Goal: Communication & Community: Participate in discussion

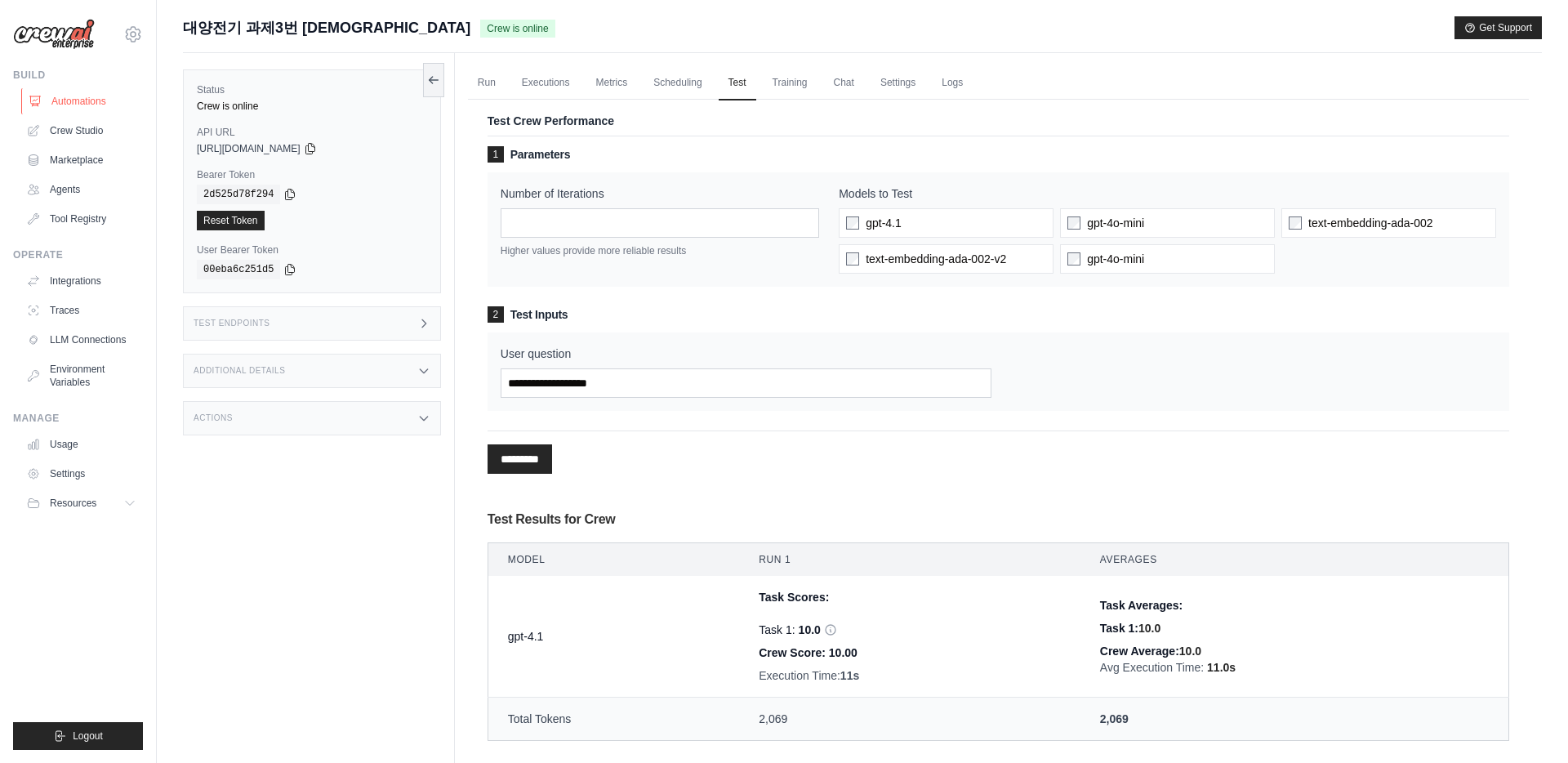
click at [83, 99] on link "Automations" at bounding box center [82, 101] width 123 height 26
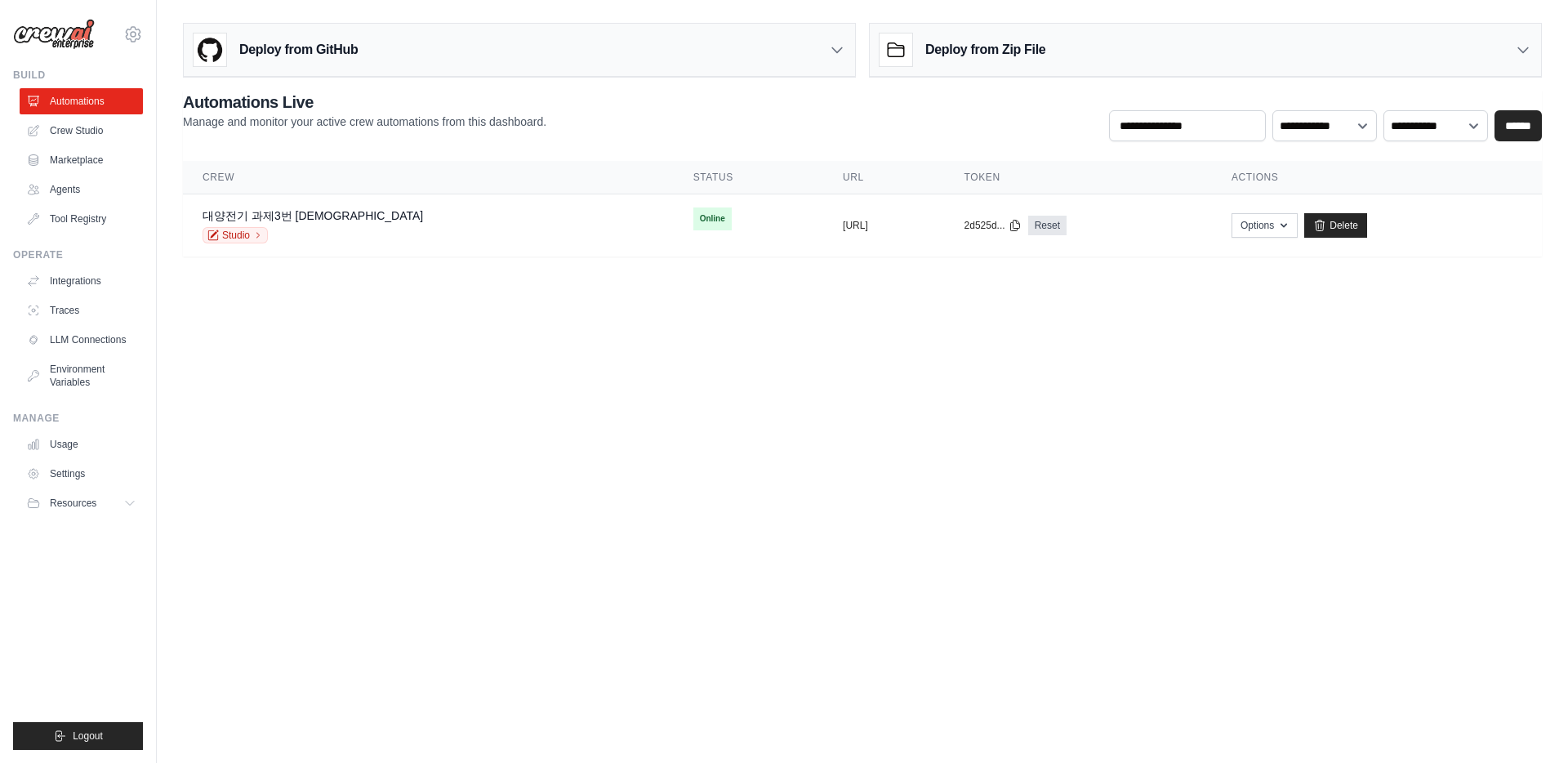
click at [657, 61] on div "Deploy from GitHub" at bounding box center [519, 49] width 672 height 53
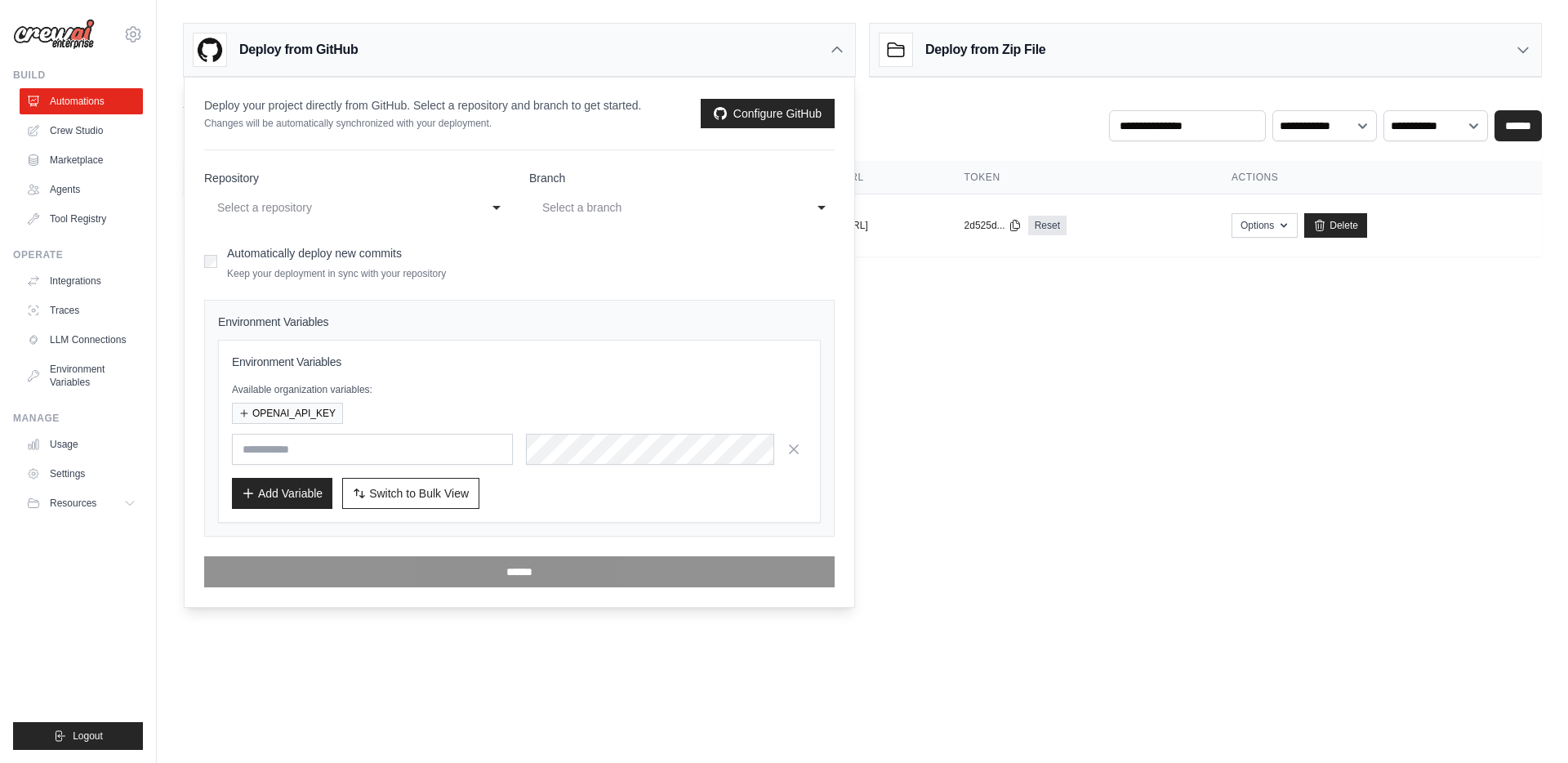
click at [500, 208] on div "**********" at bounding box center [357, 207] width 306 height 29
click at [588, 246] on div "Automatically deploy new commits Keep your deployment in sync with your reposit…" at bounding box center [519, 261] width 631 height 39
click at [888, 235] on td "copied https://3-150474e0-37ca-4e0a-9e29-0" at bounding box center [884, 225] width 121 height 63
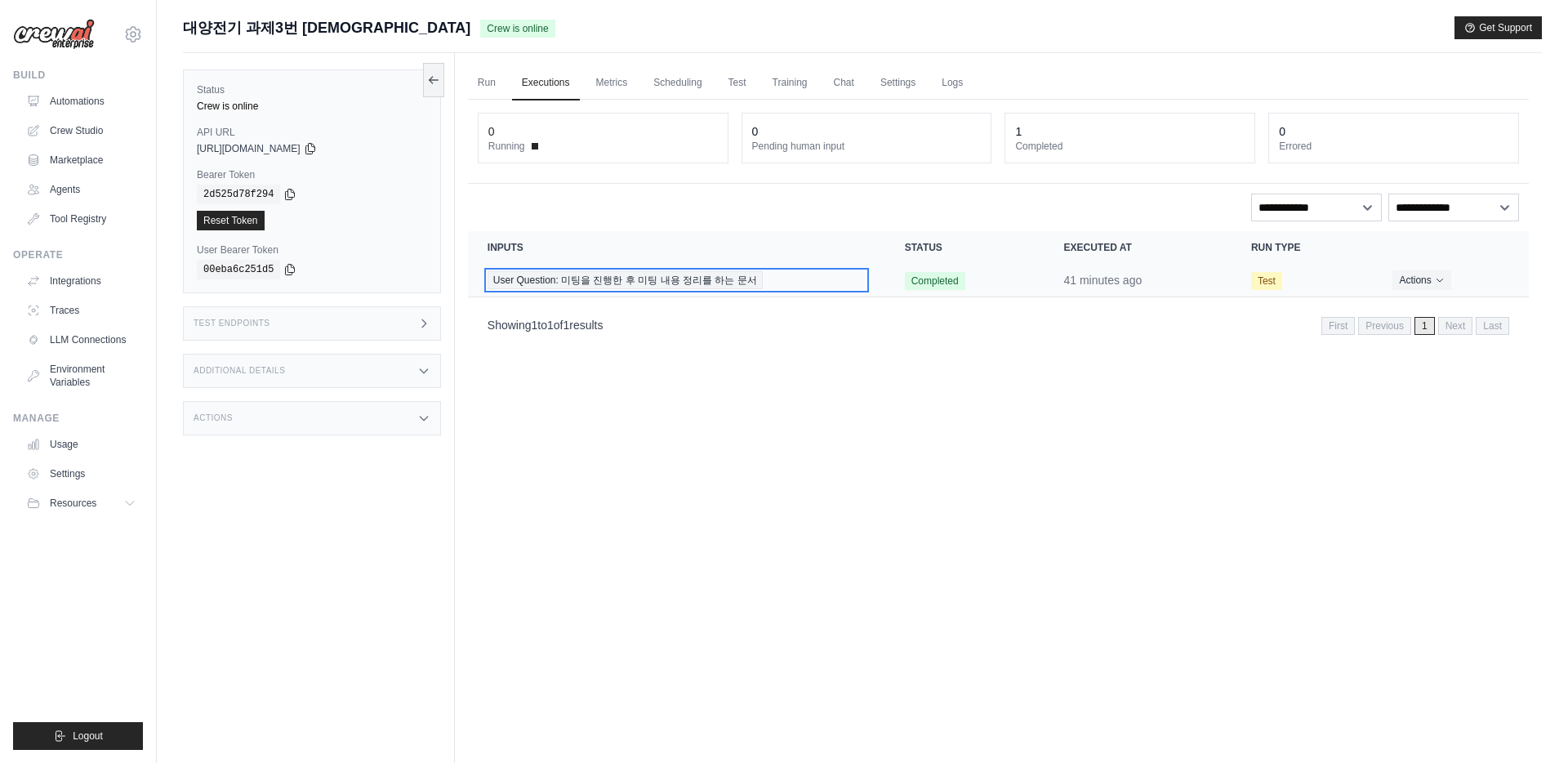
click at [587, 281] on span "User Question: 미팅을 진행한 후 미팅 내용 정리를 하는 문서" at bounding box center [625, 280] width 276 height 18
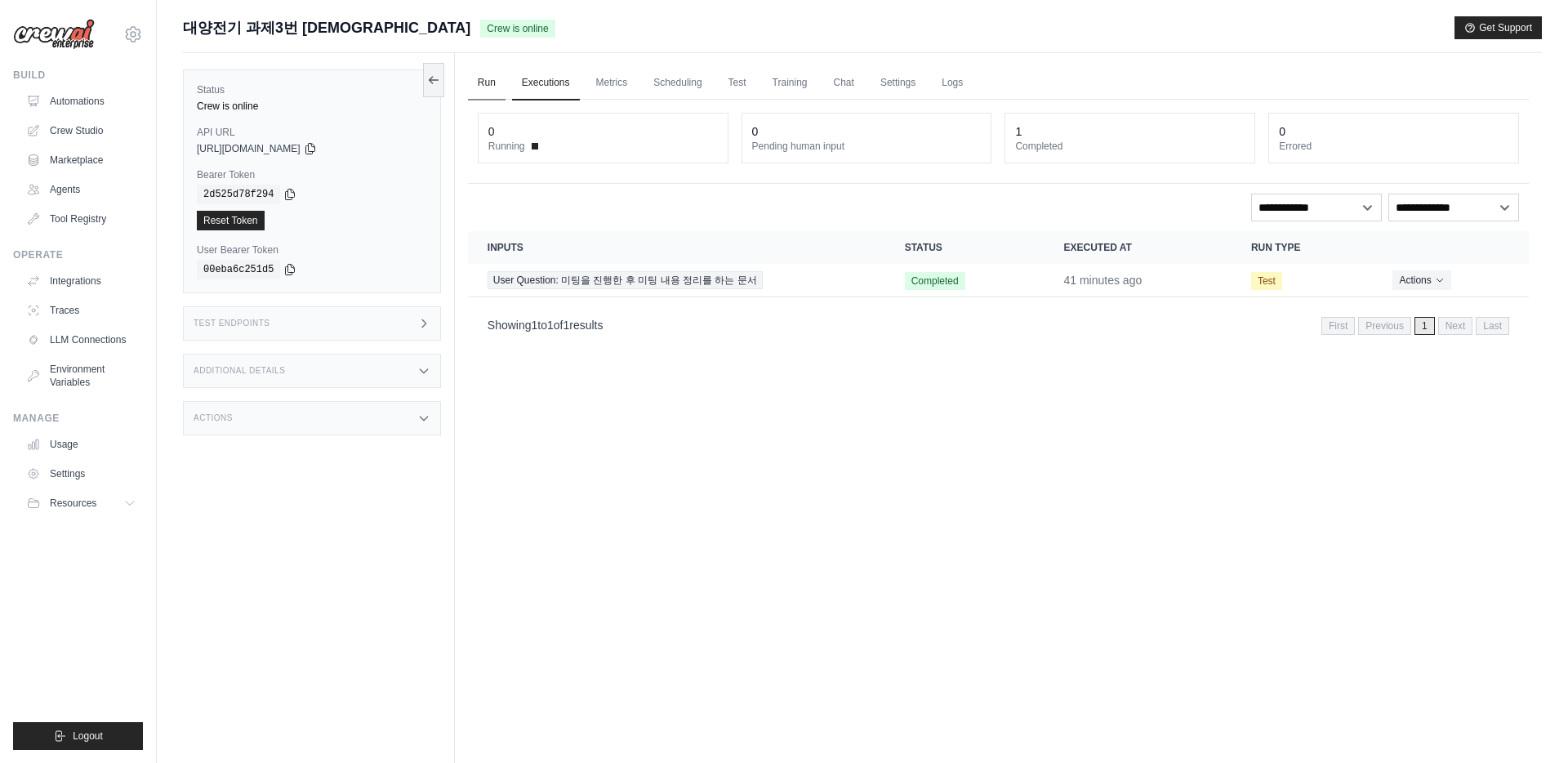
click at [504, 89] on link "Run" at bounding box center [487, 83] width 38 height 34
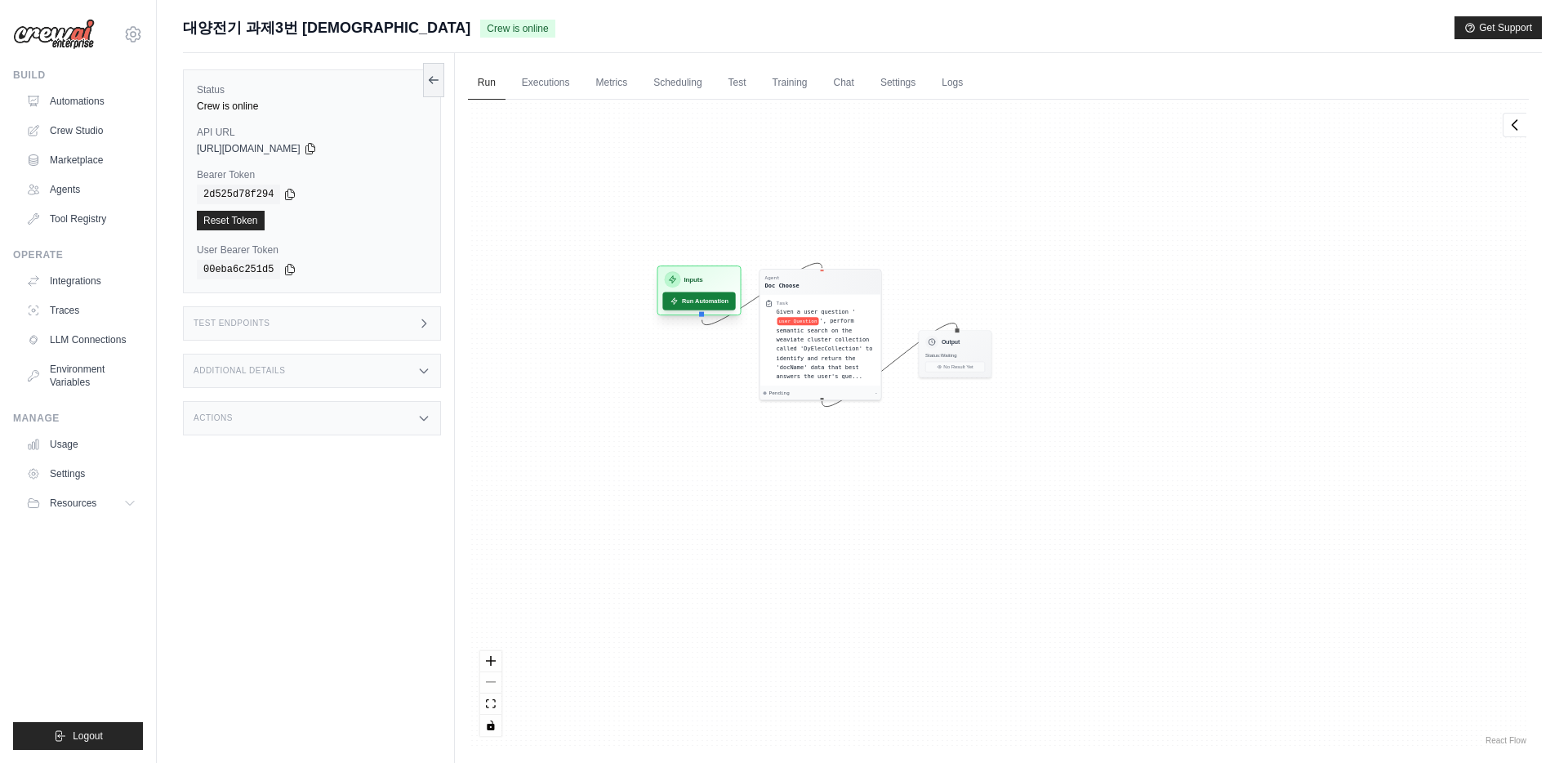
click at [694, 298] on button "Run Automation" at bounding box center [699, 301] width 73 height 18
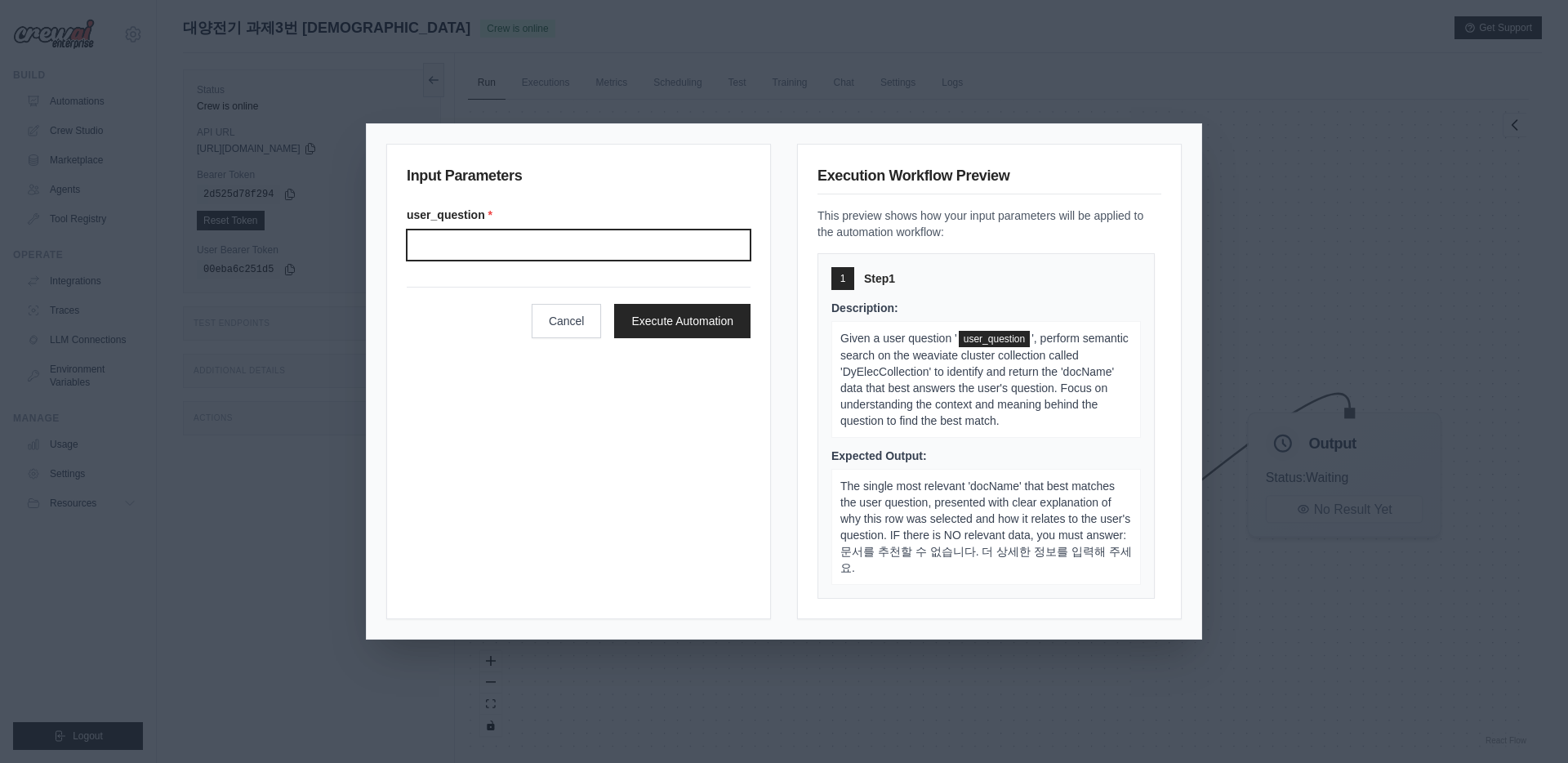
click at [505, 229] on input "User question" at bounding box center [579, 245] width 344 height 31
type input "*"
type input "*********"
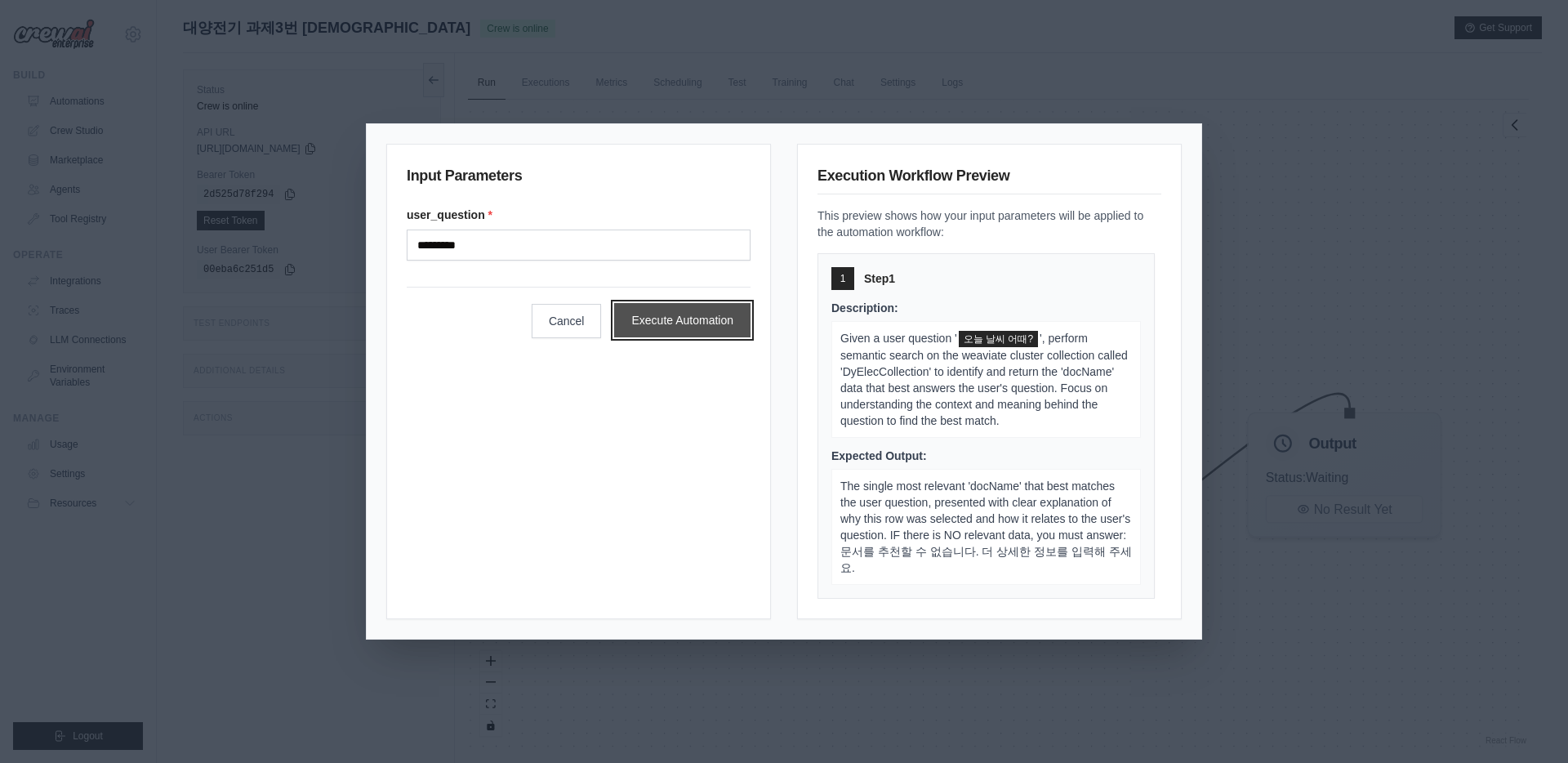
click at [647, 322] on button "Execute Automation" at bounding box center [682, 320] width 137 height 34
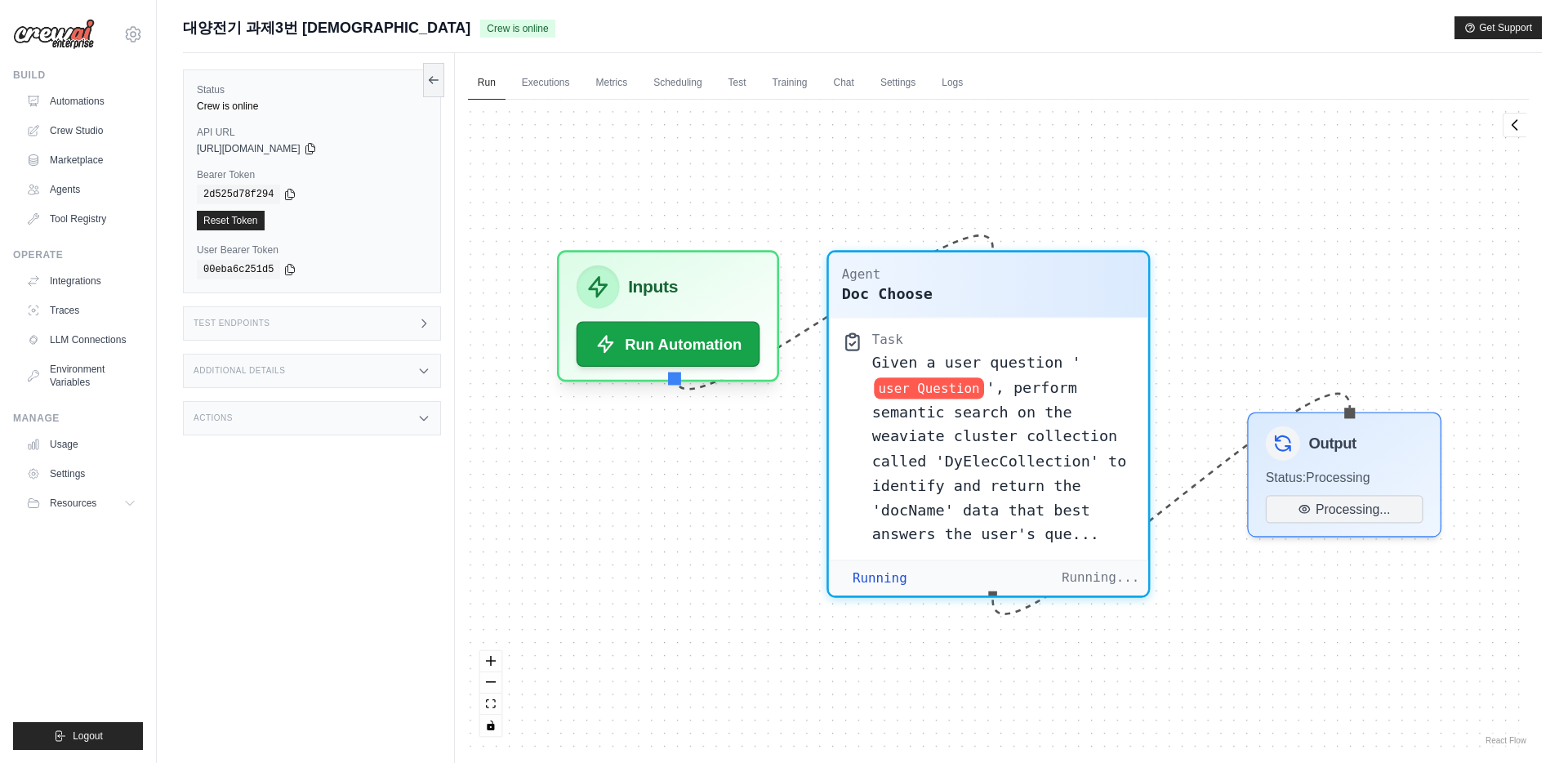
scroll to position [577, 0]
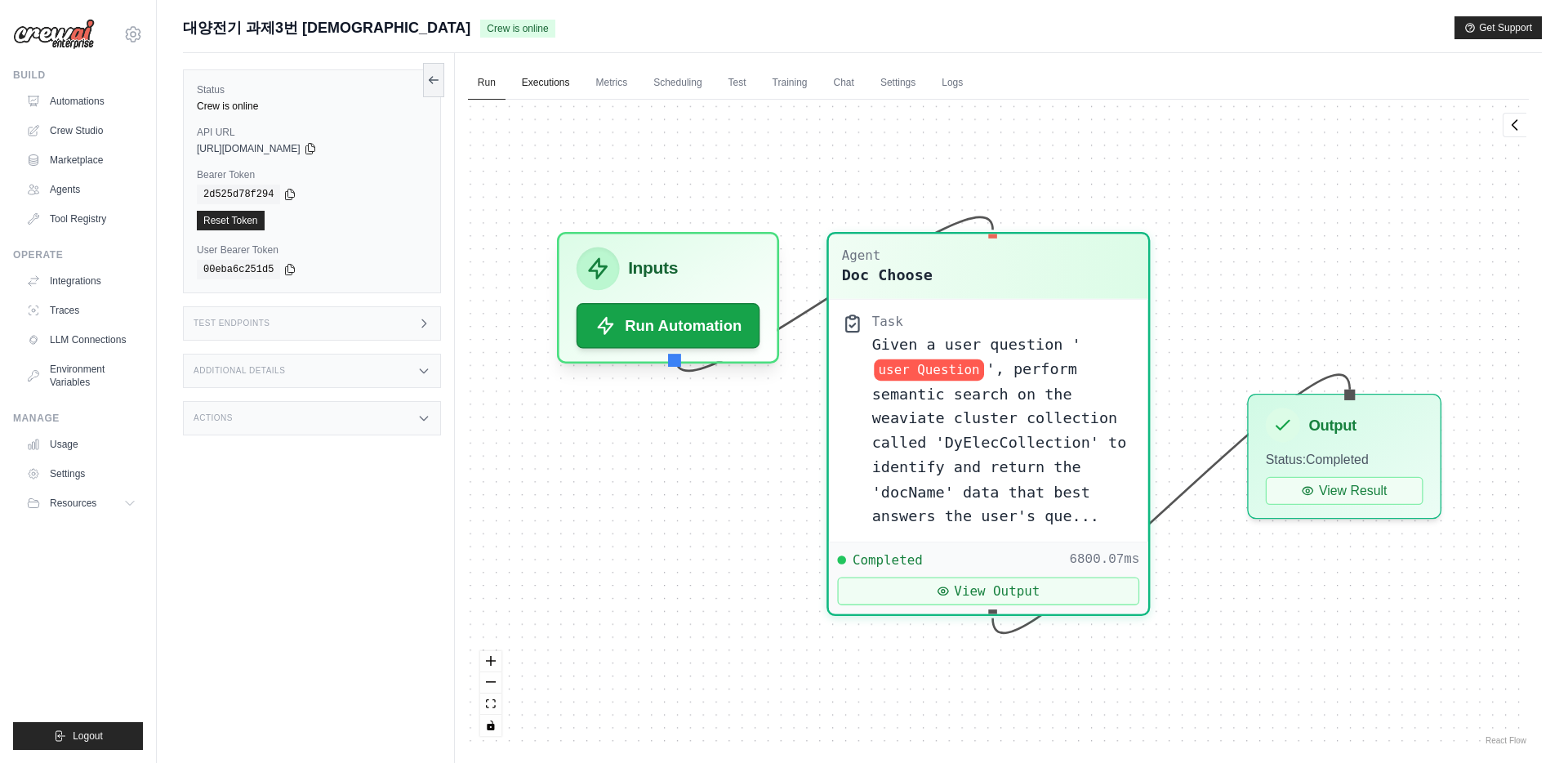
click at [567, 86] on link "Executions" at bounding box center [545, 83] width 68 height 34
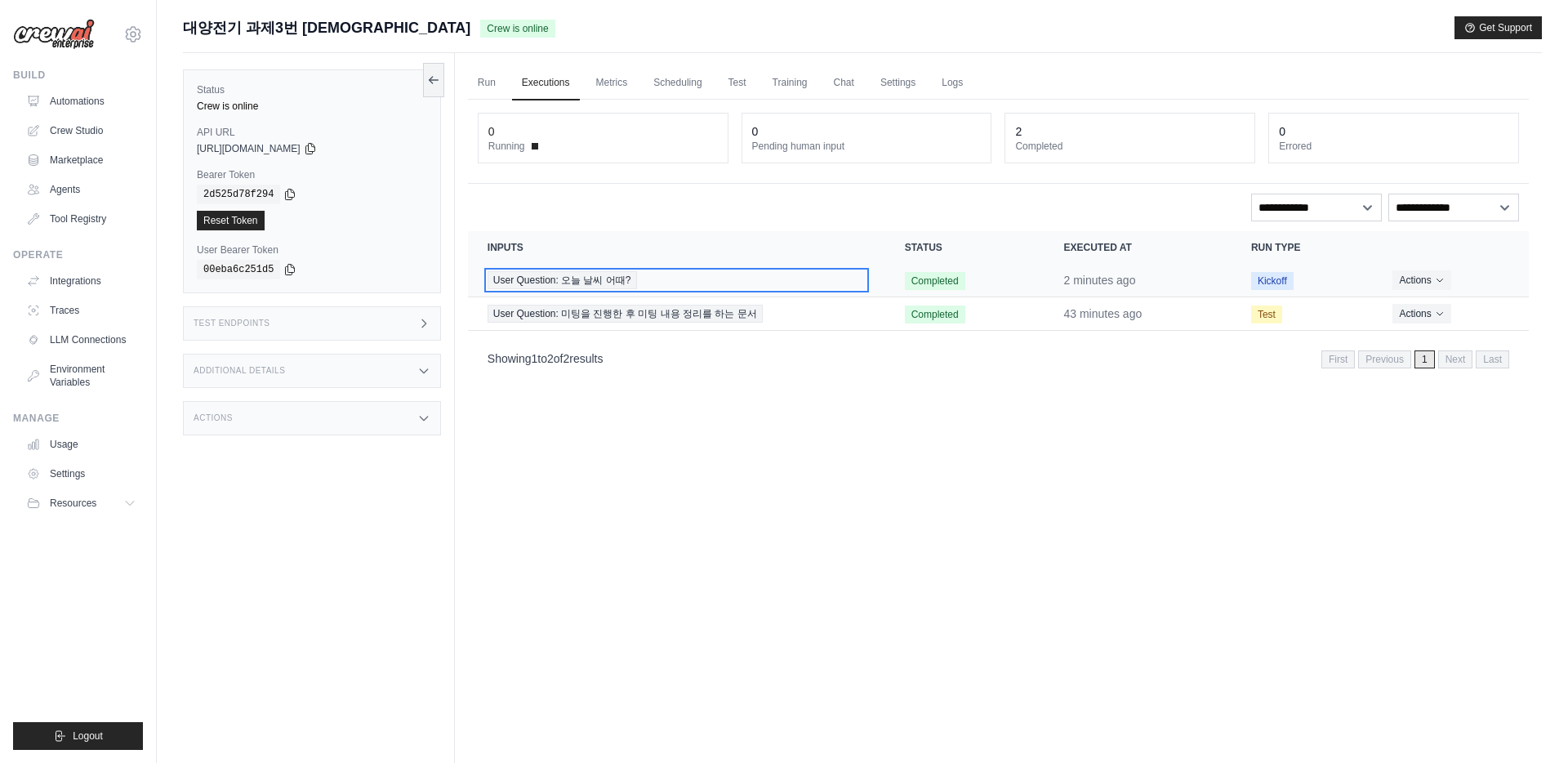
click at [597, 282] on span "User Question: 오늘 날씨 어때?" at bounding box center [562, 280] width 149 height 18
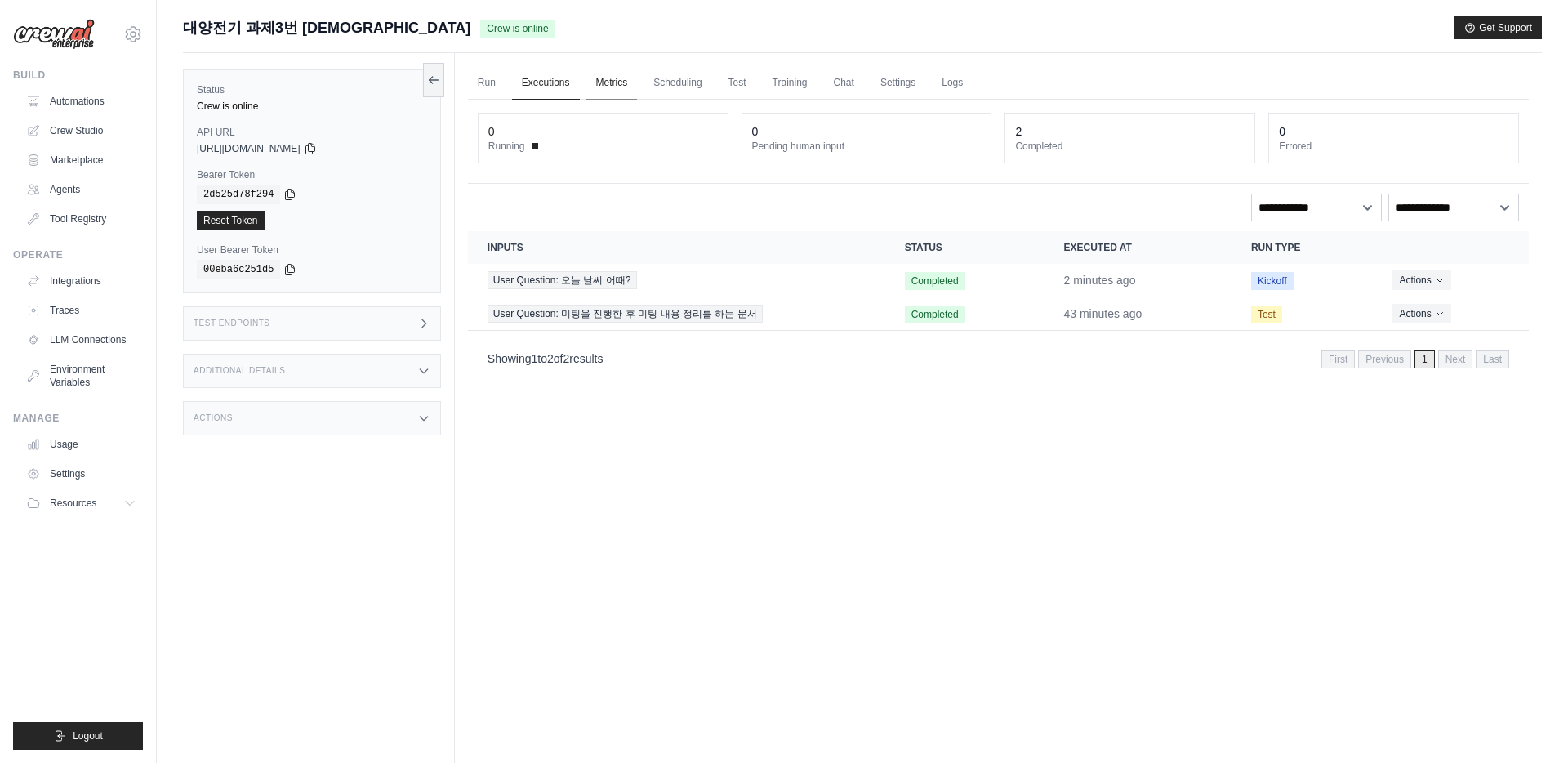
click at [622, 82] on link "Metrics" at bounding box center [611, 83] width 51 height 34
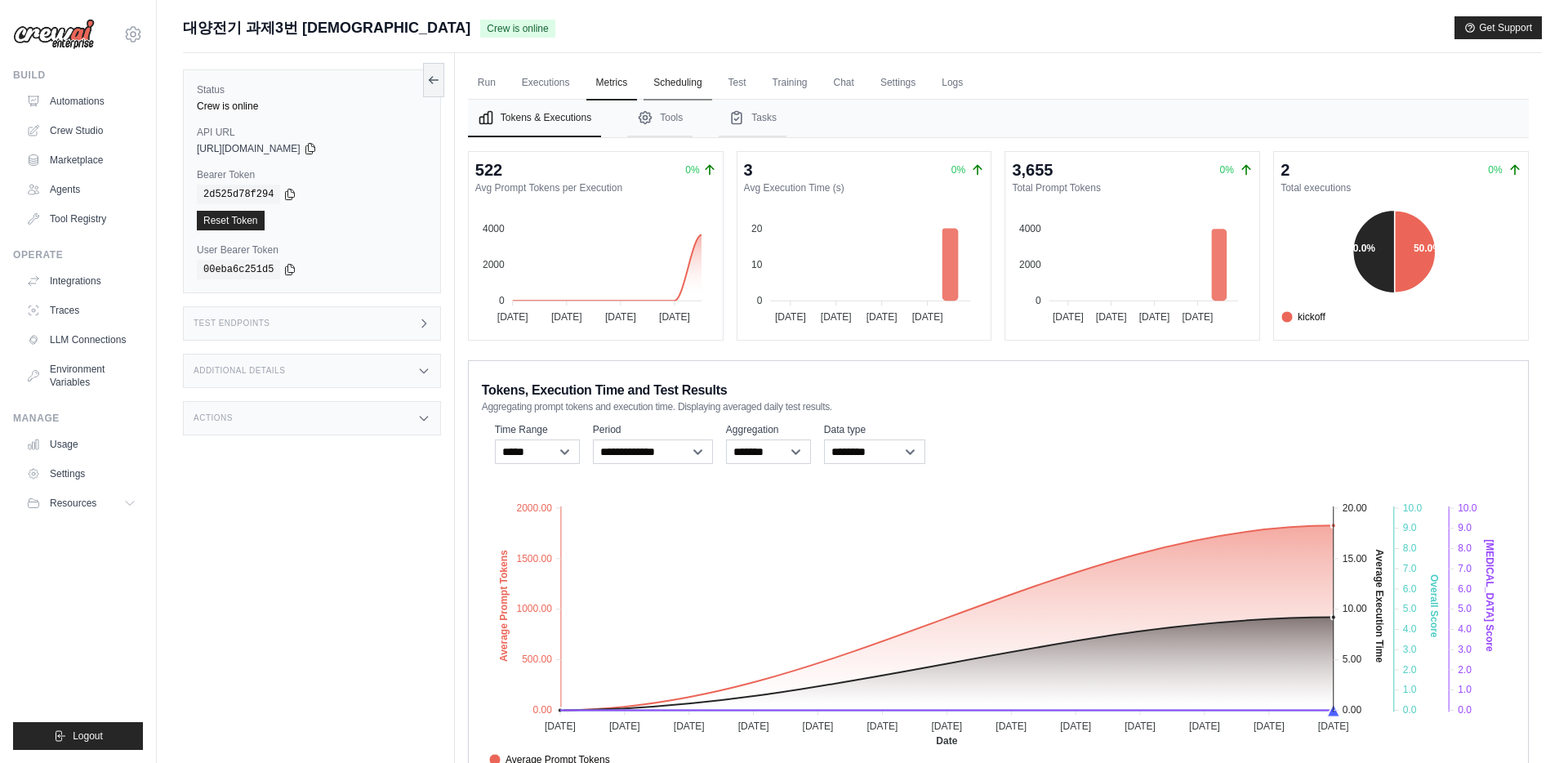
click at [684, 82] on link "Scheduling" at bounding box center [677, 83] width 68 height 34
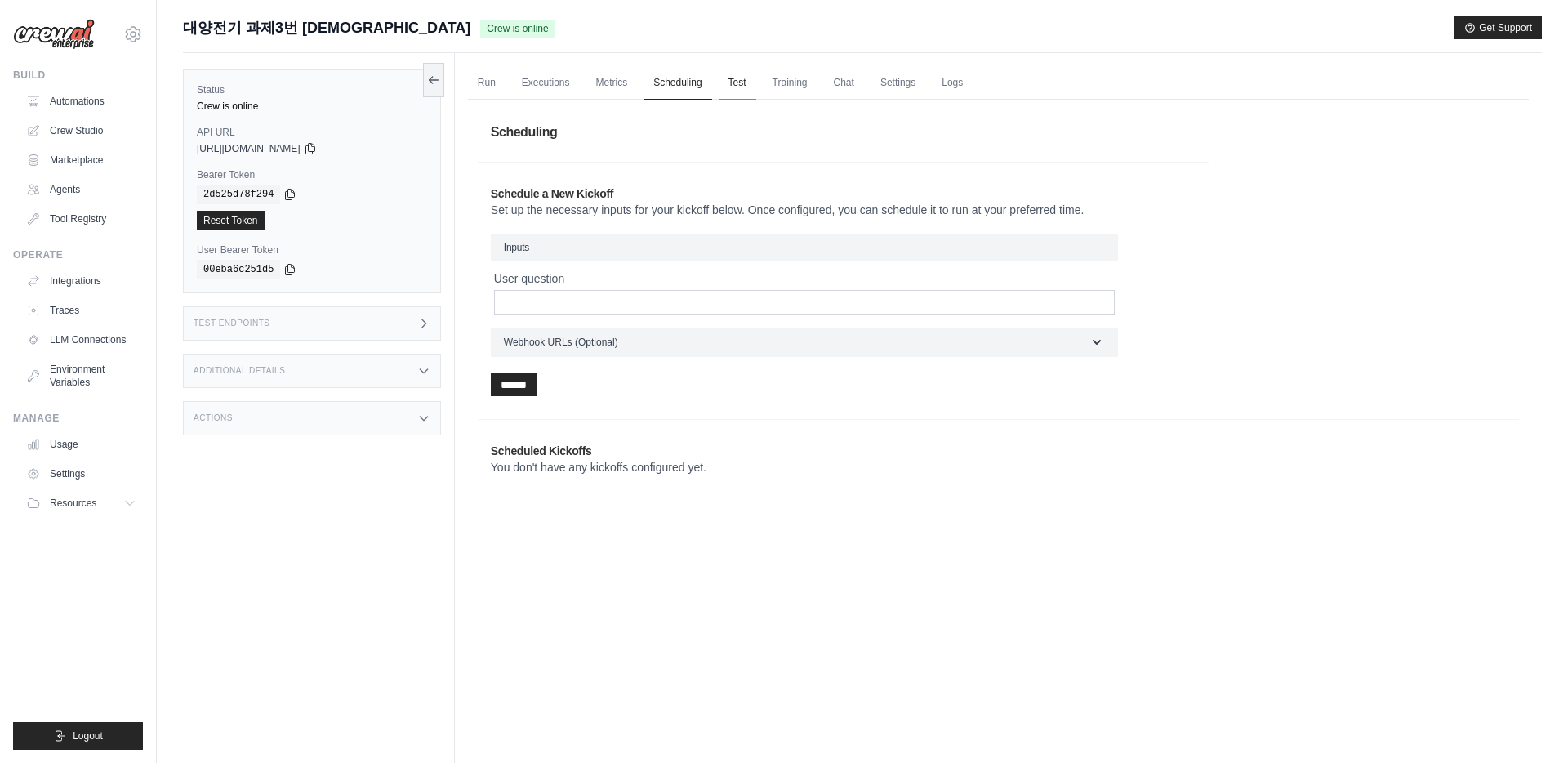
click at [756, 81] on link "Test" at bounding box center [737, 83] width 38 height 34
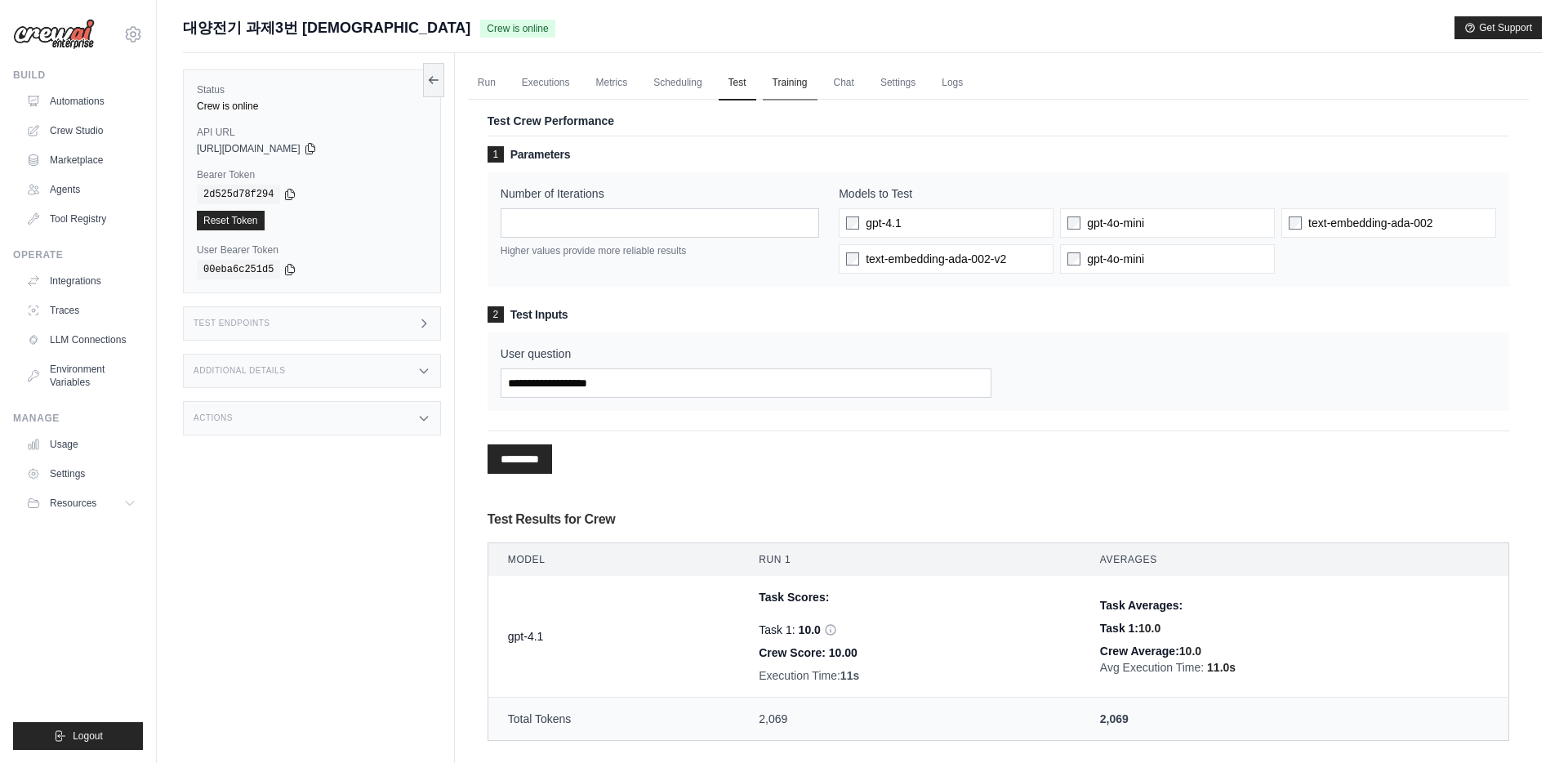
click at [812, 84] on link "Training" at bounding box center [790, 83] width 54 height 34
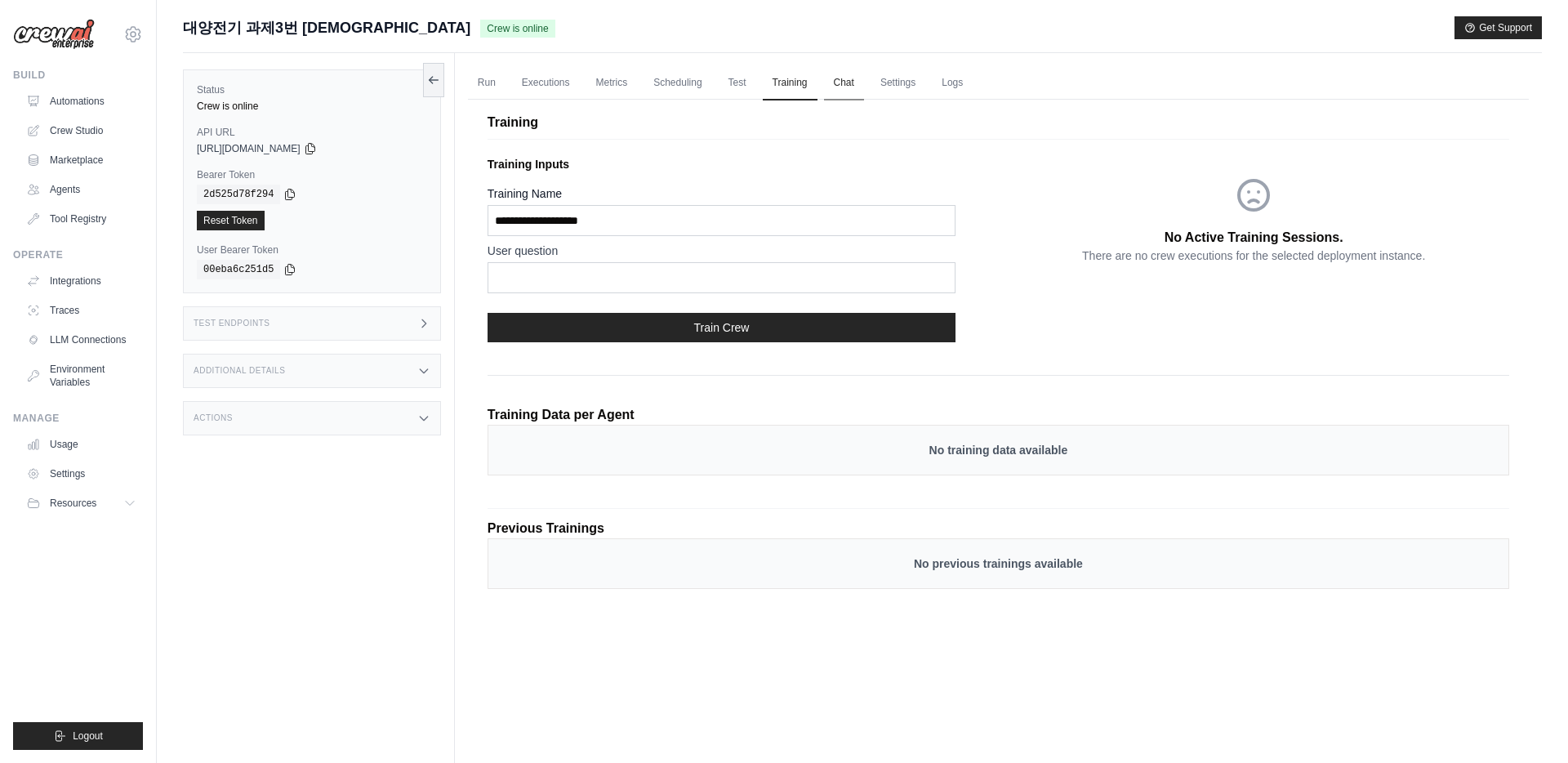
click at [864, 83] on link "Chat" at bounding box center [844, 83] width 40 height 34
click at [266, 487] on div "Status Crew is online API URL copied https://3-150474e0-37ca-4e0a-9e29-02a2e8b2…" at bounding box center [318, 434] width 272 height 763
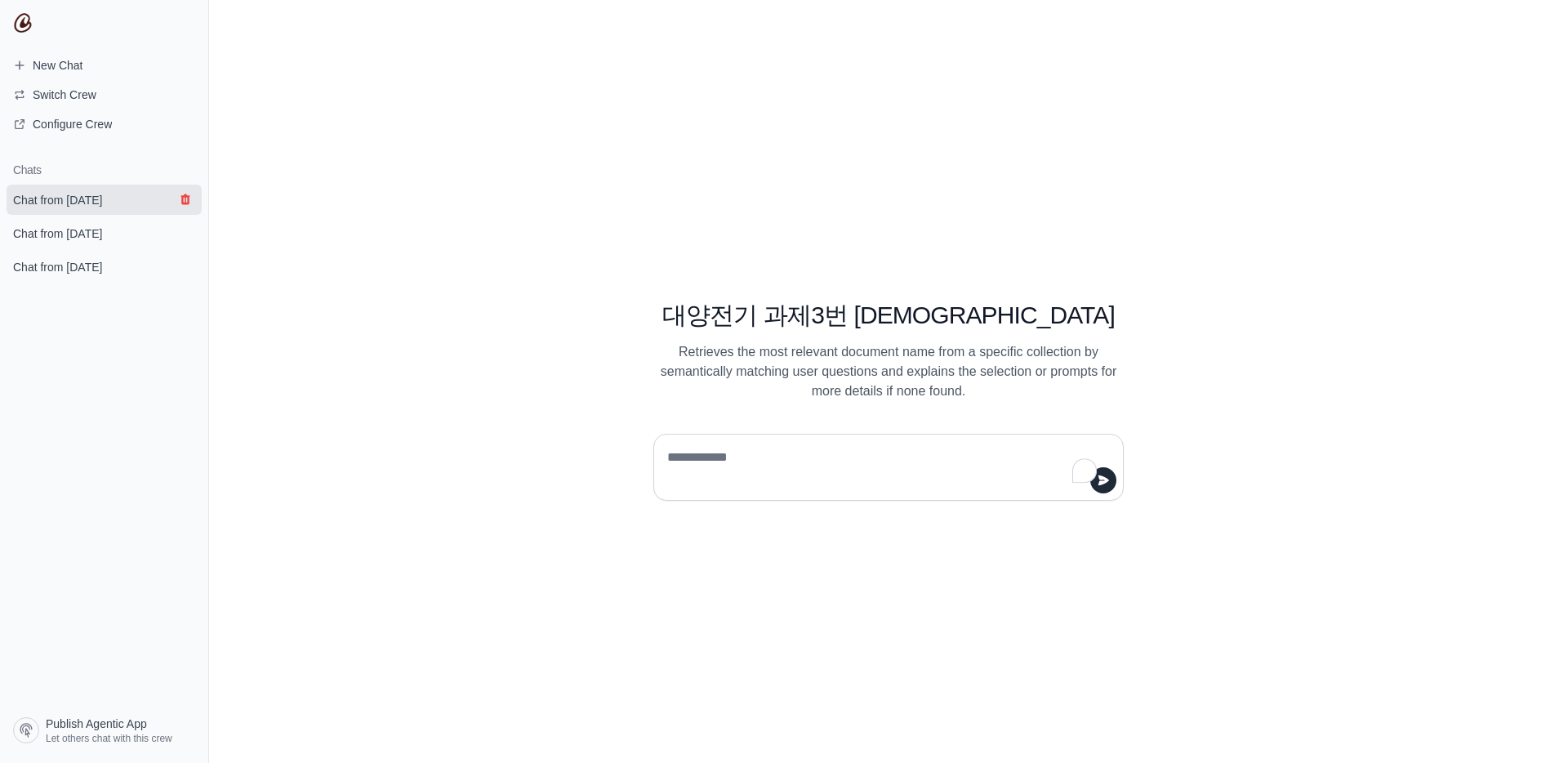
click at [183, 202] on icon "submit" at bounding box center [186, 199] width 13 height 13
click at [179, 208] on button "submit" at bounding box center [185, 198] width 19 height 19
click at [189, 207] on button "submit" at bounding box center [185, 198] width 19 height 19
click at [64, 64] on span "New Chat" at bounding box center [57, 65] width 49 height 17
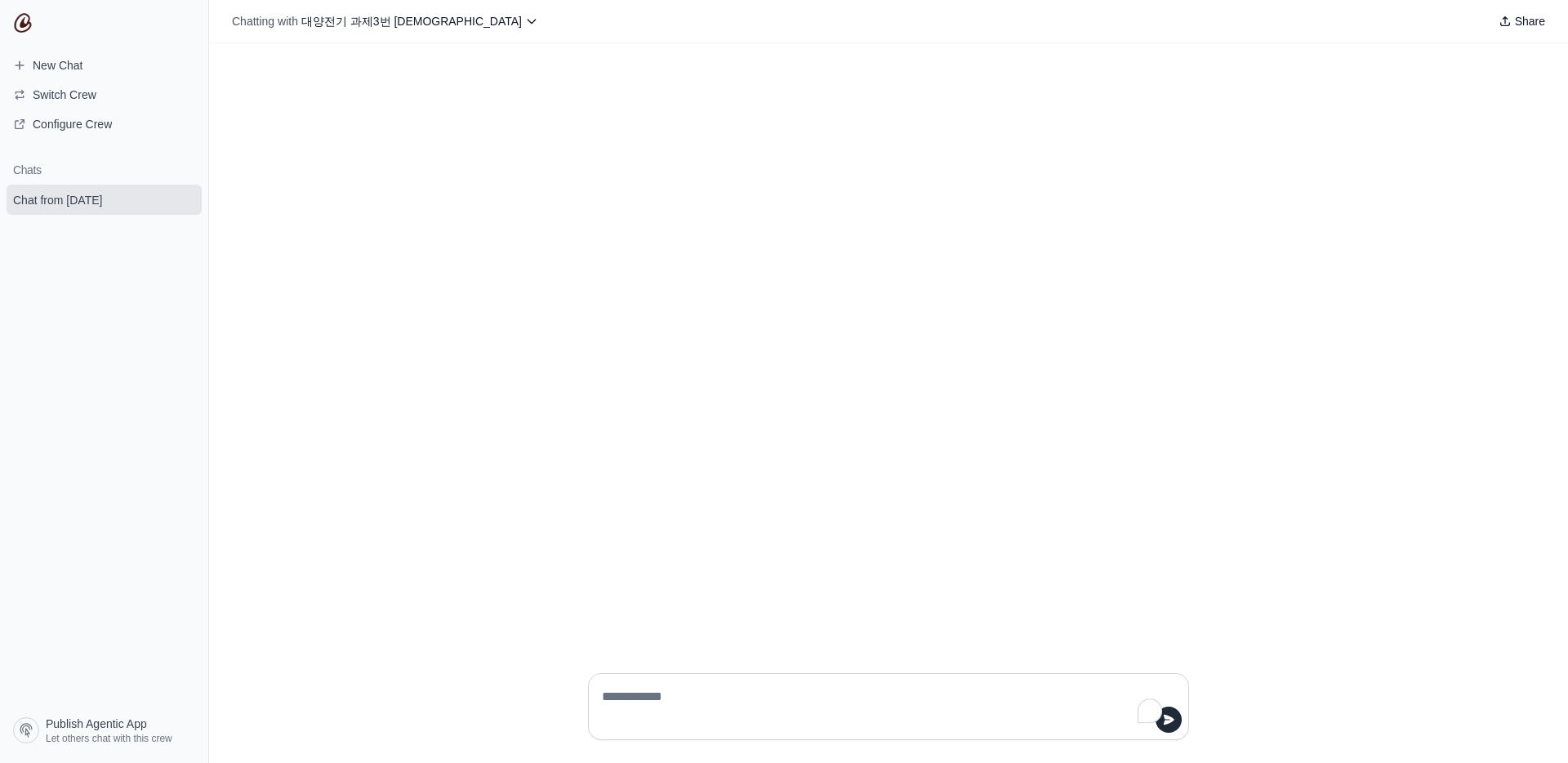
click at [683, 693] on textarea "To enrich screen reader interactions, please activate Accessibility in Grammarl…" at bounding box center [884, 706] width 570 height 46
type textarea "*********"
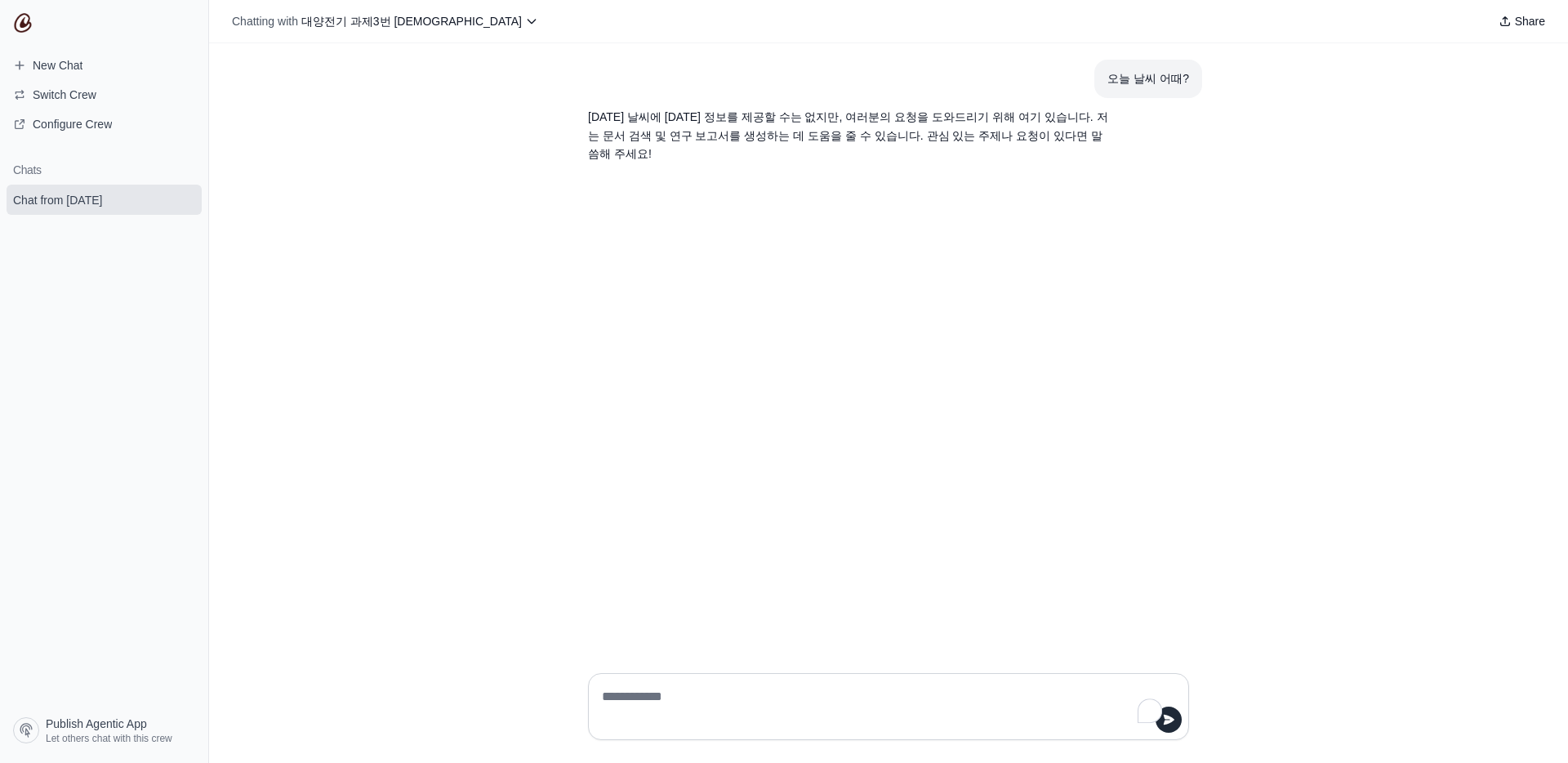
type textarea "*"
type textarea "**********"
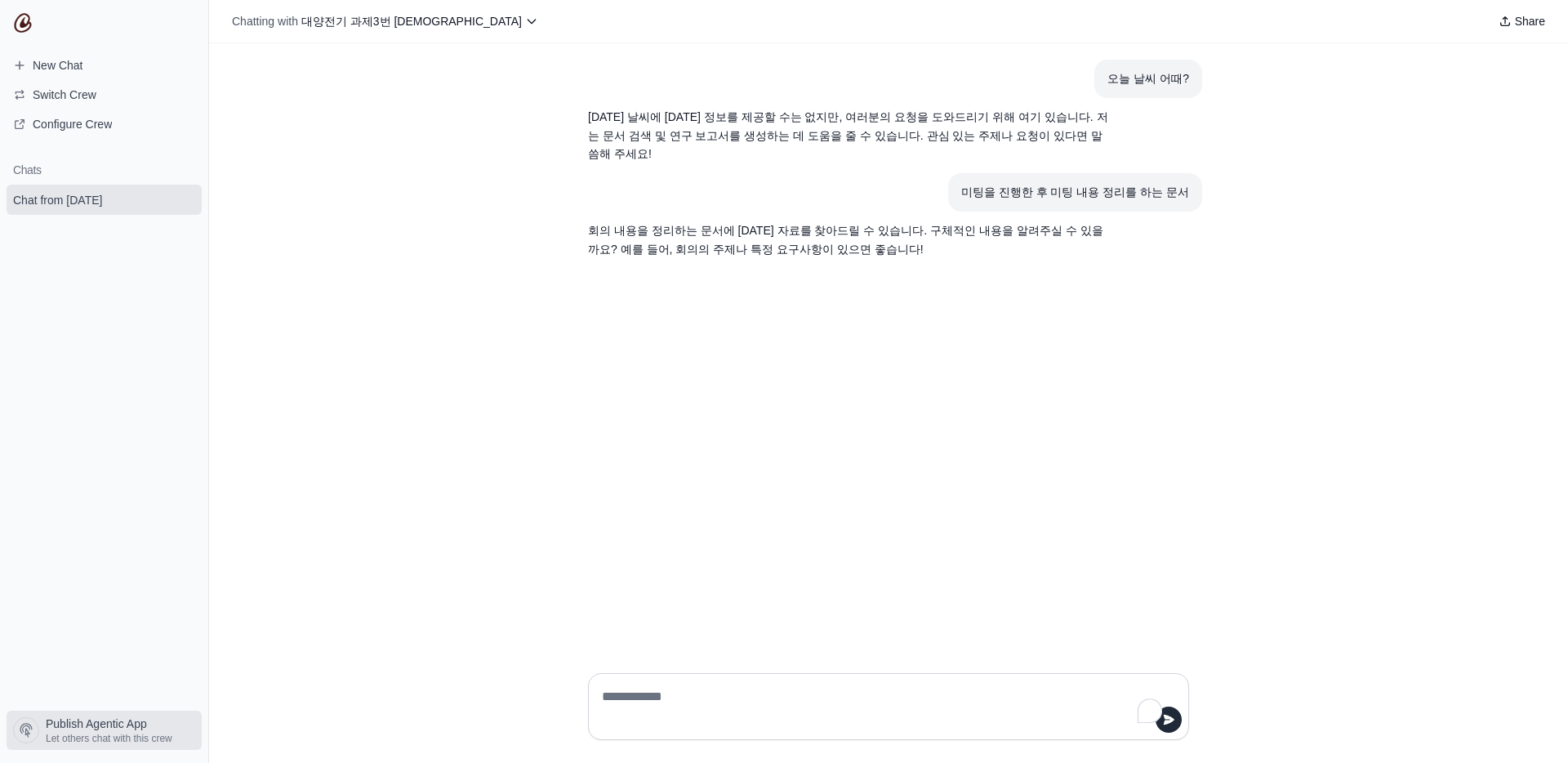
click at [112, 735] on span "Let others chat with this crew" at bounding box center [109, 739] width 126 height 13
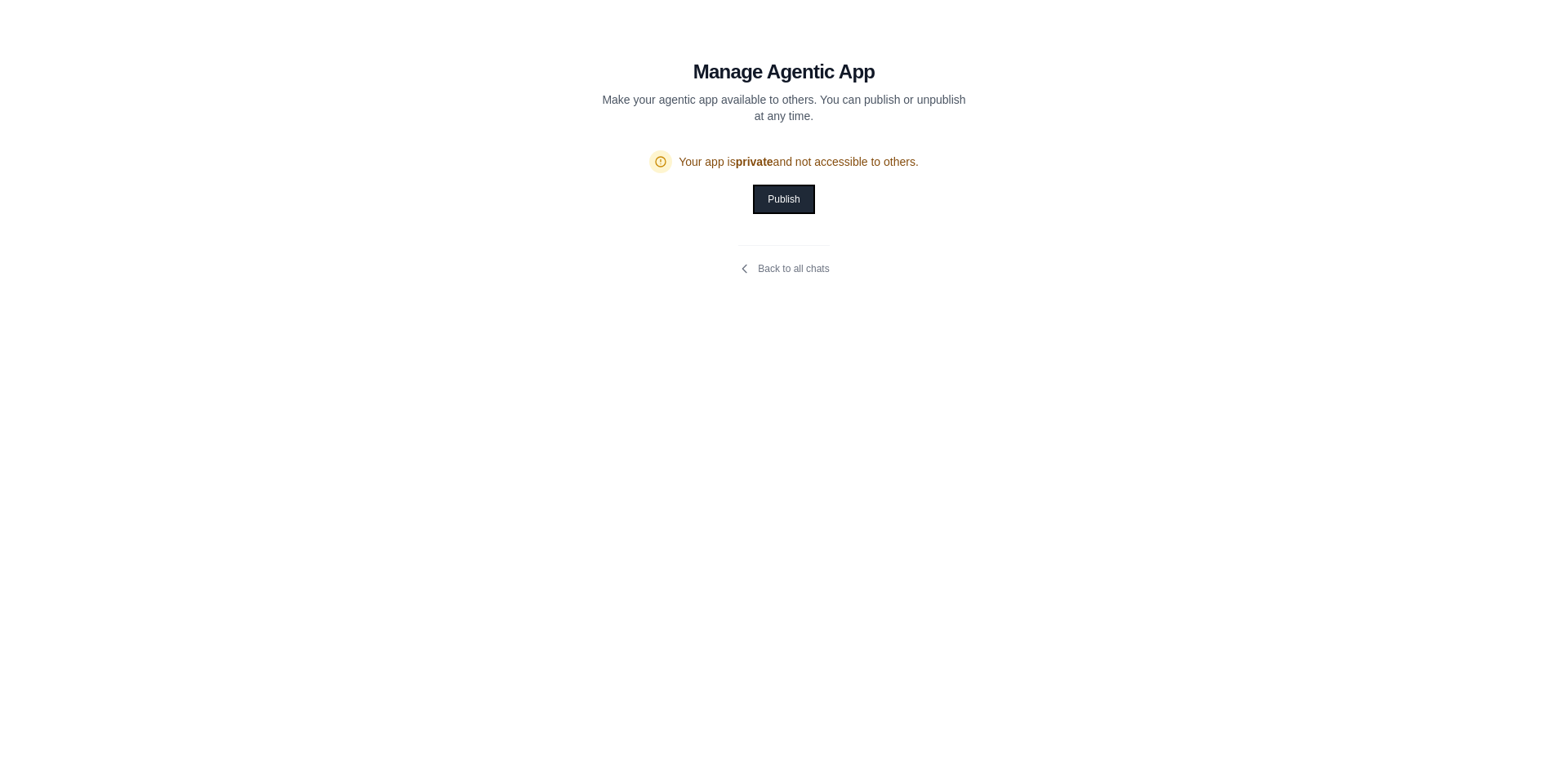
click at [774, 207] on button "Publish" at bounding box center [783, 198] width 58 height 26
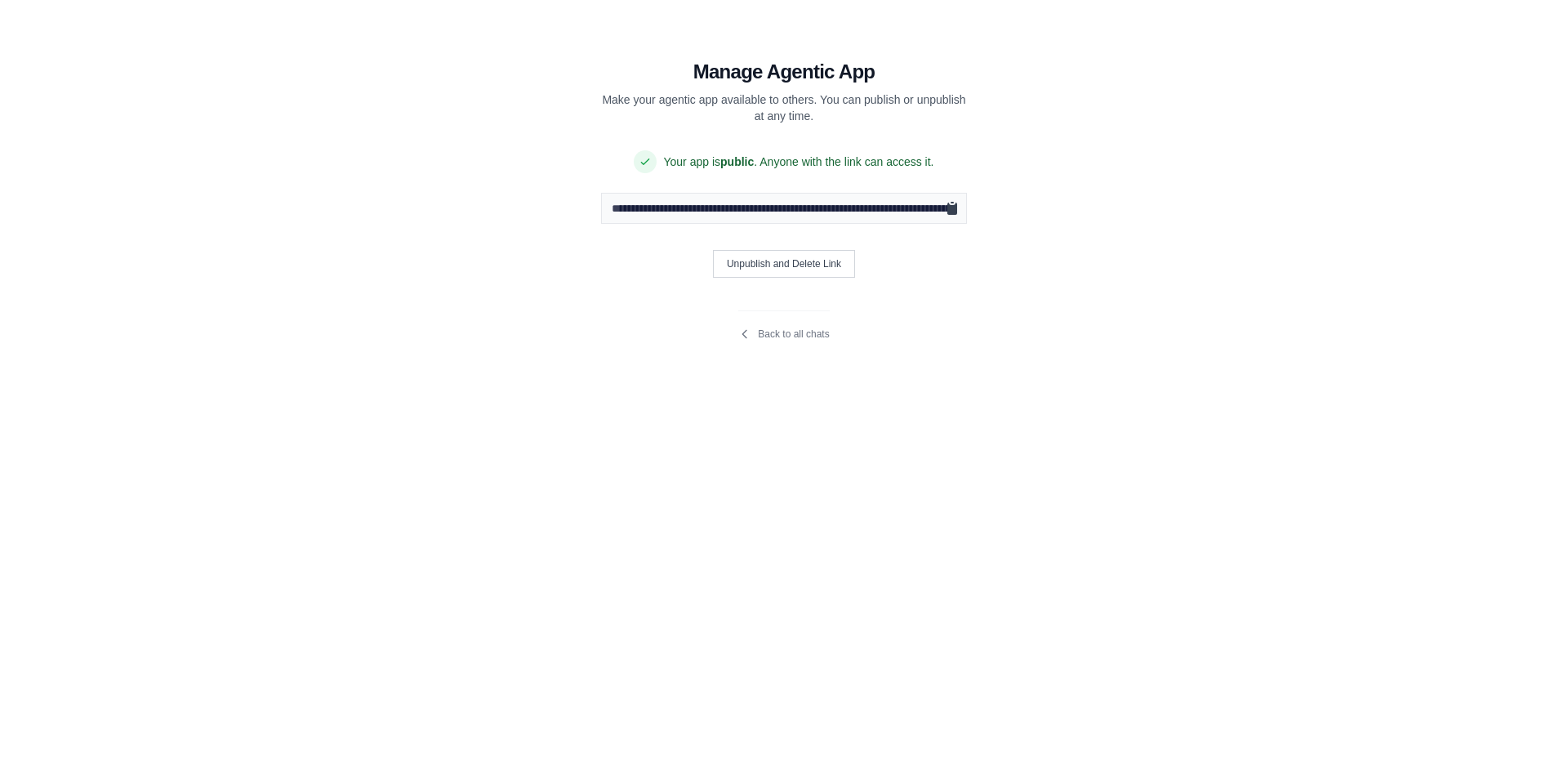
click at [951, 214] on icon "Copy public URL" at bounding box center [952, 209] width 10 height 13
click at [1011, 281] on section "**********" at bounding box center [783, 189] width 549 height 379
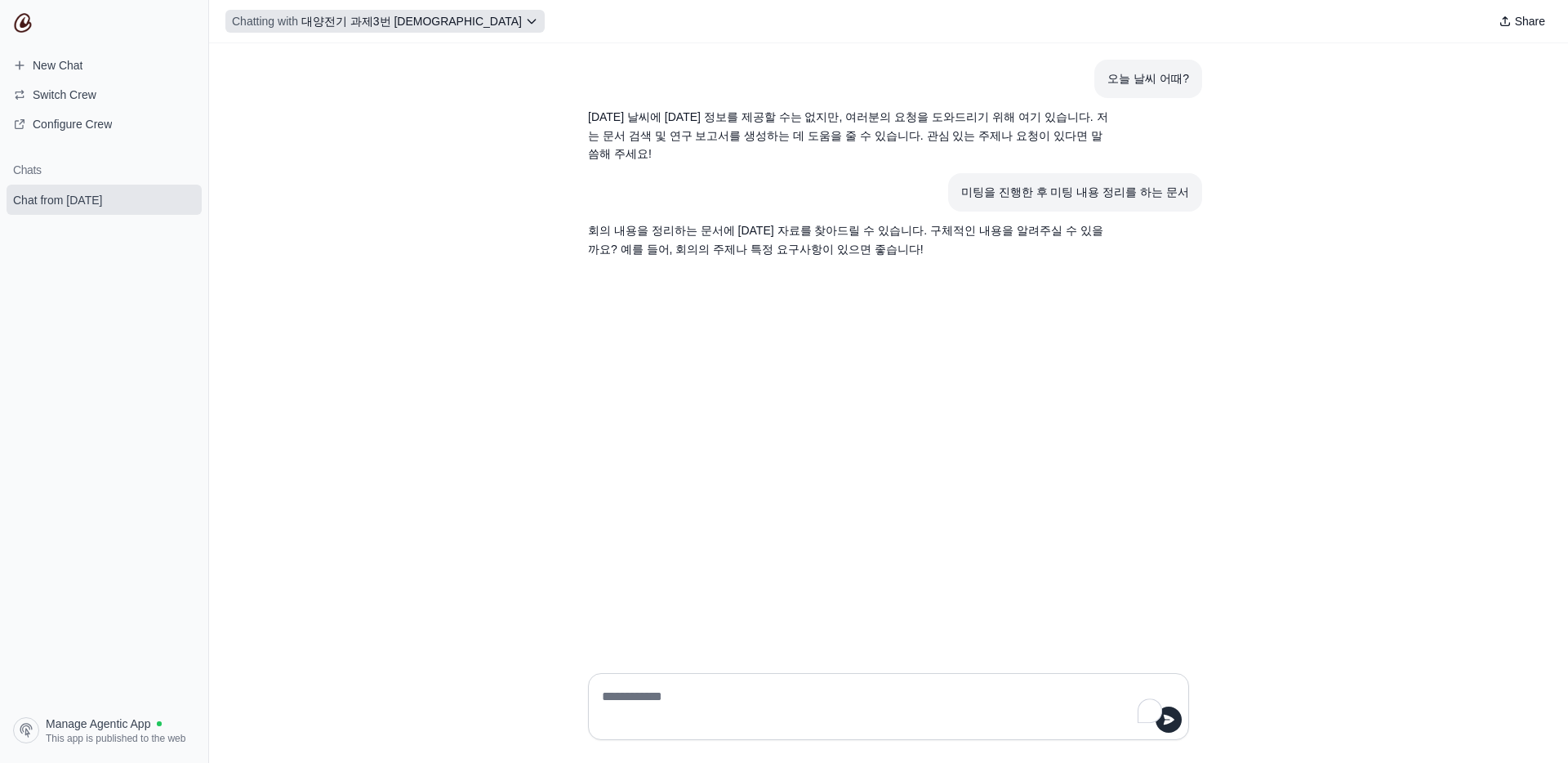
click at [410, 31] on button "Chatting with 대양전기 과제3번 에이전트" at bounding box center [384, 21] width 319 height 23
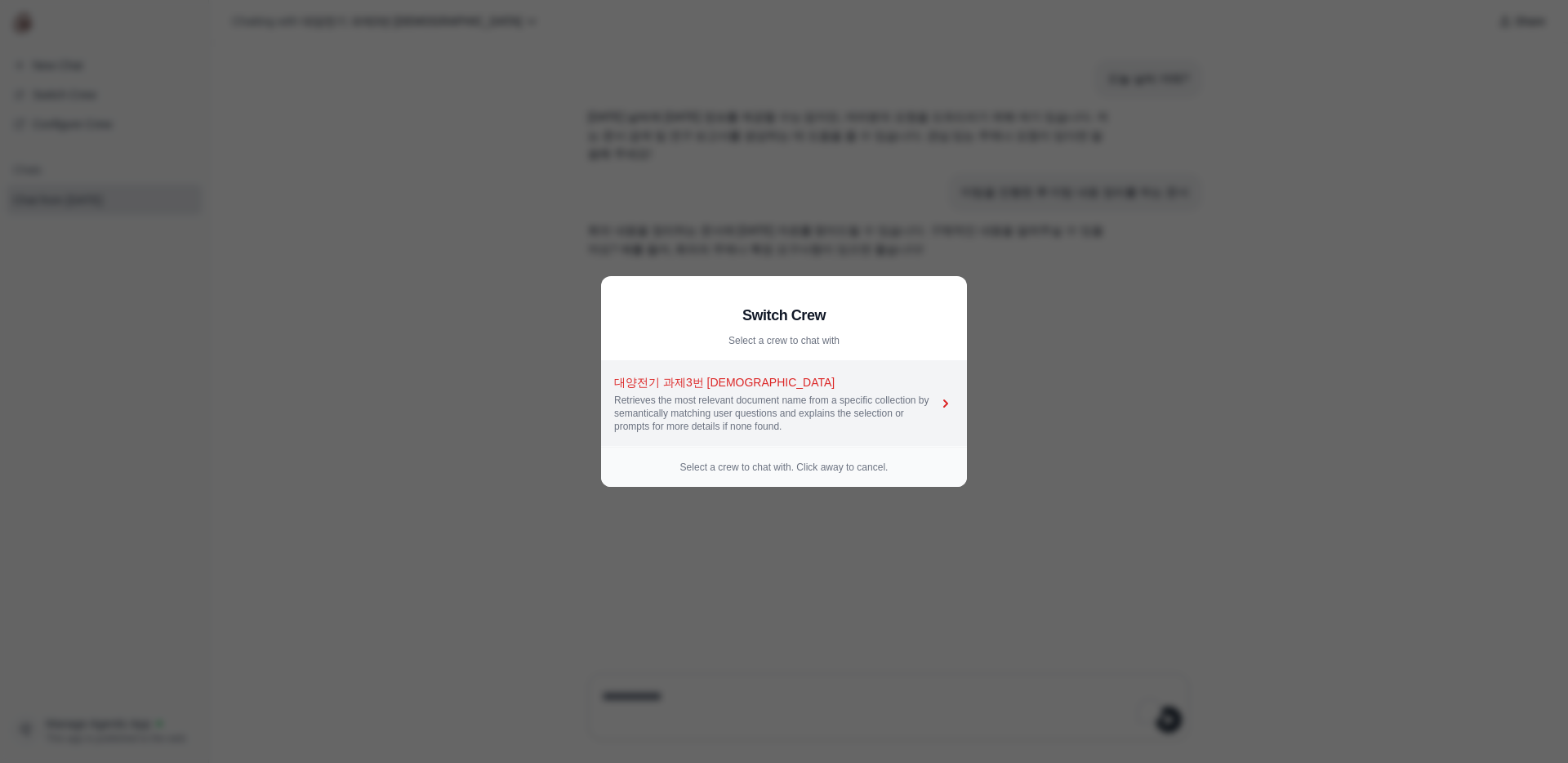
click at [730, 427] on div "Retrieves the most relevant document name from a specific collection by semanti…" at bounding box center [776, 413] width 323 height 39
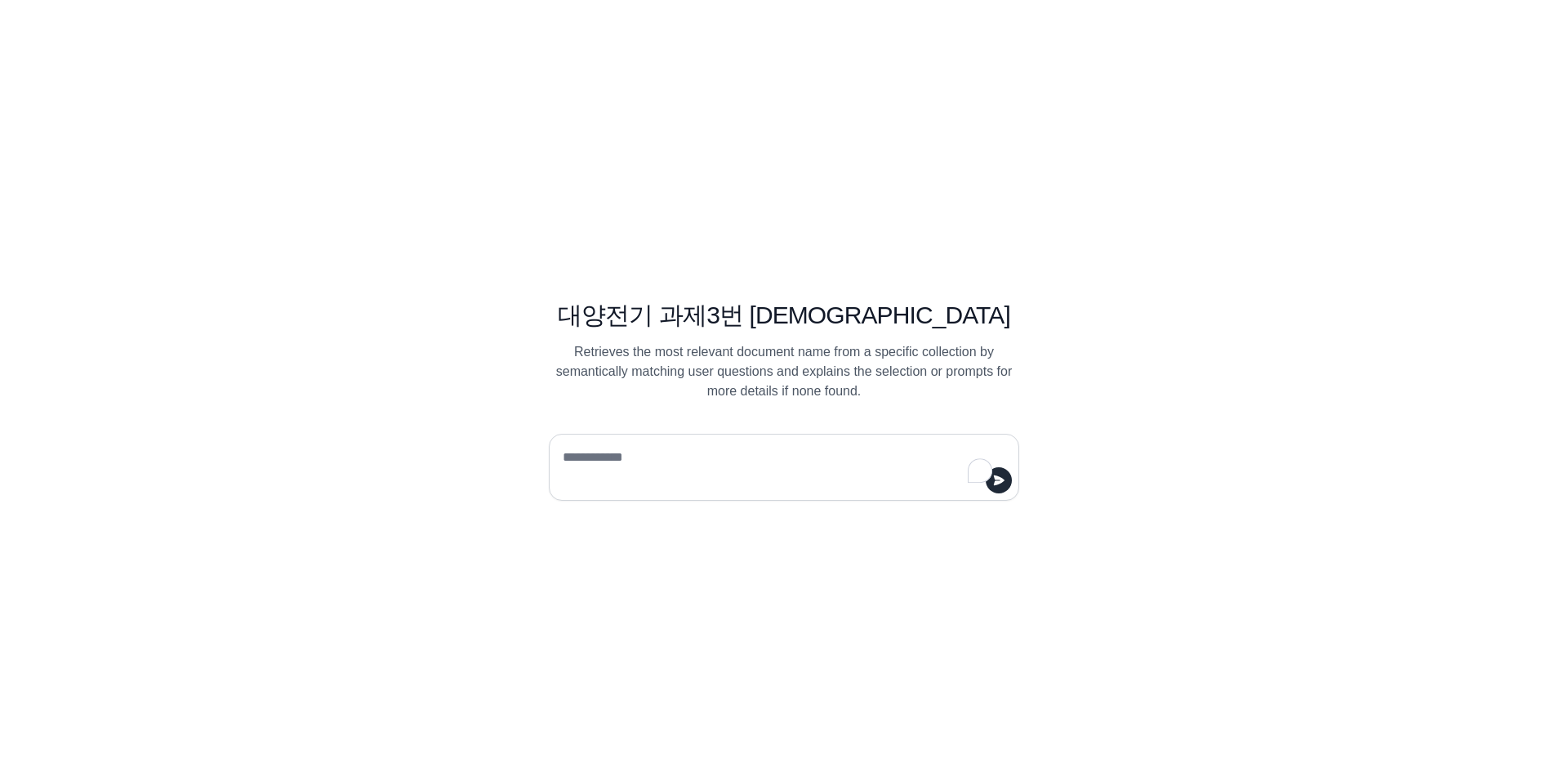
type textarea "*"
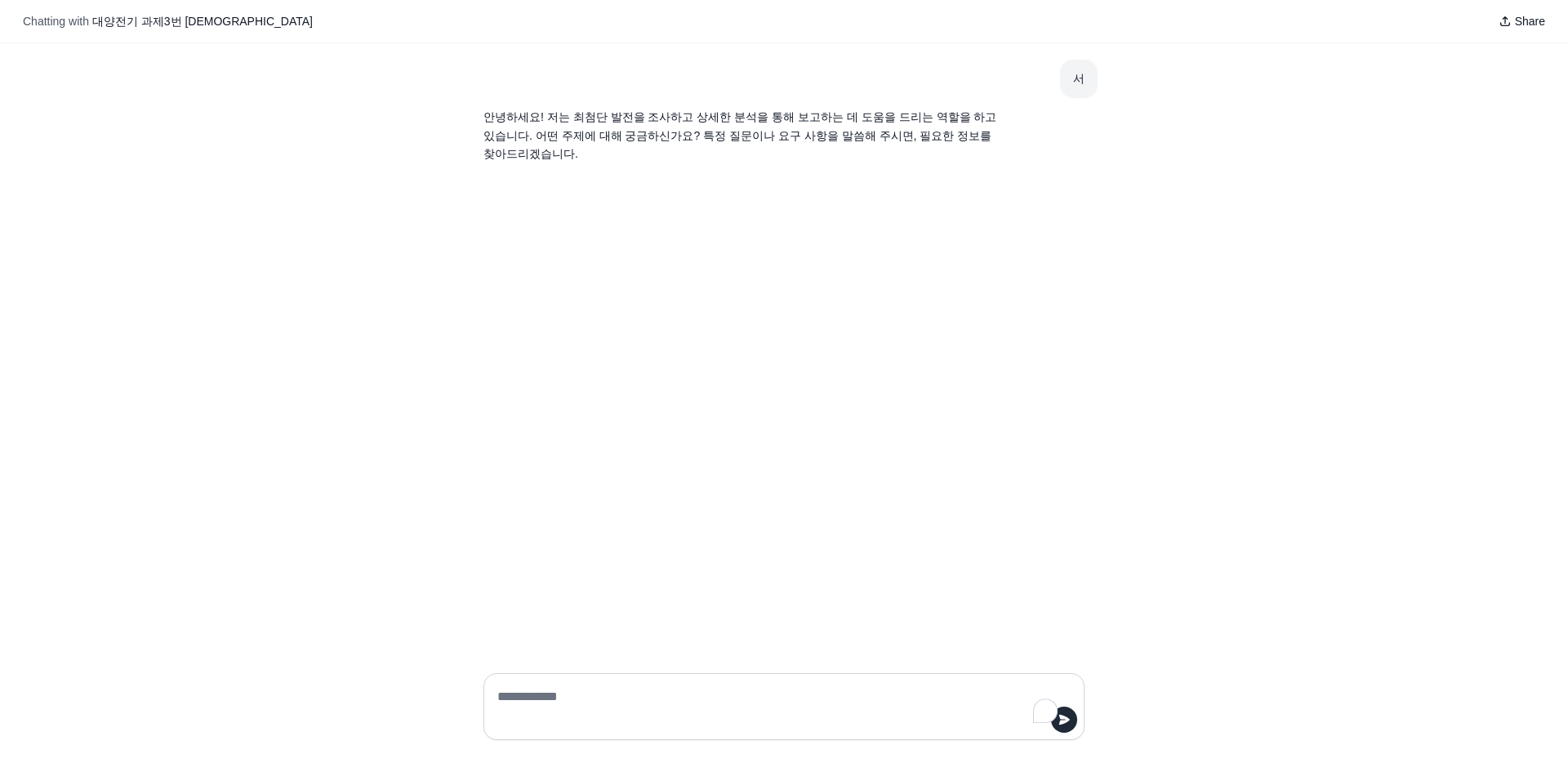
type textarea "*"
type textarea "*********"
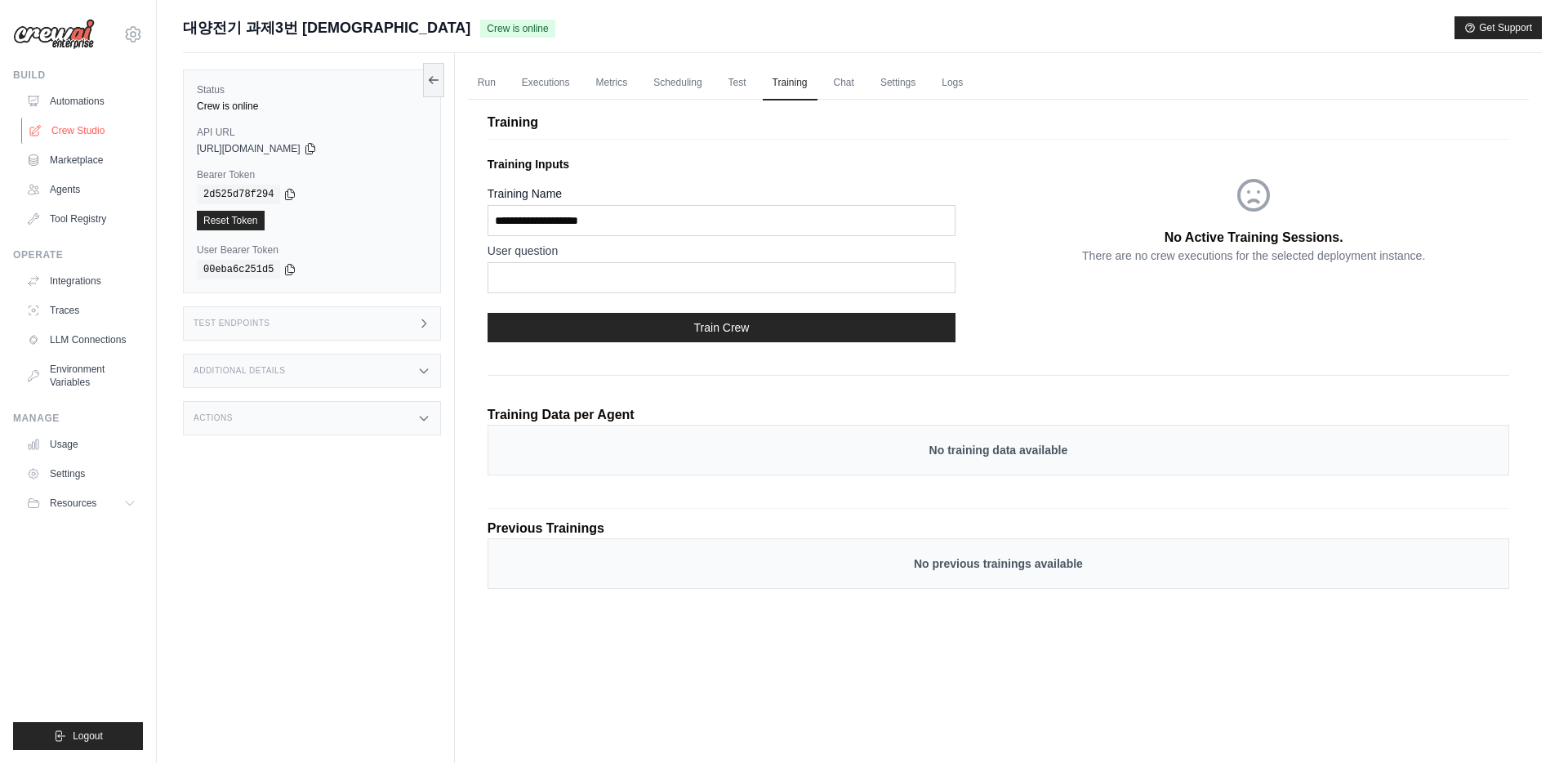
click at [85, 119] on link "Crew Studio" at bounding box center [82, 130] width 123 height 26
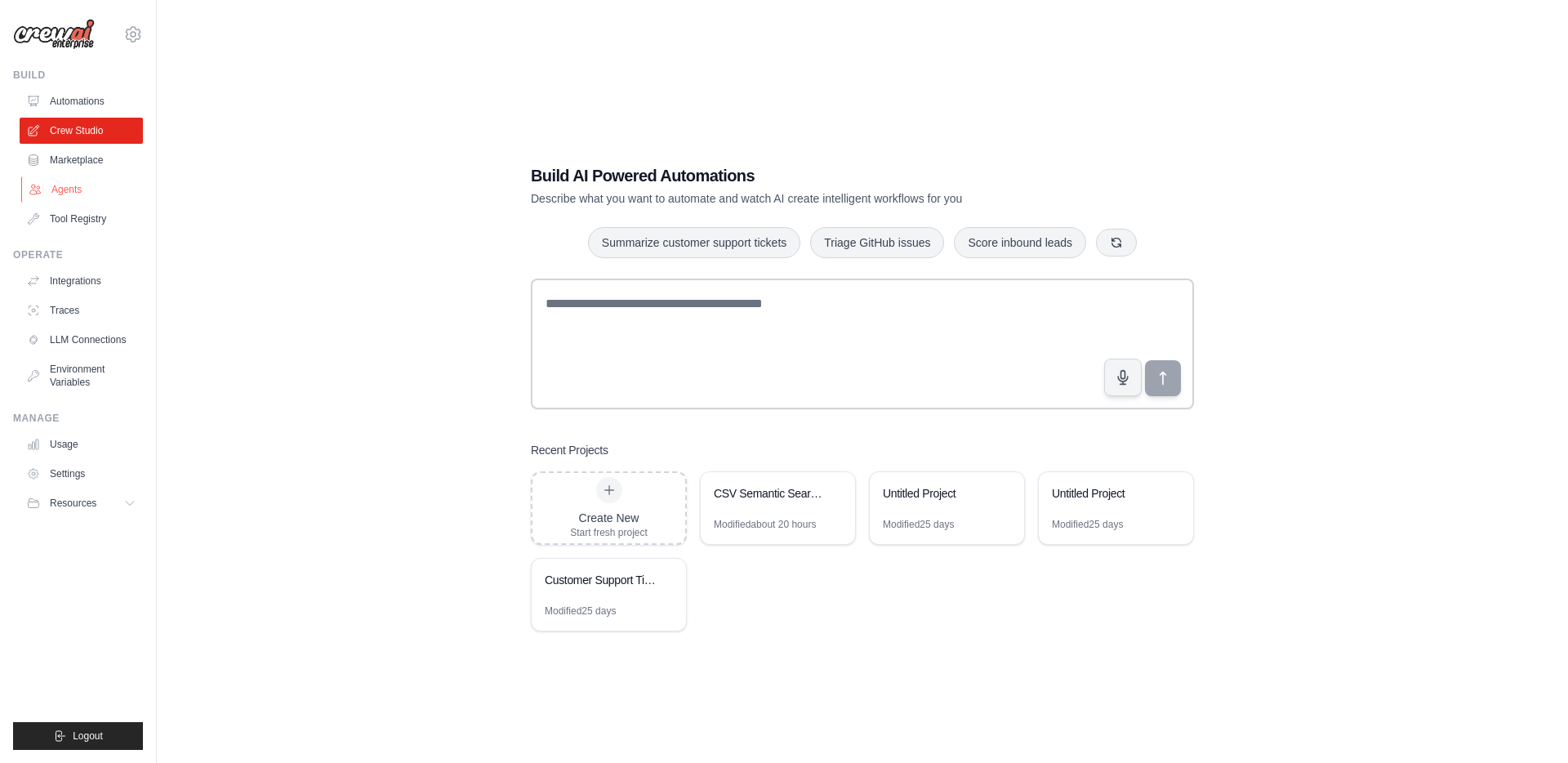
click at [70, 190] on link "Agents" at bounding box center [82, 189] width 123 height 26
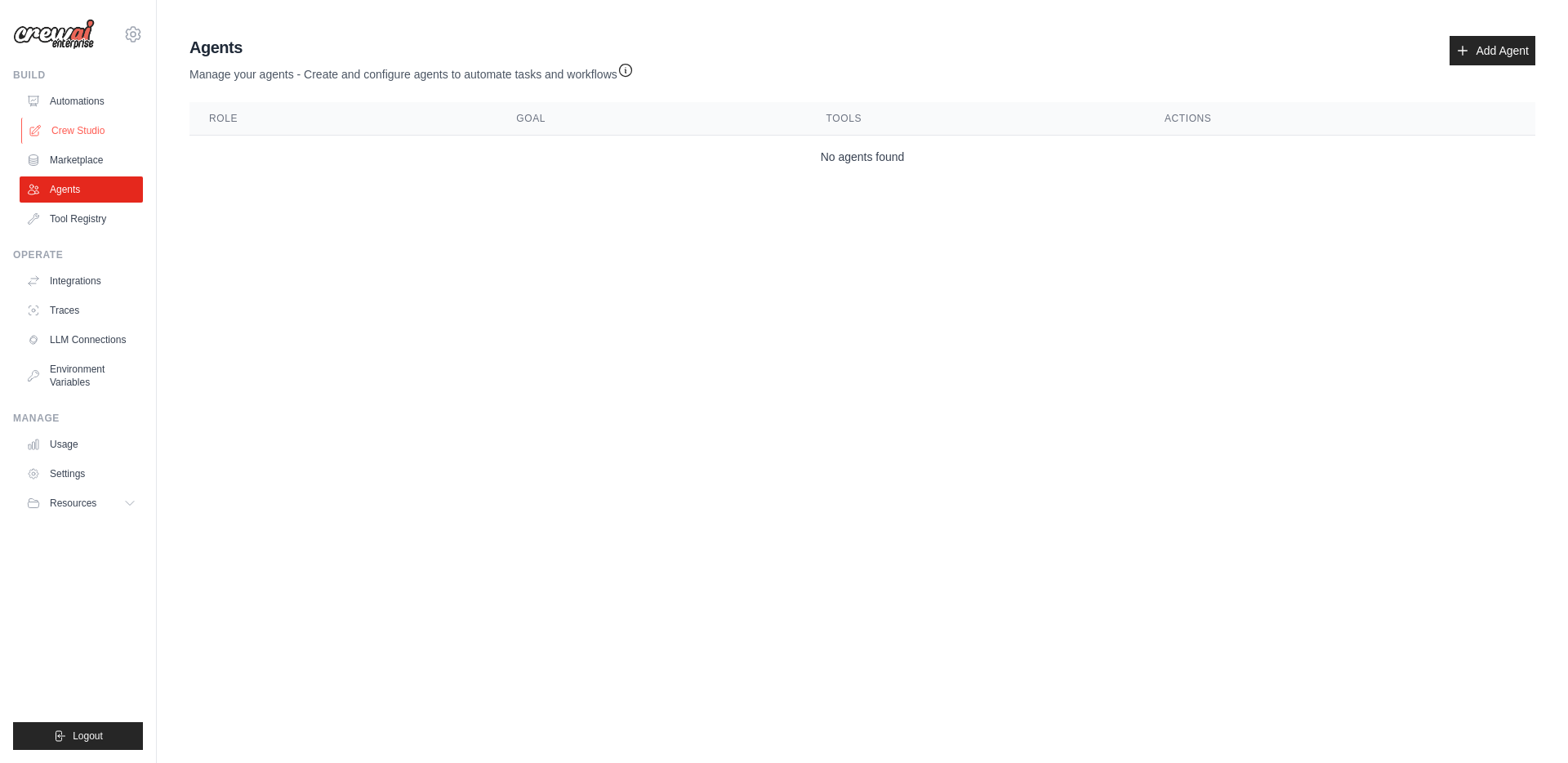
click at [66, 117] on link "Crew Studio" at bounding box center [82, 130] width 123 height 26
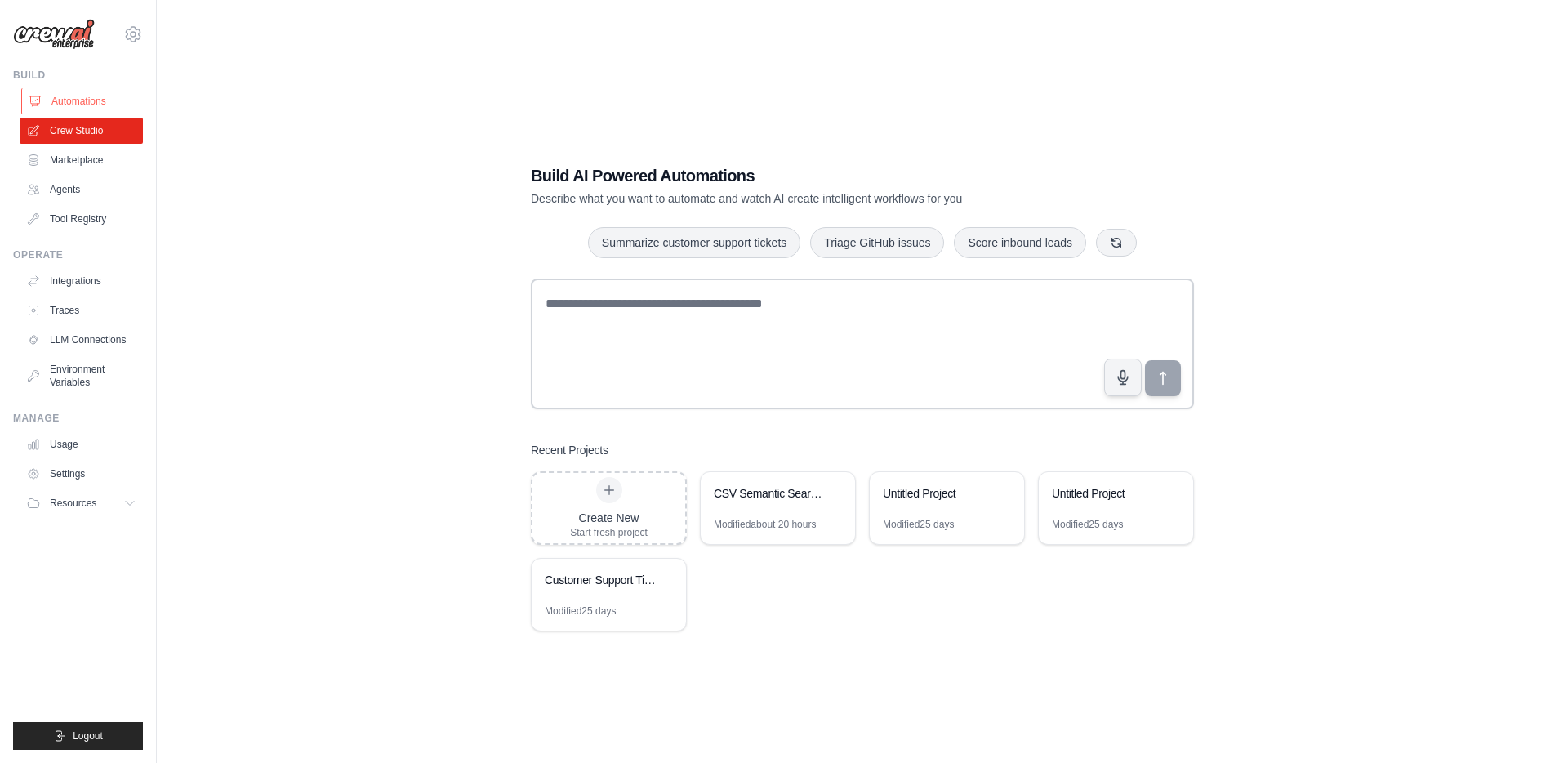
click at [73, 106] on link "Automations" at bounding box center [82, 101] width 123 height 26
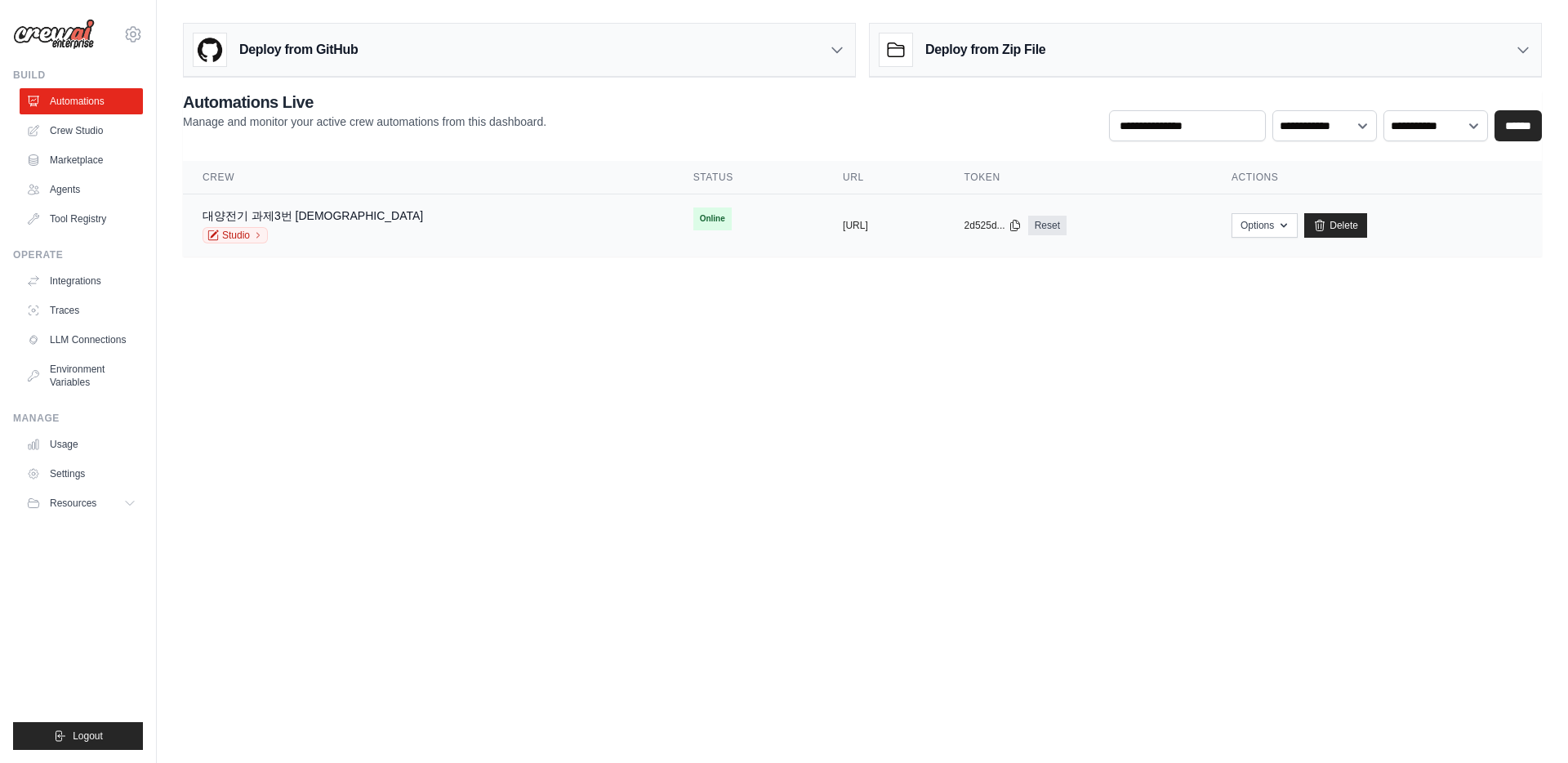
click at [843, 225] on div "copied" at bounding box center [860, 219] width 35 height 19
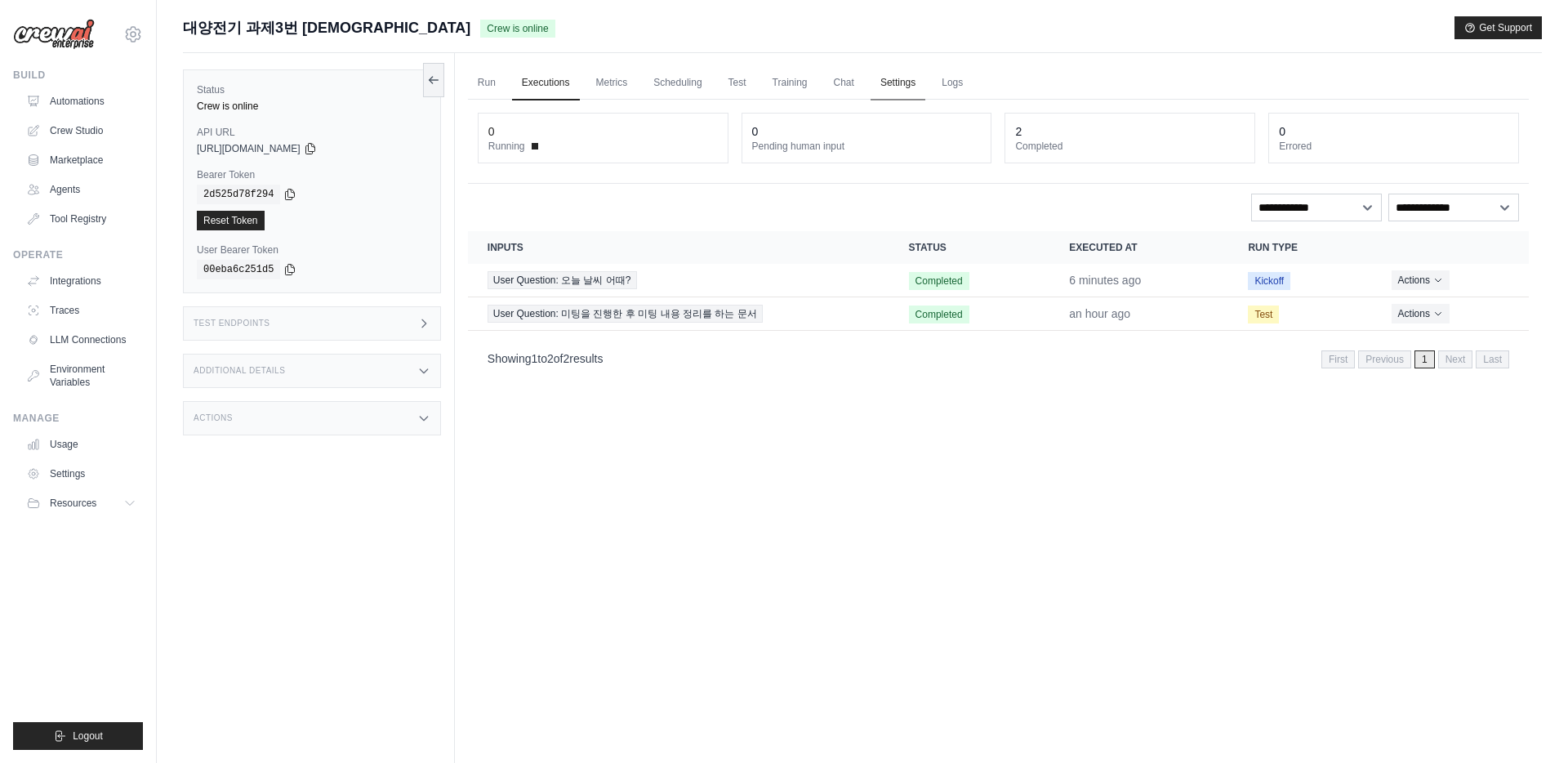
click at [926, 86] on link "Settings" at bounding box center [897, 83] width 54 height 34
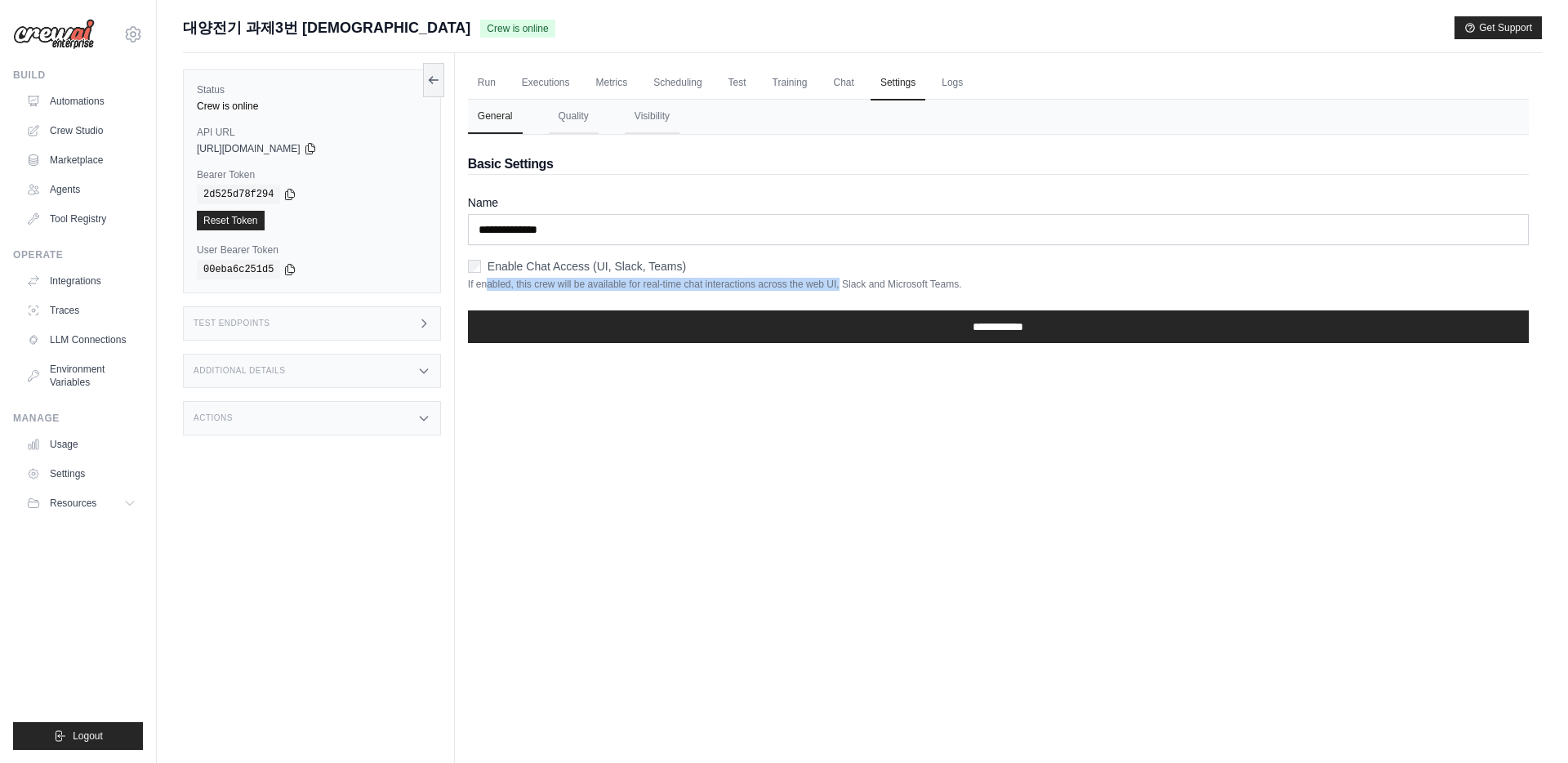
drag, startPoint x: 490, startPoint y: 281, endPoint x: 866, endPoint y: 282, distance: 376.0
click at [866, 282] on p "If enabled, this crew will be available for real-time chat interactions across …" at bounding box center [998, 285] width 1061 height 13
click at [779, 260] on div "Enable Chat Access (UI, Slack, Teams)" at bounding box center [998, 266] width 1061 height 17
click at [551, 266] on label "Enable Chat Access (UI, Slack, Teams)" at bounding box center [586, 266] width 199 height 17
click at [560, 266] on label "Enable Chat Access (UI, Slack, Teams)" at bounding box center [586, 266] width 199 height 17
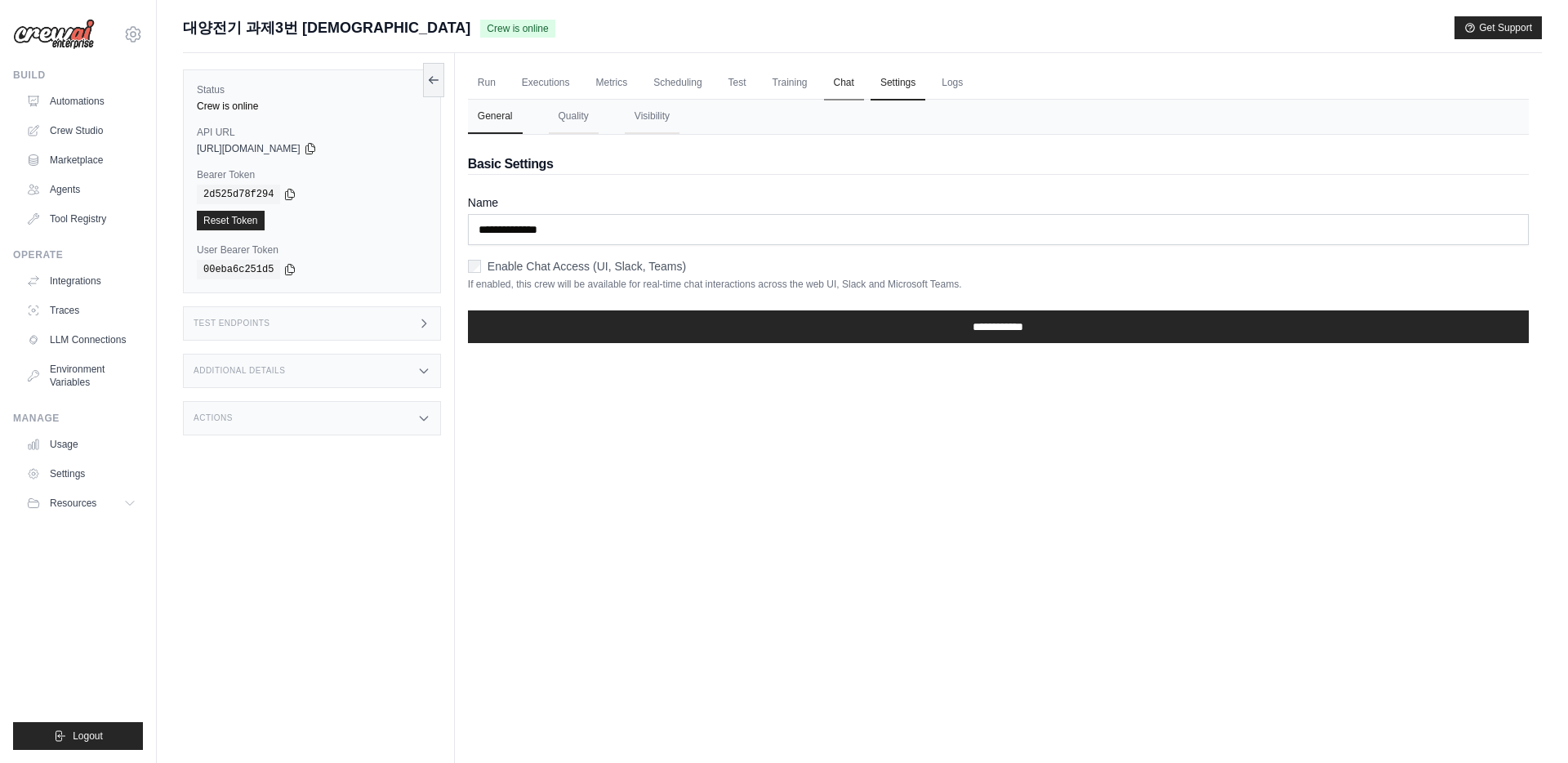
click at [864, 87] on link "Chat" at bounding box center [844, 83] width 40 height 34
click at [82, 40] on img at bounding box center [54, 34] width 82 height 31
click at [77, 194] on link "Agents" at bounding box center [82, 189] width 123 height 26
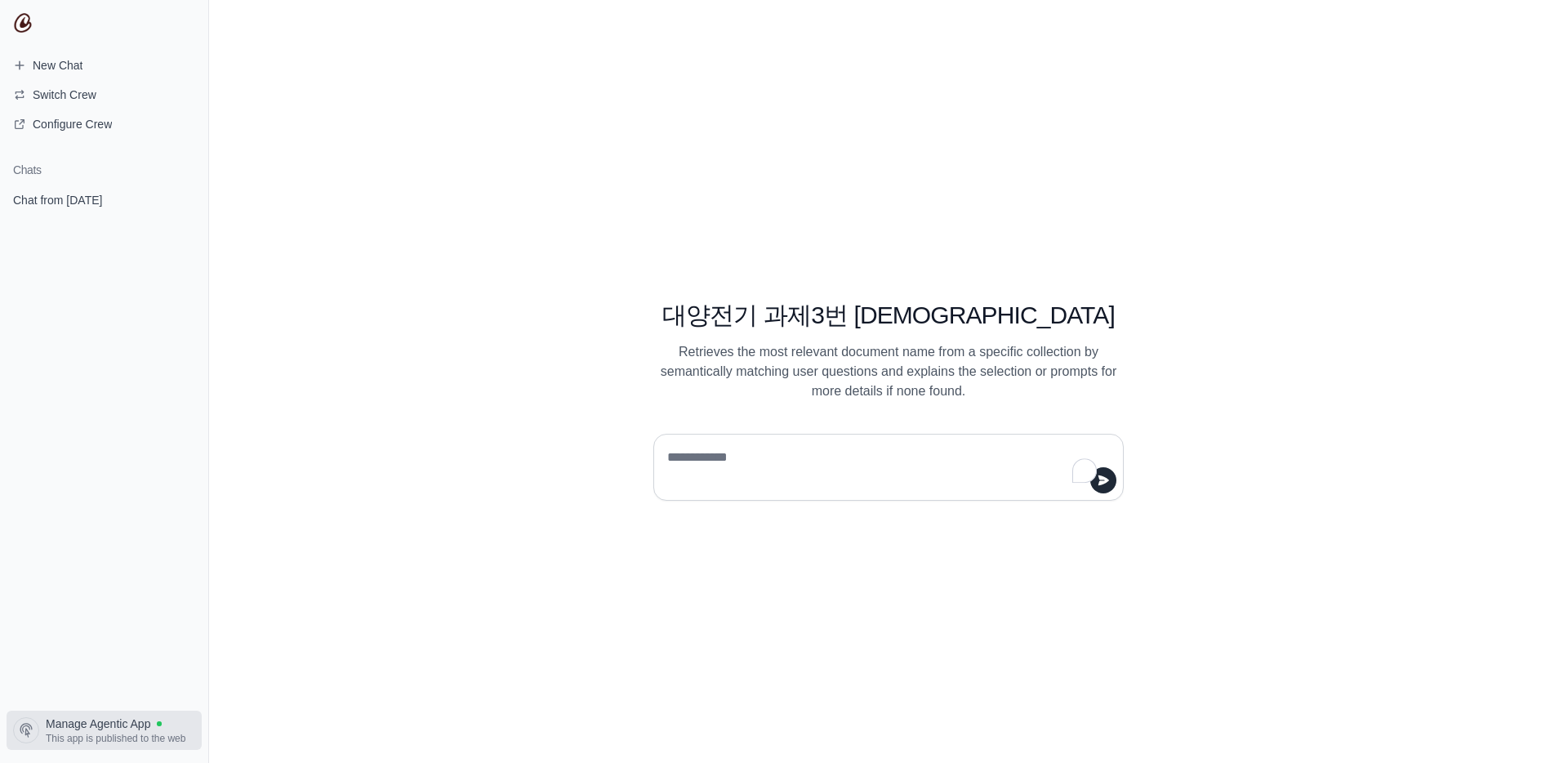
click at [95, 720] on span "Manage Agentic App" at bounding box center [98, 724] width 105 height 17
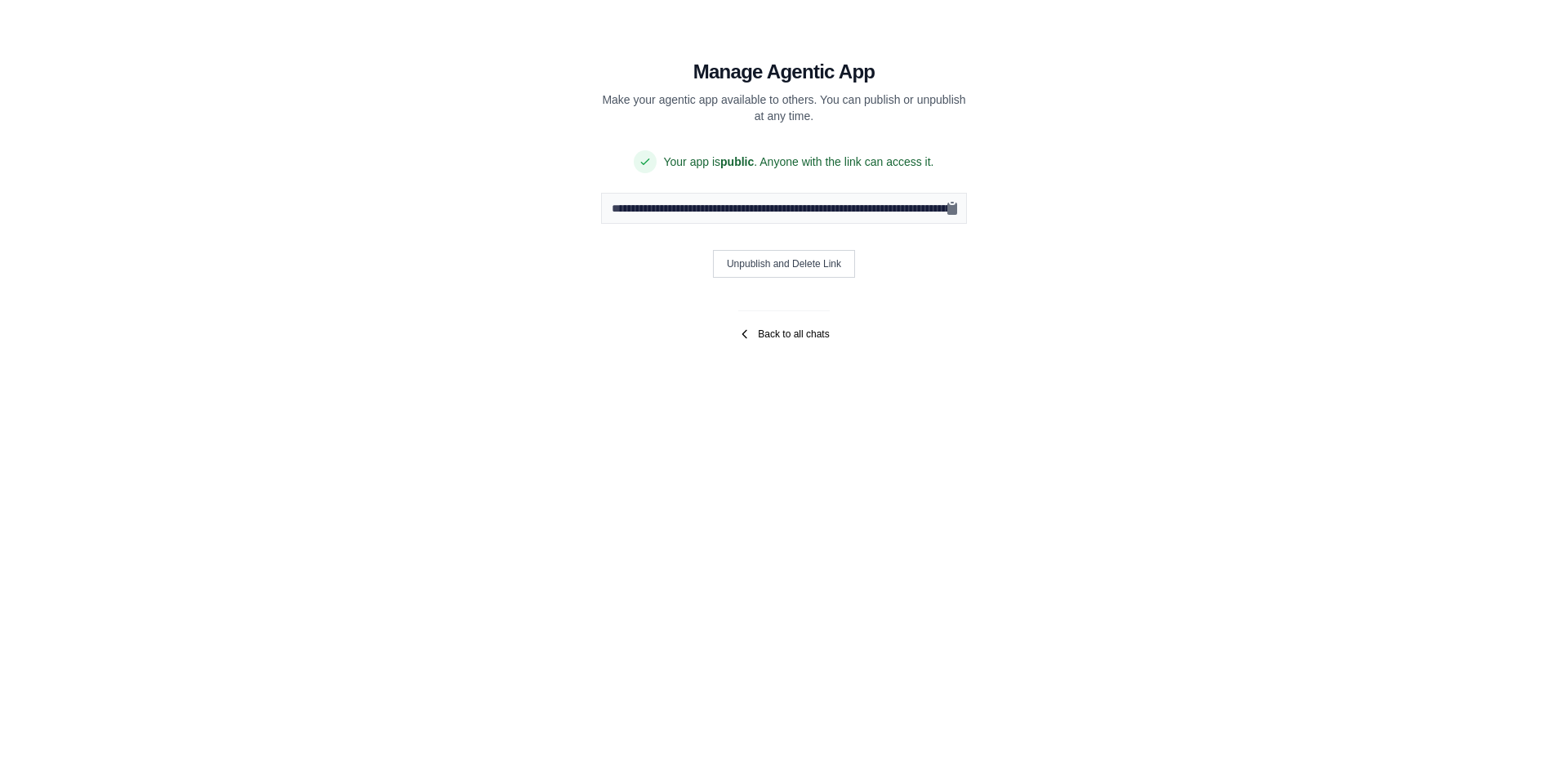
click at [761, 328] on link "Back to all chats" at bounding box center [784, 334] width 90 height 13
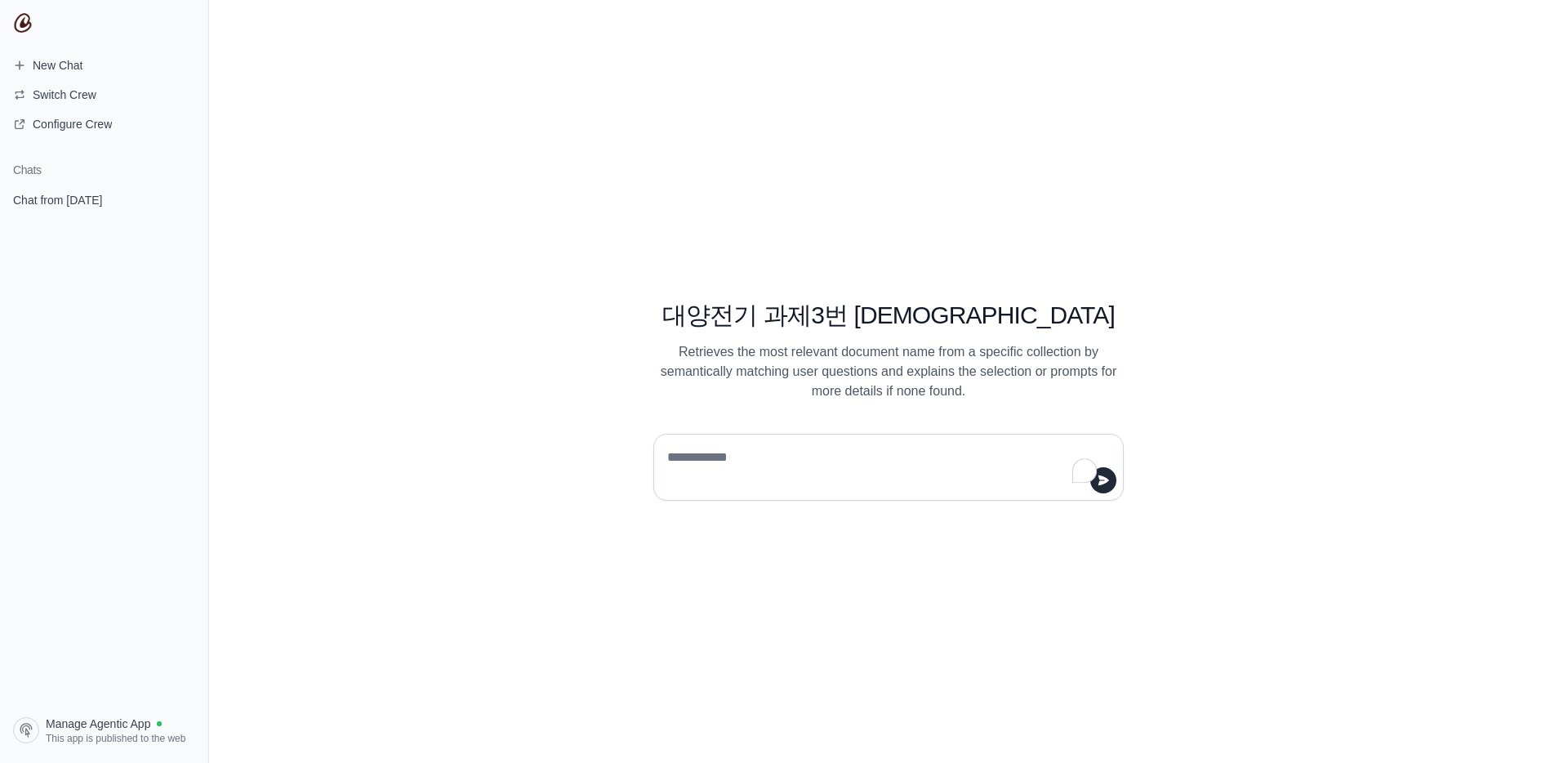
click at [752, 446] on textarea "To enrich screen reader interactions, please activate Accessibility in Grammarl…" at bounding box center [884, 467] width 440 height 46
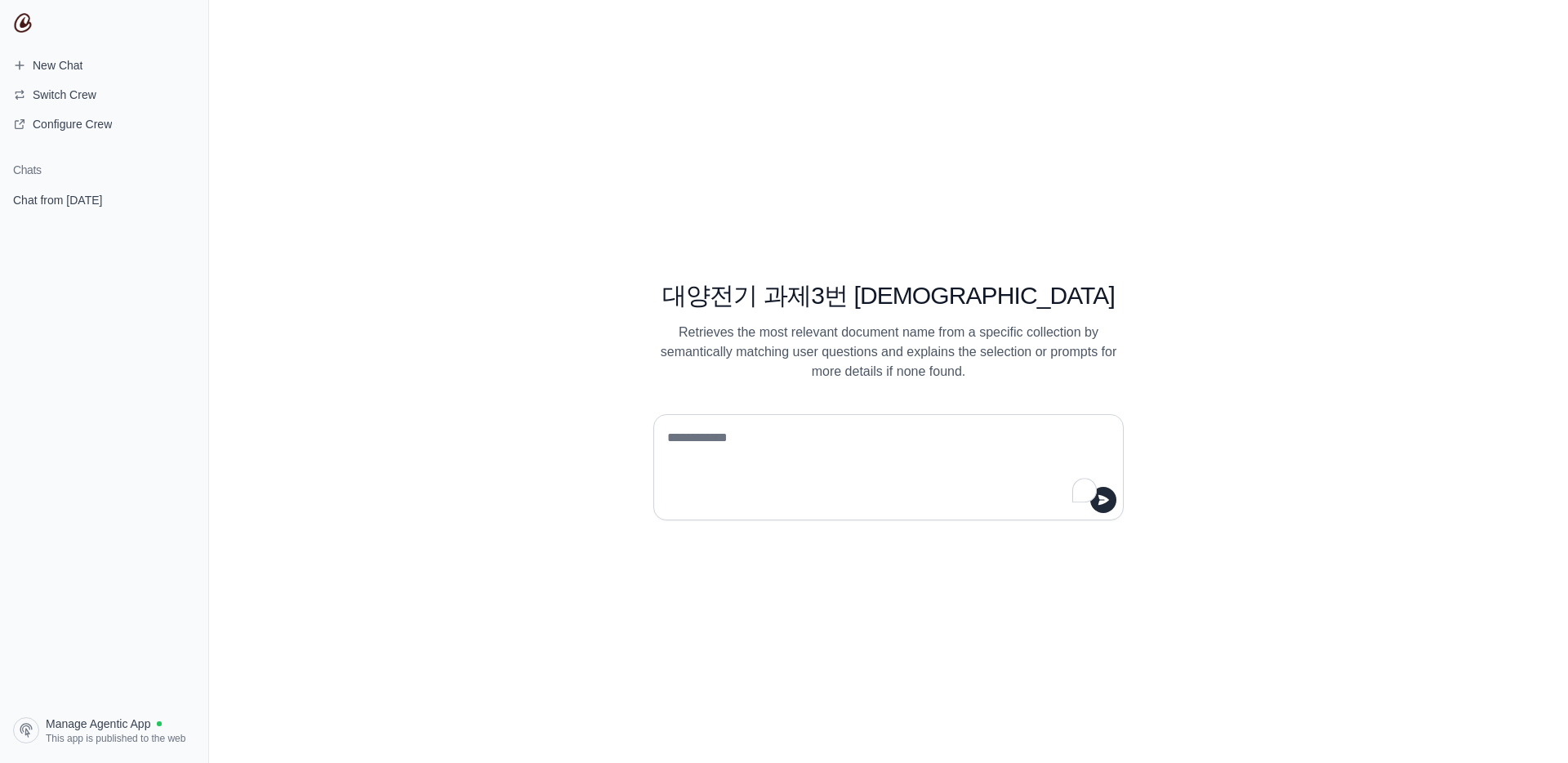
type textarea "**********"
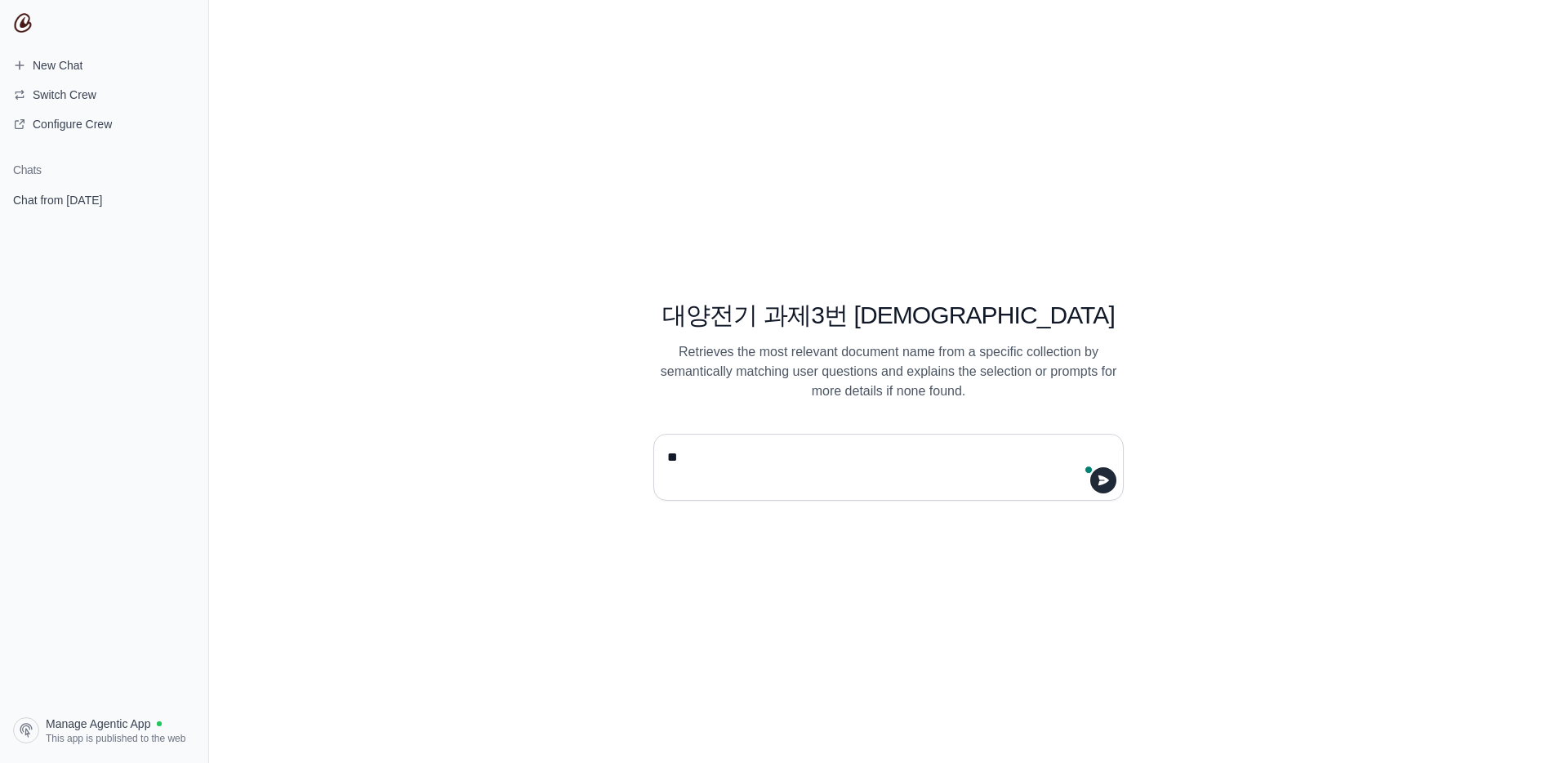
type textarea "*"
type textarea "***"
click at [1096, 479] on span at bounding box center [1085, 467] width 23 height 31
click at [1106, 484] on icon "submit" at bounding box center [1104, 481] width 13 height 13
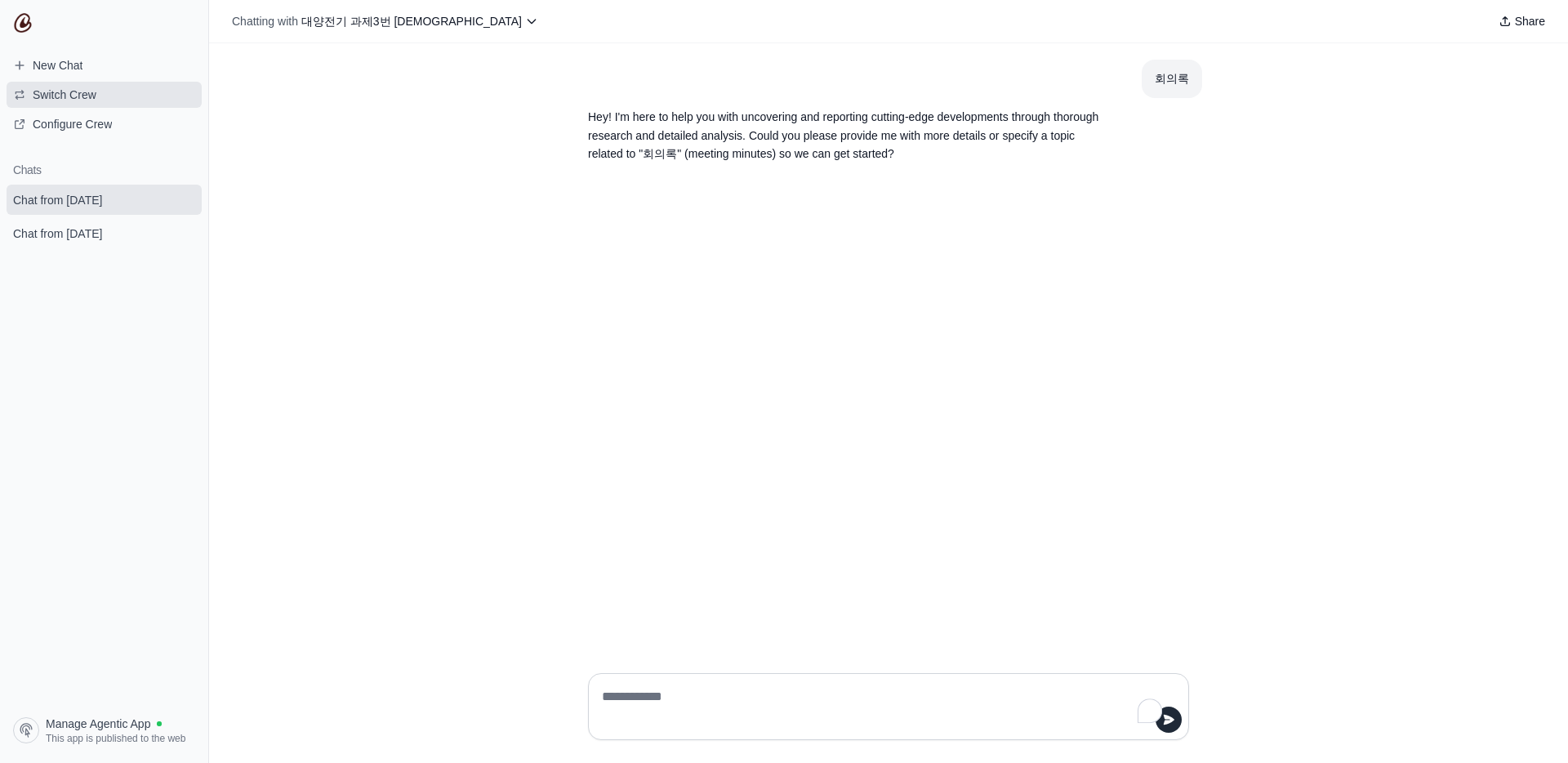
click at [96, 102] on span "Switch Crew" at bounding box center [64, 95] width 64 height 17
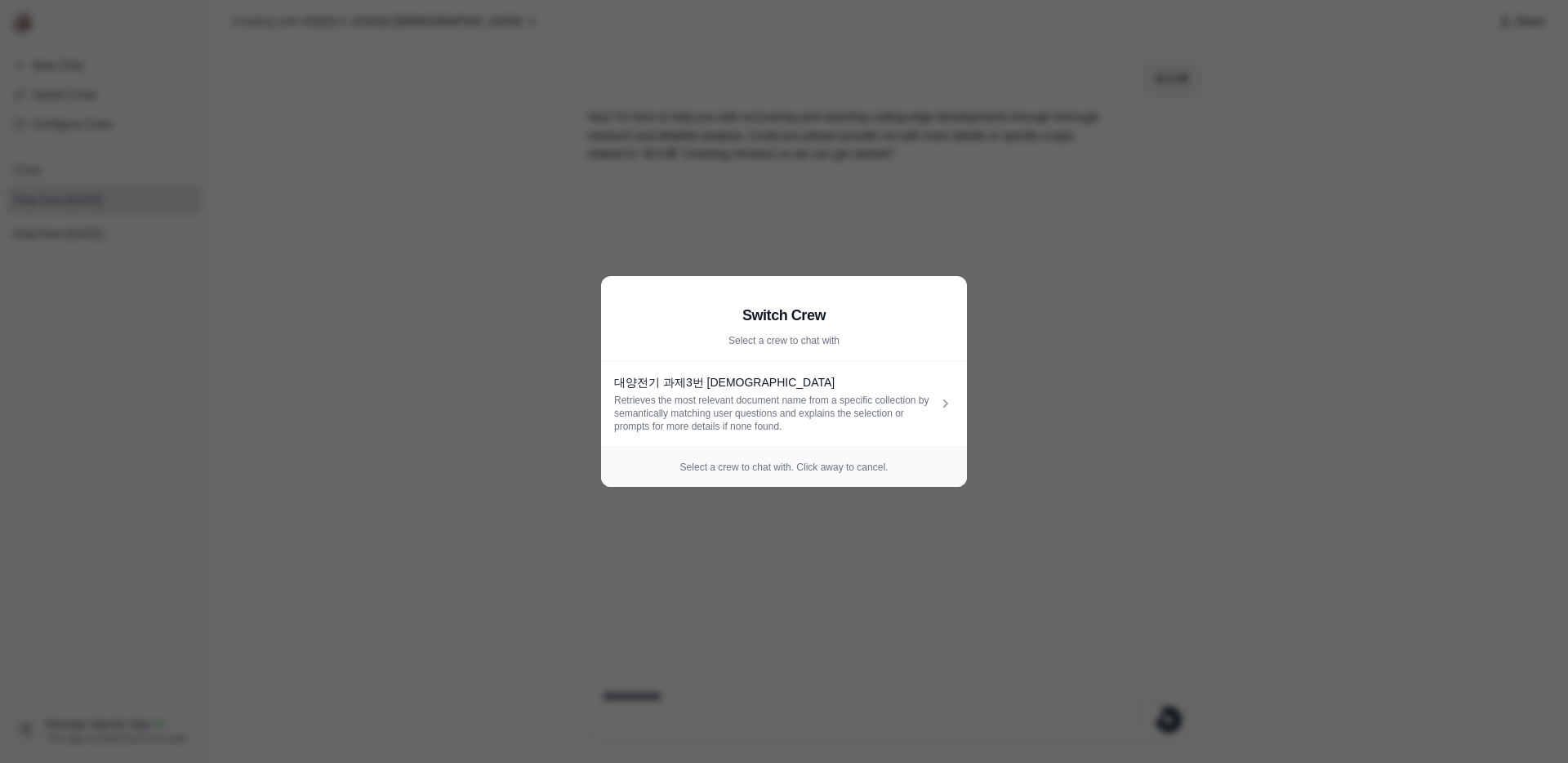
click at [89, 127] on aside "Switch Crew Select a crew to chat with 대양전기 과제3번 에이전트 Retrieves the most releva…" at bounding box center [784, 381] width 1568 height 763
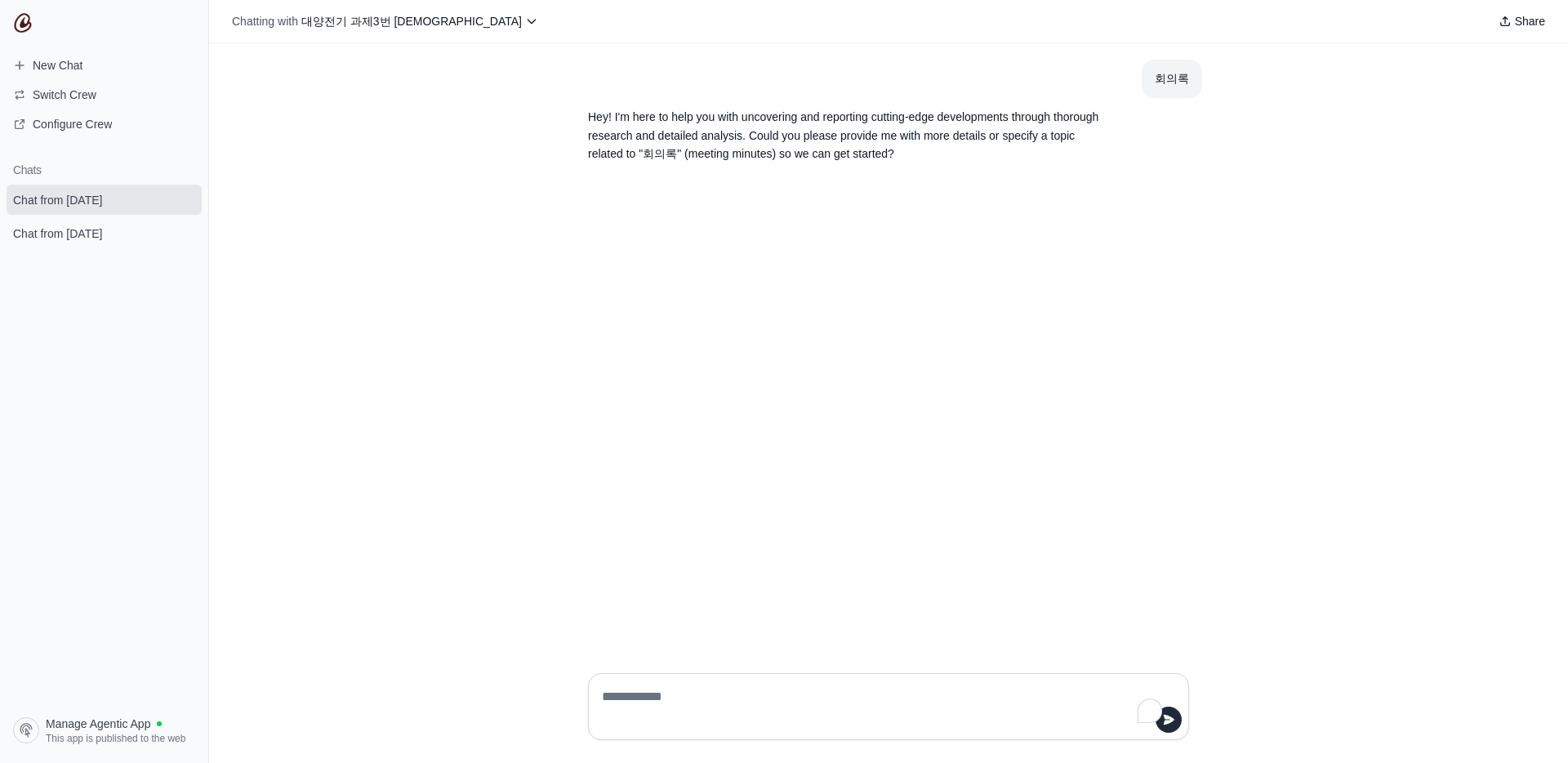
click at [89, 127] on span "Configure Crew" at bounding box center [72, 124] width 80 height 17
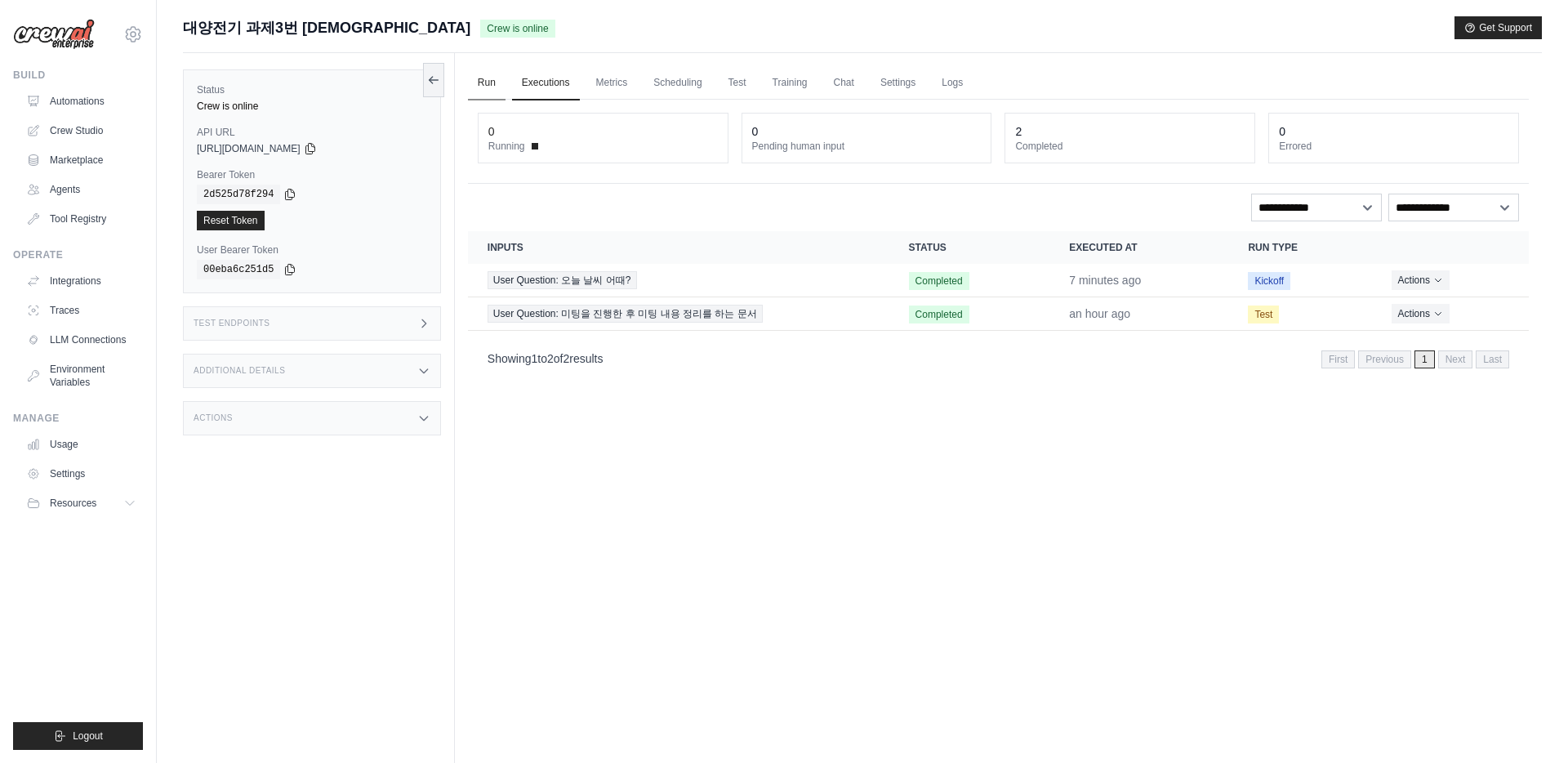
click at [476, 83] on link "Run" at bounding box center [487, 83] width 38 height 34
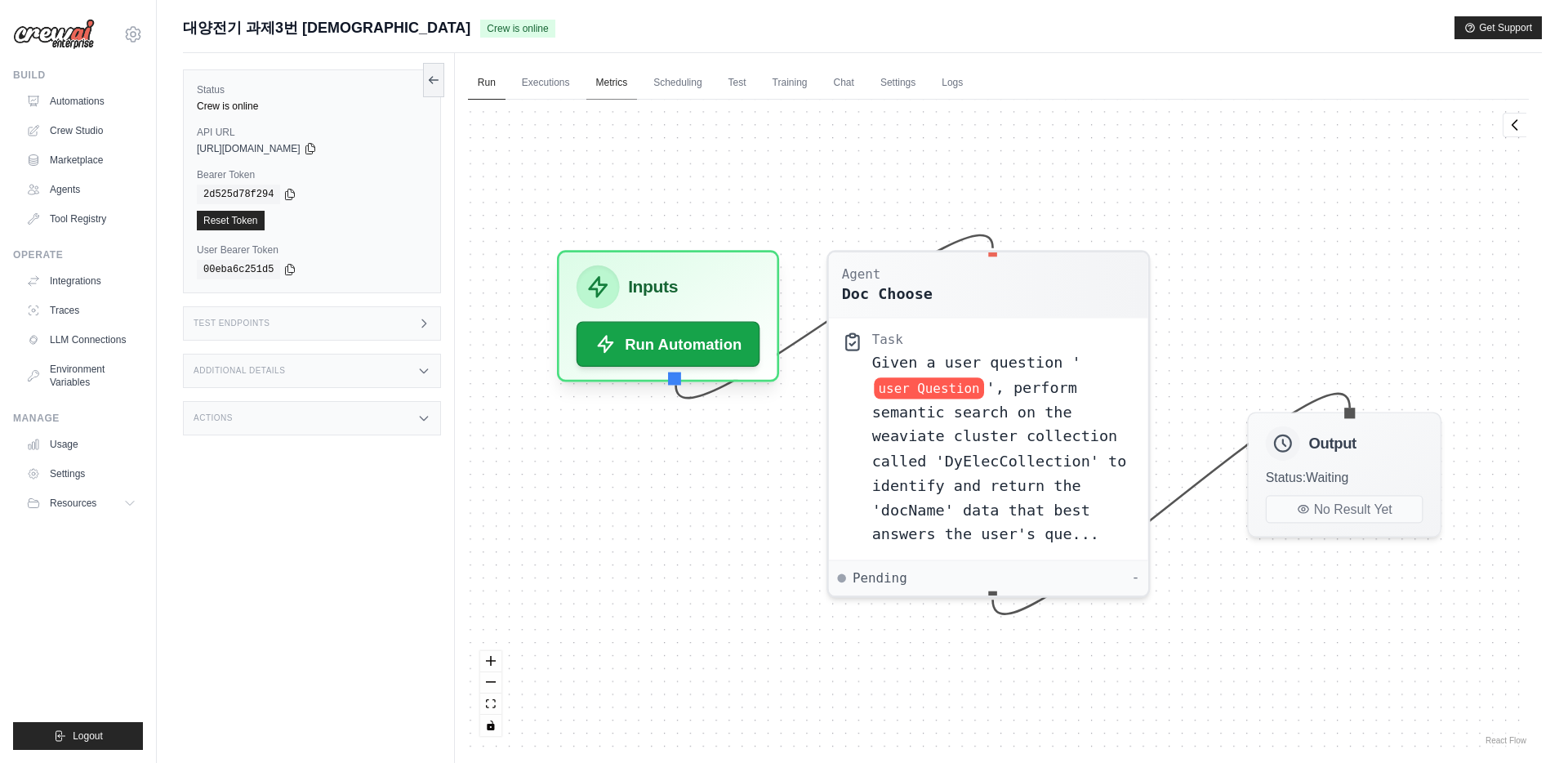
click at [622, 85] on link "Metrics" at bounding box center [611, 83] width 51 height 34
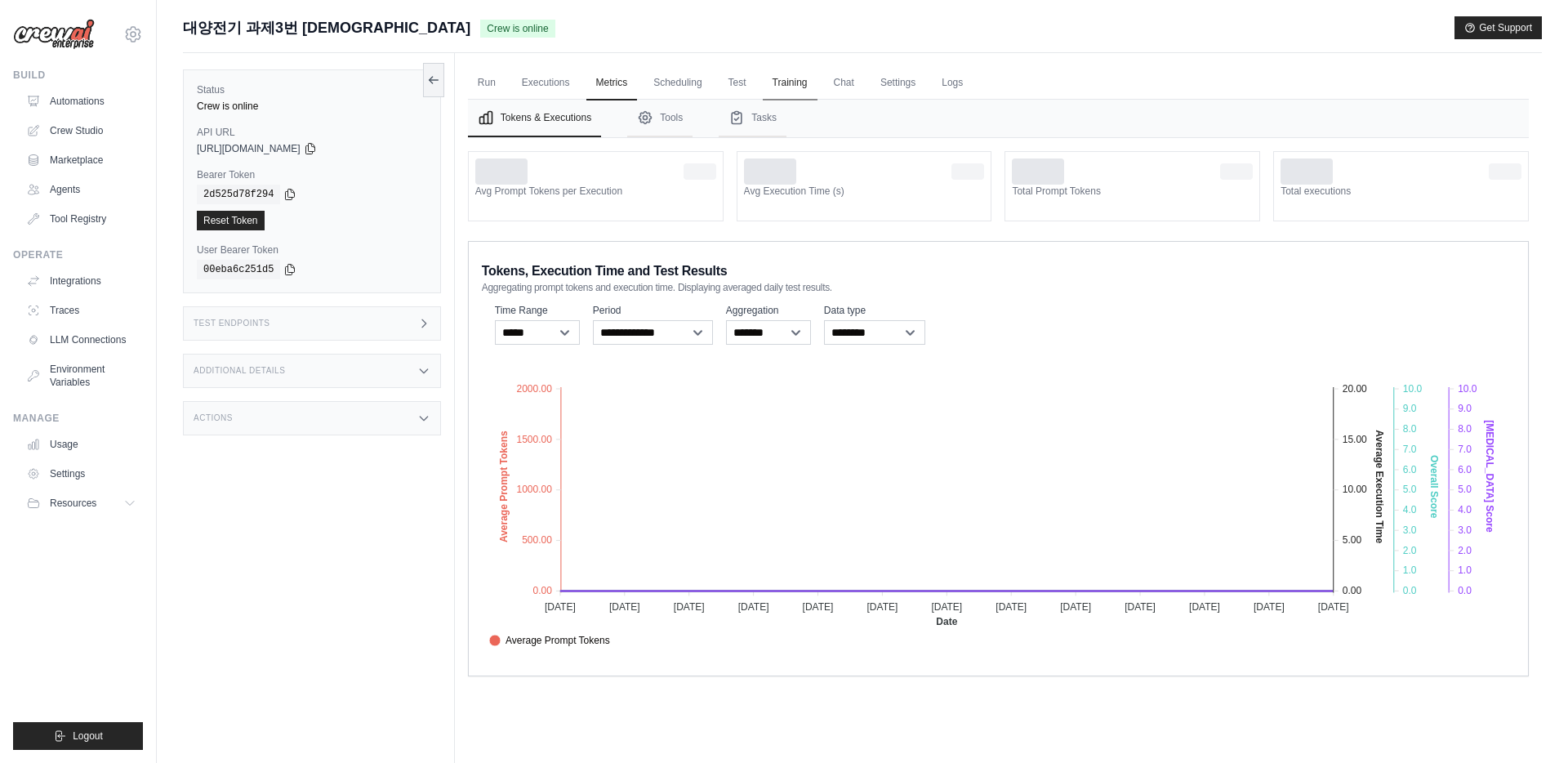
click at [781, 97] on link "Training" at bounding box center [790, 83] width 54 height 34
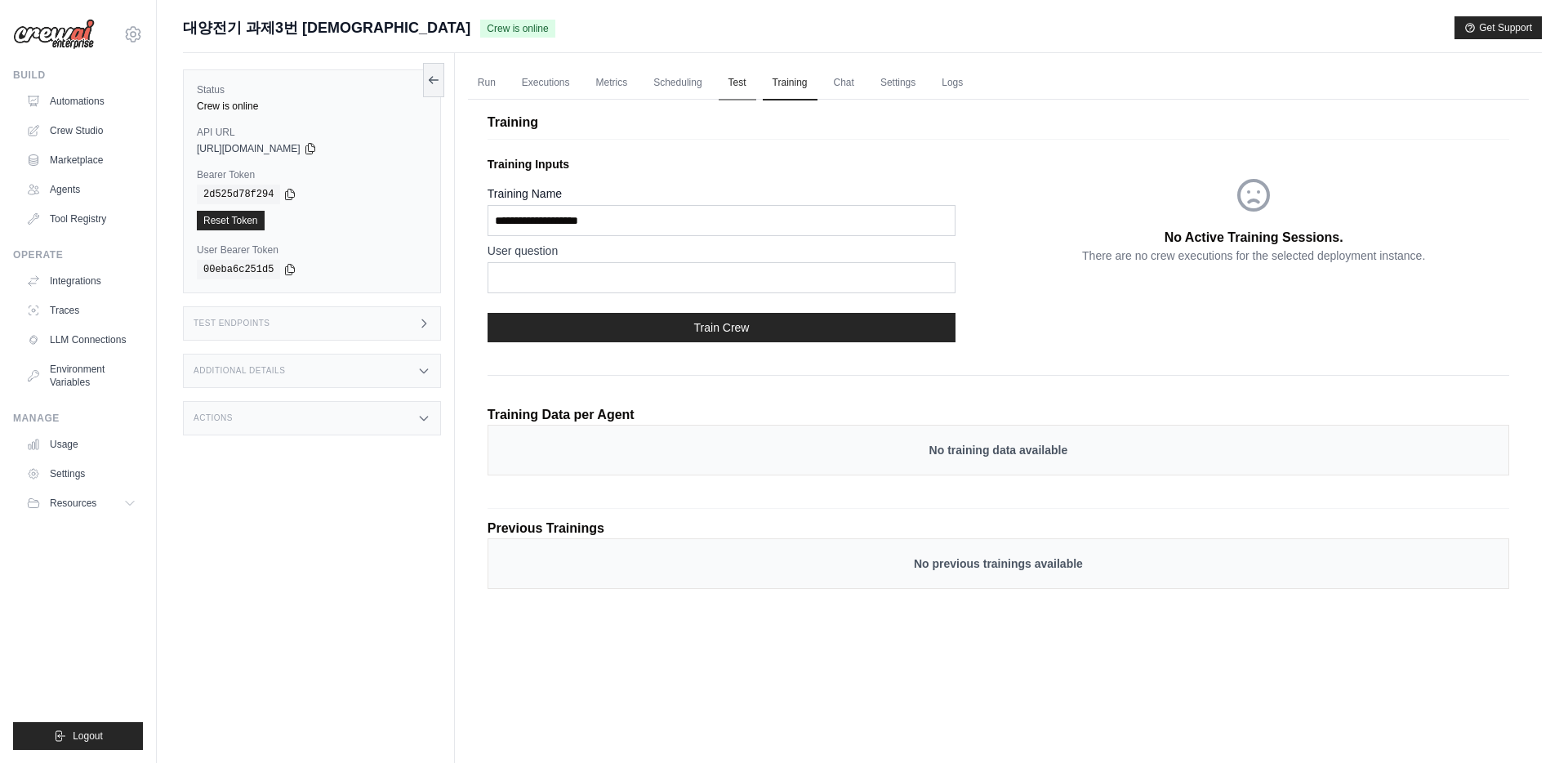
click at [739, 87] on link "Test" at bounding box center [737, 83] width 38 height 34
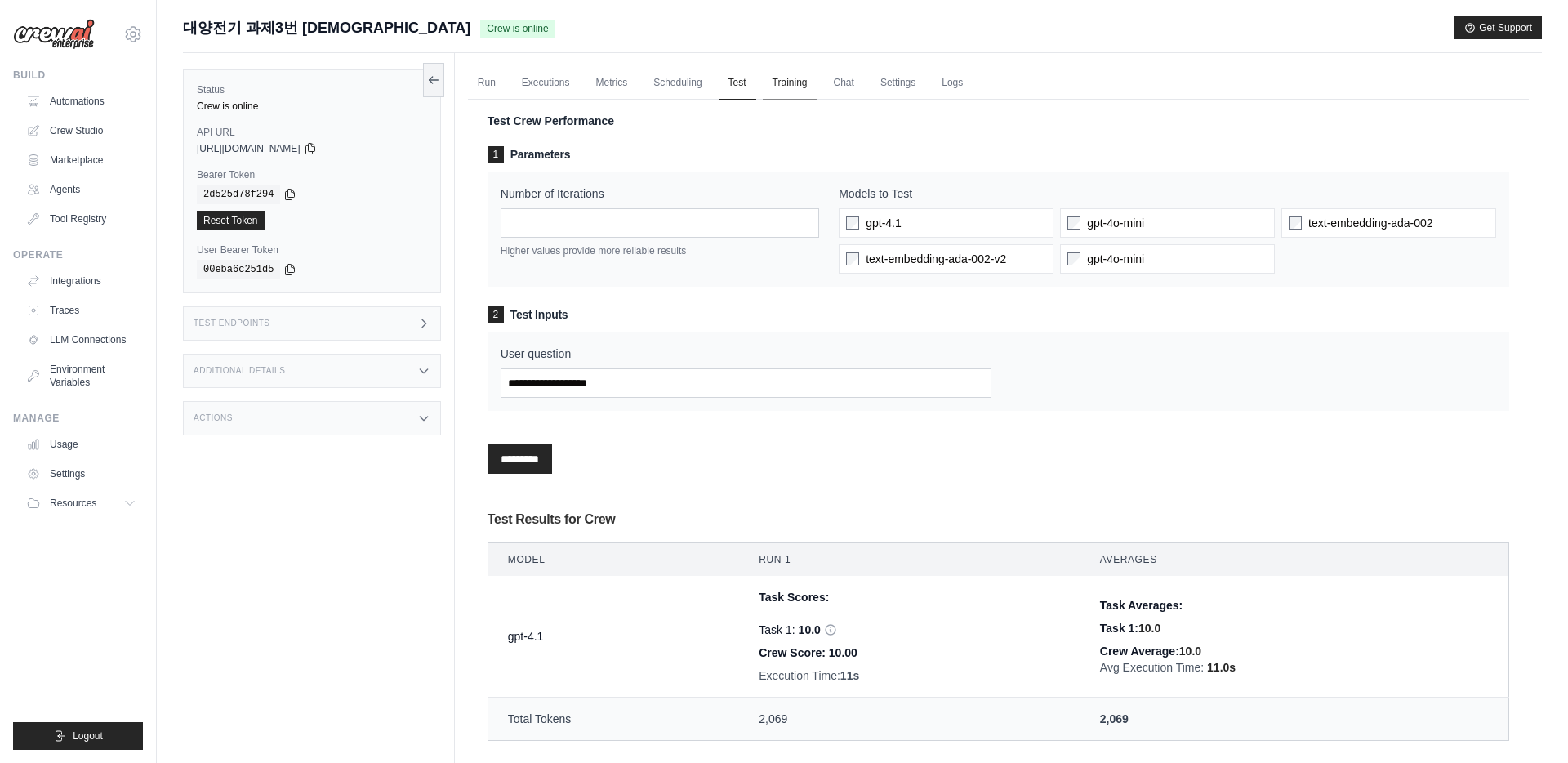
click at [804, 94] on link "Training" at bounding box center [790, 83] width 54 height 34
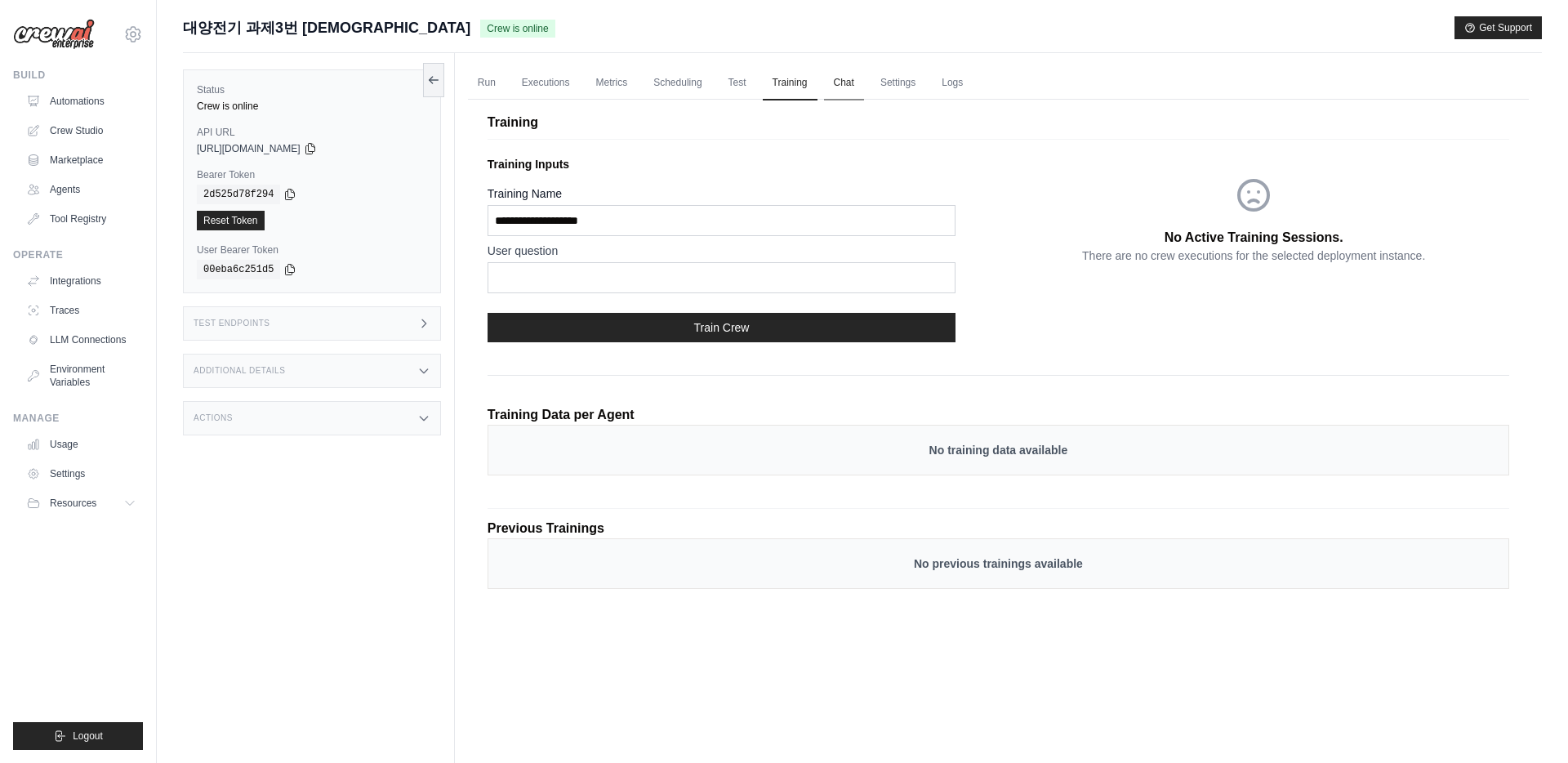
click at [860, 90] on link "Chat" at bounding box center [844, 83] width 40 height 34
click at [920, 84] on link "Settings" at bounding box center [897, 83] width 54 height 34
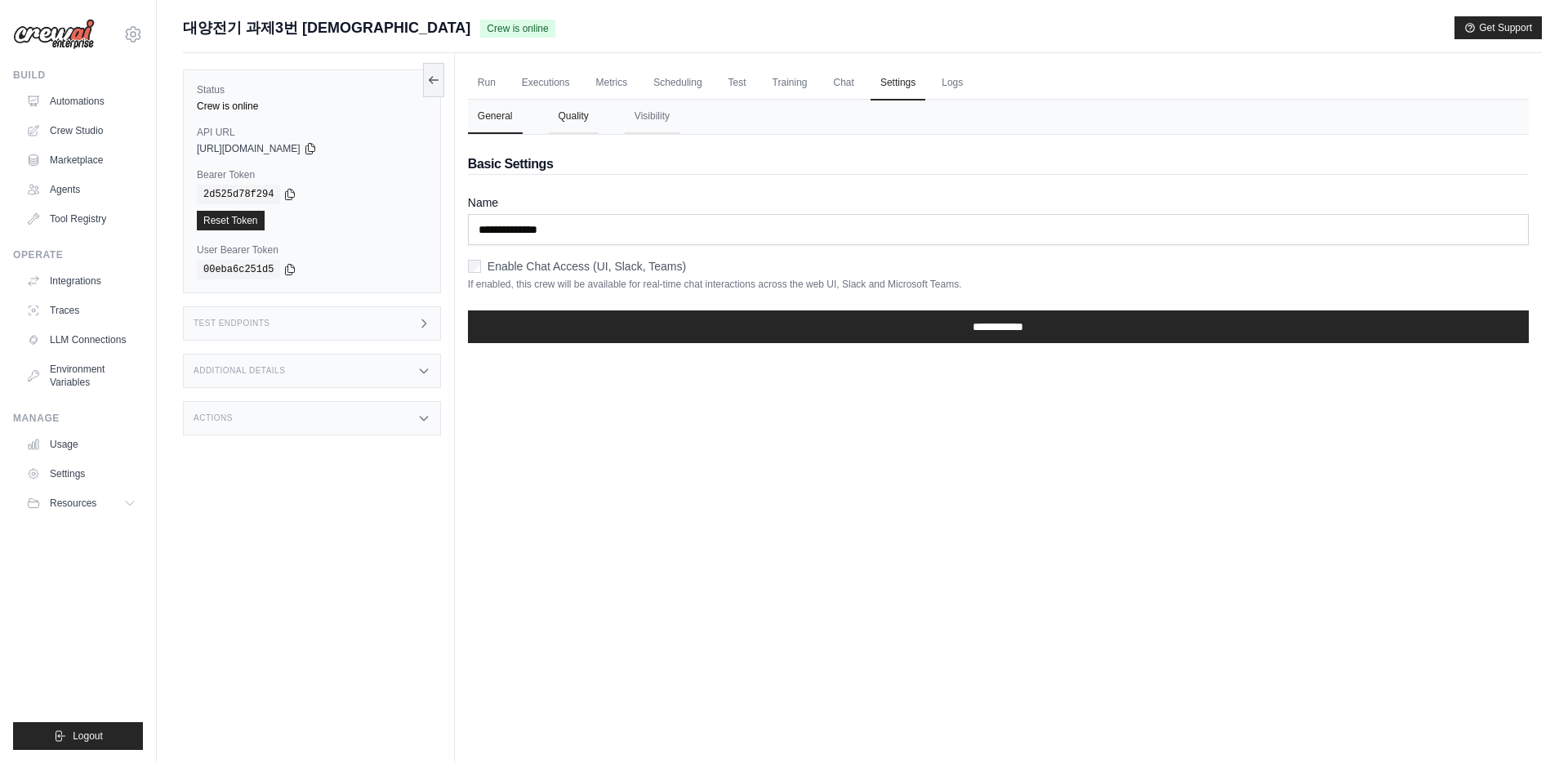
click at [576, 111] on button "Quality" at bounding box center [573, 116] width 49 height 34
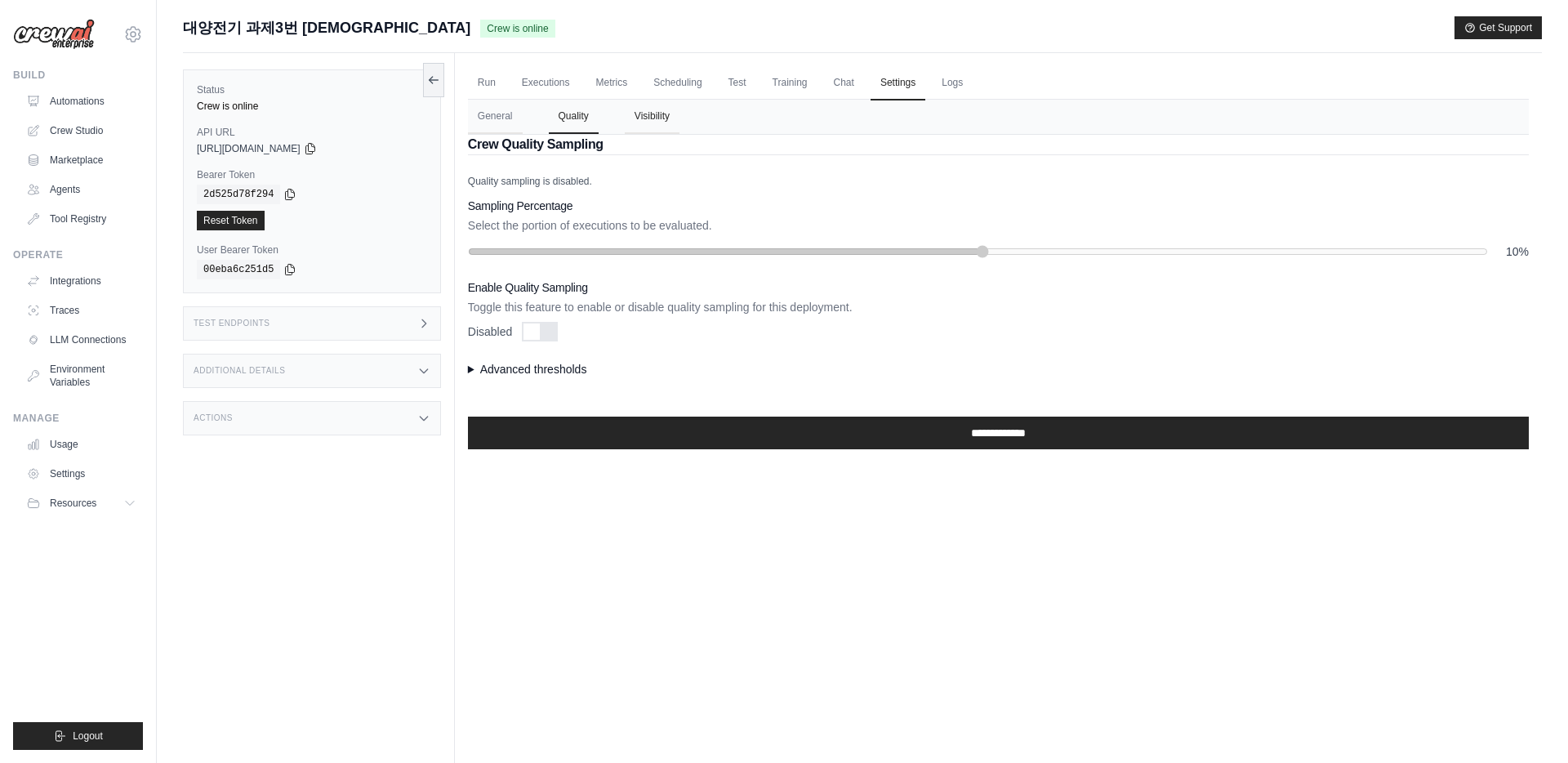
click at [643, 115] on button "Visibility" at bounding box center [652, 116] width 54 height 34
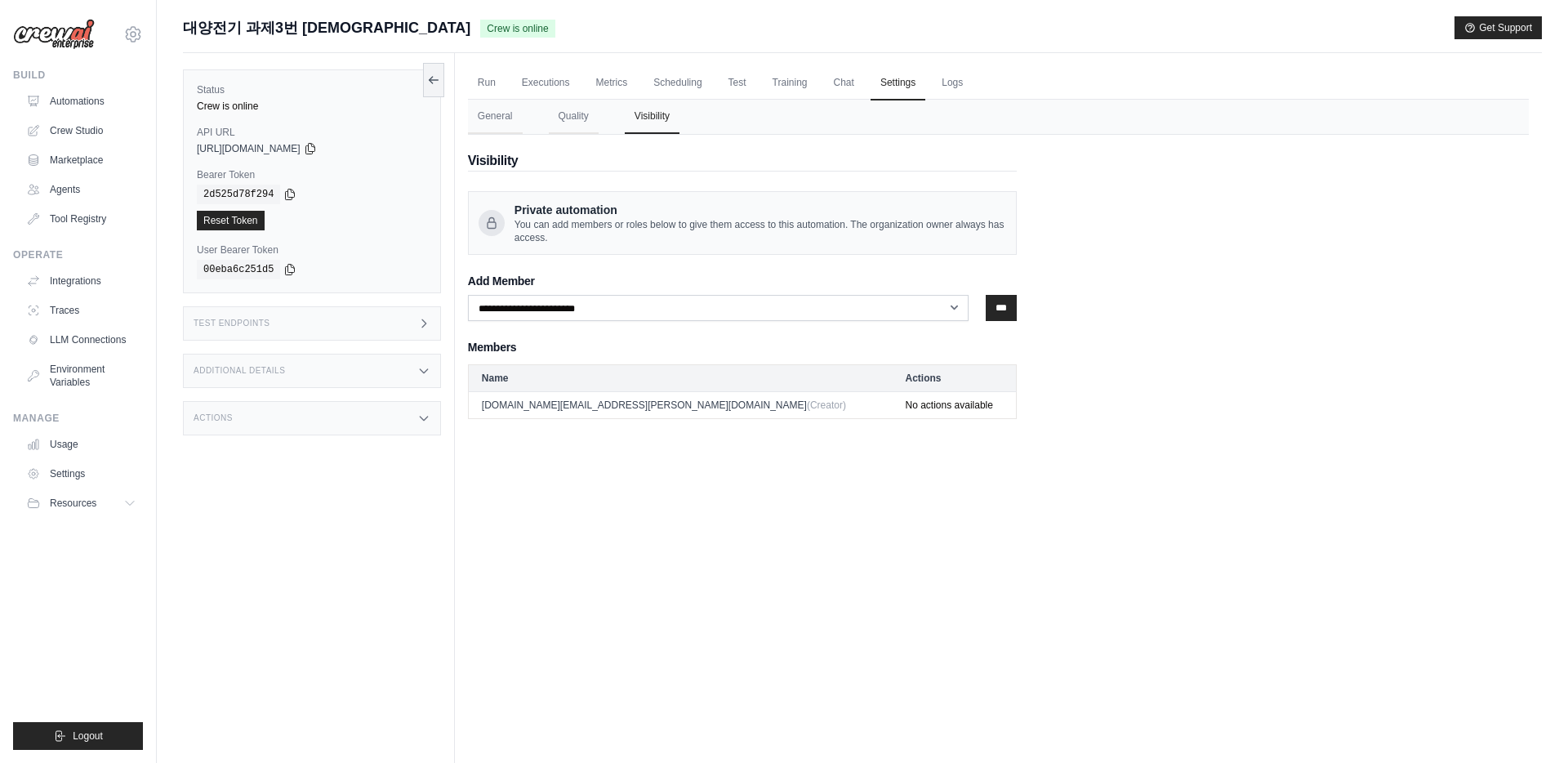
click at [952, 88] on ul "Run Executions Metrics Scheduling Test Training Chat Settings Logs" at bounding box center [998, 83] width 1061 height 34
click at [647, 75] on ul "Run Executions Metrics Scheduling Test Training Chat Settings Logs" at bounding box center [998, 83] width 1061 height 34
click at [619, 75] on link "Metrics" at bounding box center [611, 83] width 51 height 34
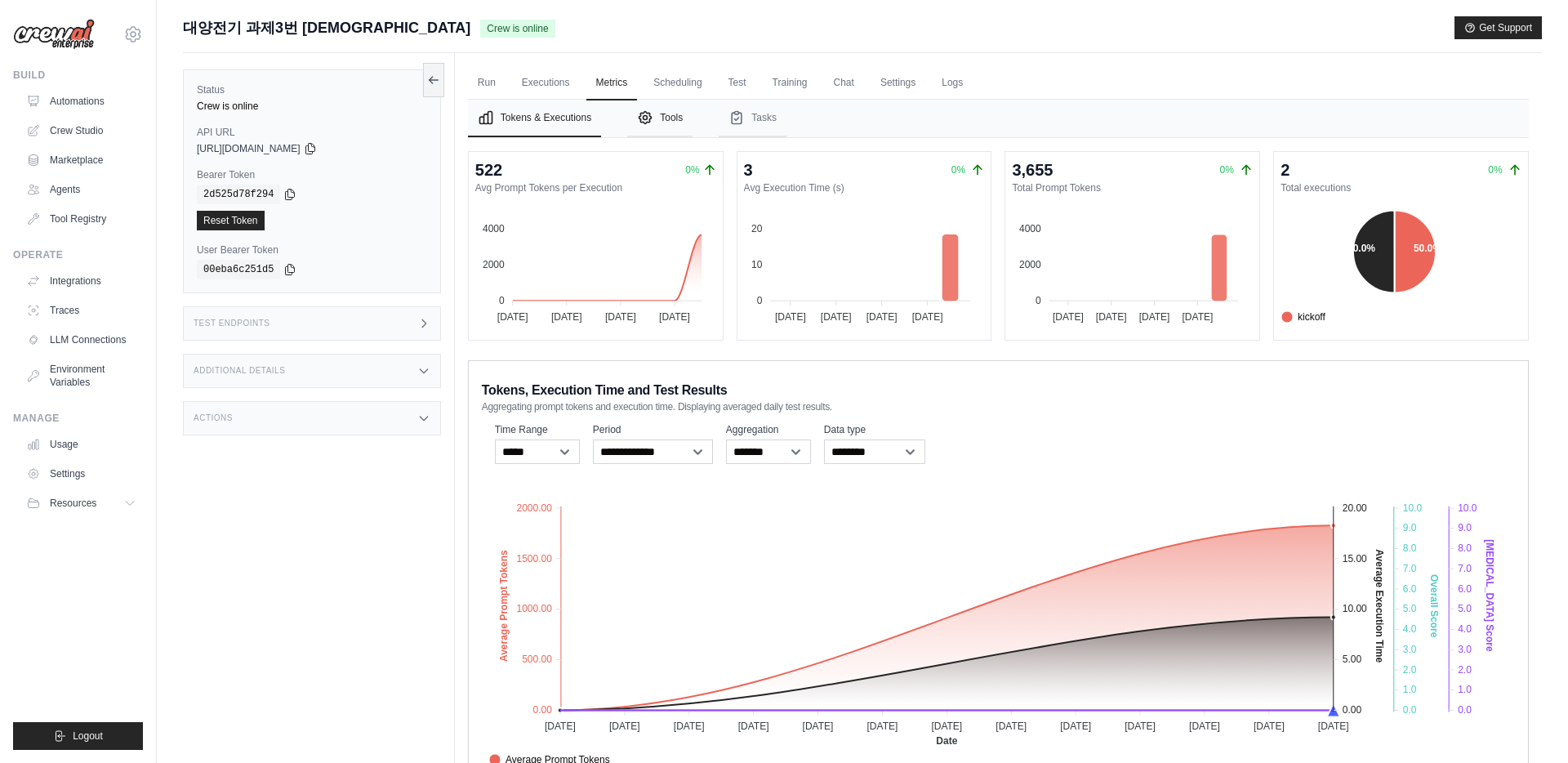
click at [670, 127] on button "Tools" at bounding box center [660, 118] width 65 height 38
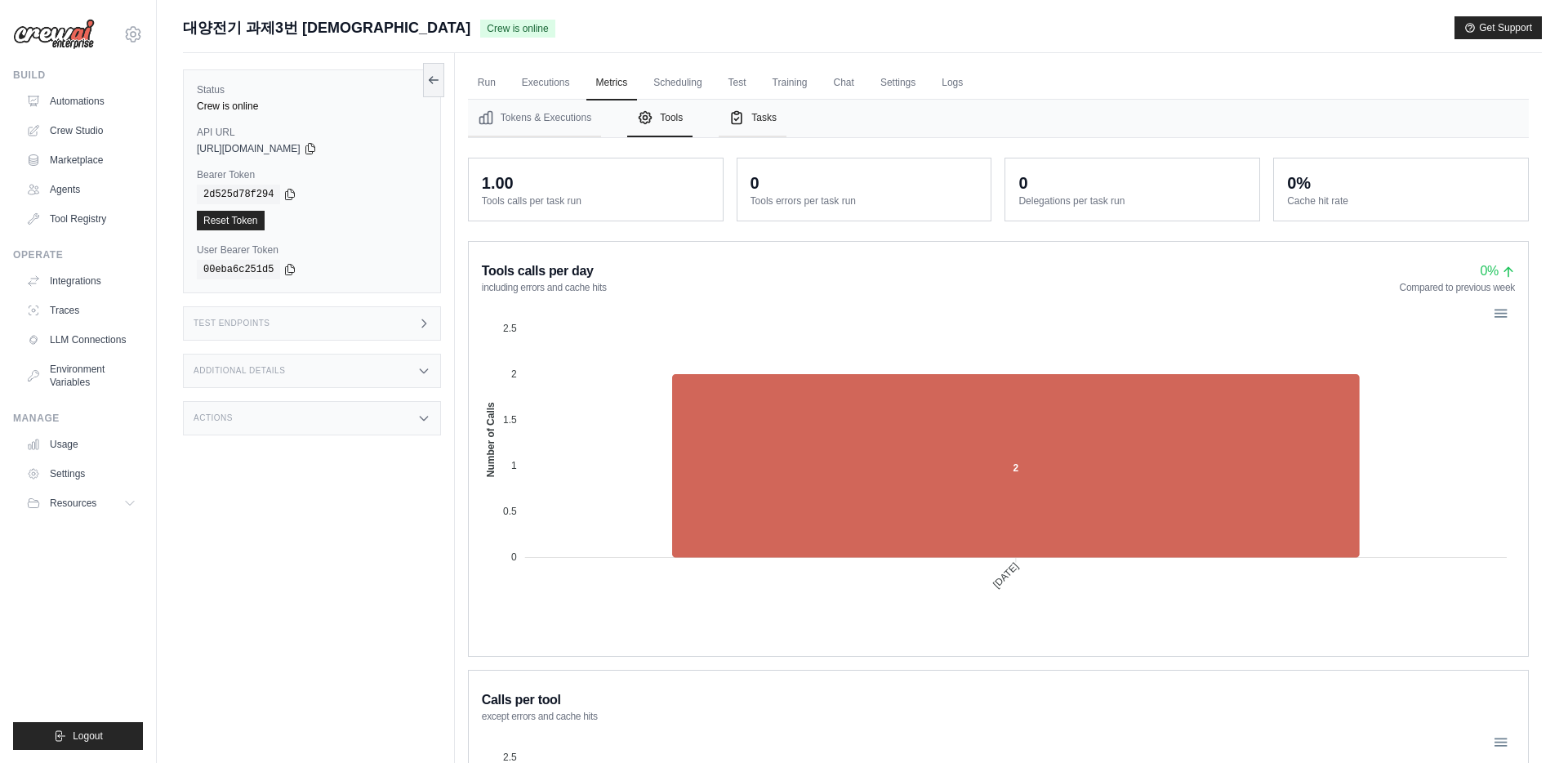
click at [756, 117] on button "Tasks" at bounding box center [752, 118] width 68 height 38
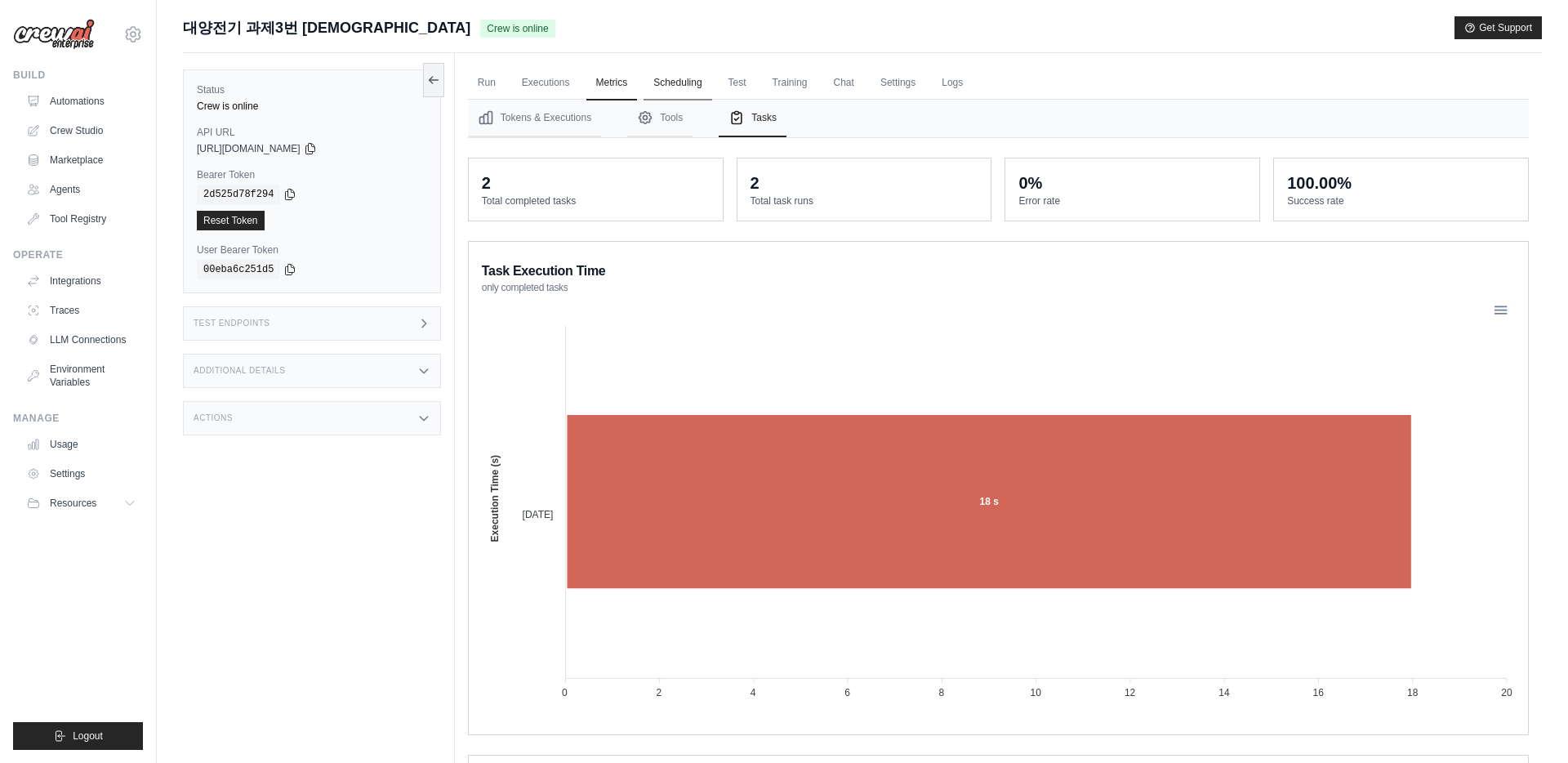
click at [706, 78] on link "Scheduling" at bounding box center [677, 83] width 68 height 34
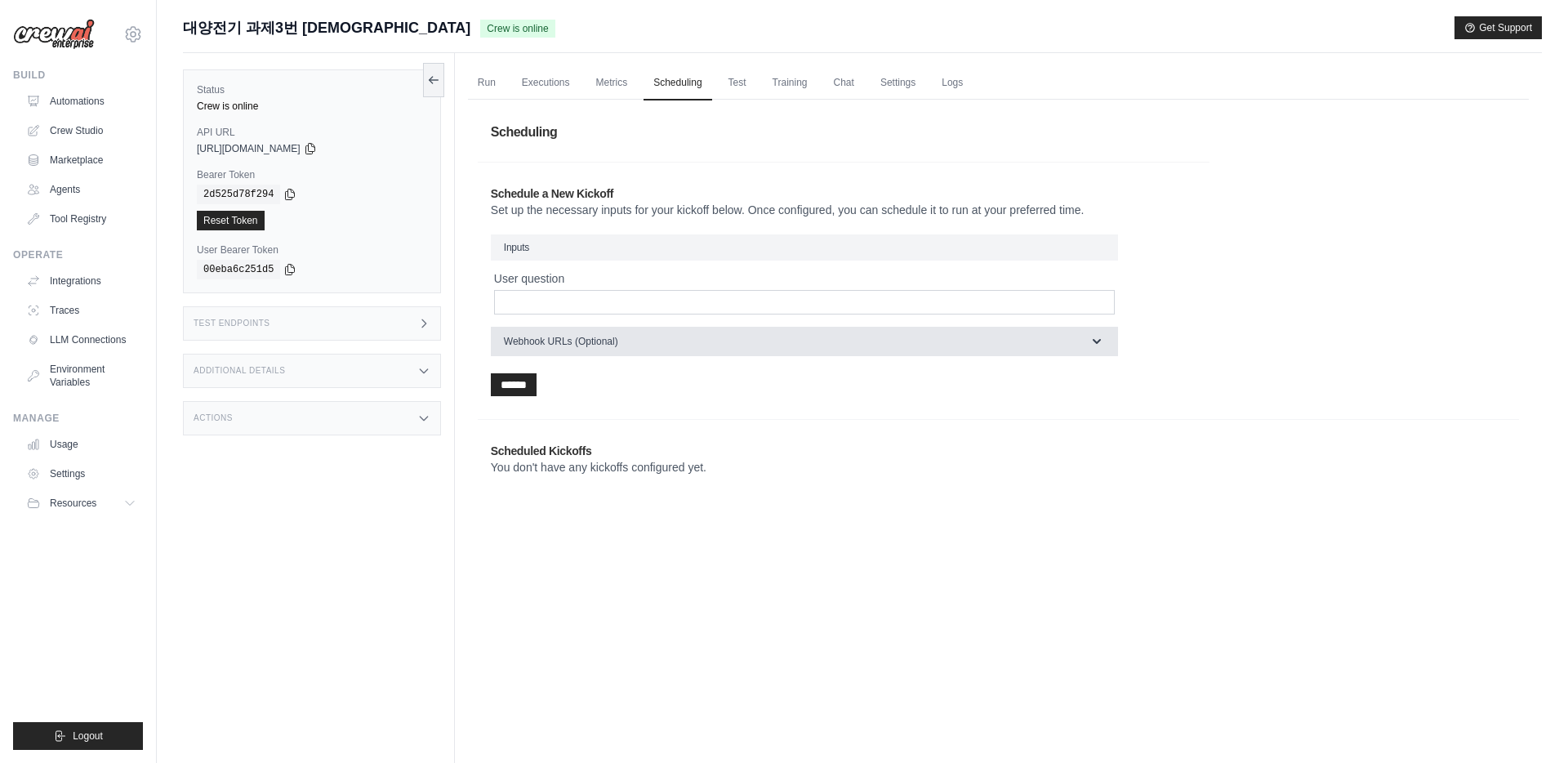
click at [605, 353] on button "Webhook URLs (Optional)" at bounding box center [804, 341] width 627 height 29
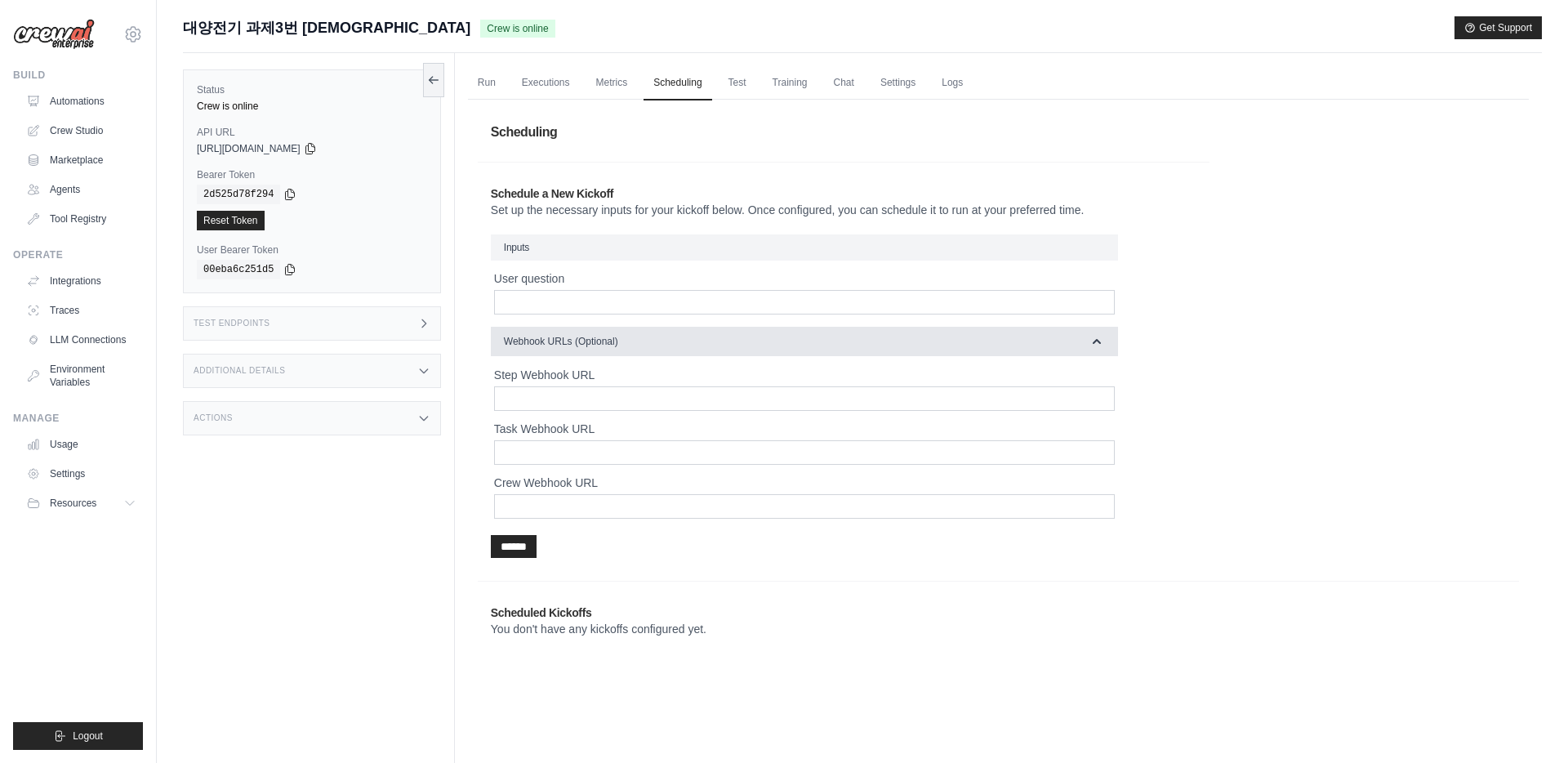
click at [605, 353] on button "Webhook URLs (Optional)" at bounding box center [804, 341] width 627 height 29
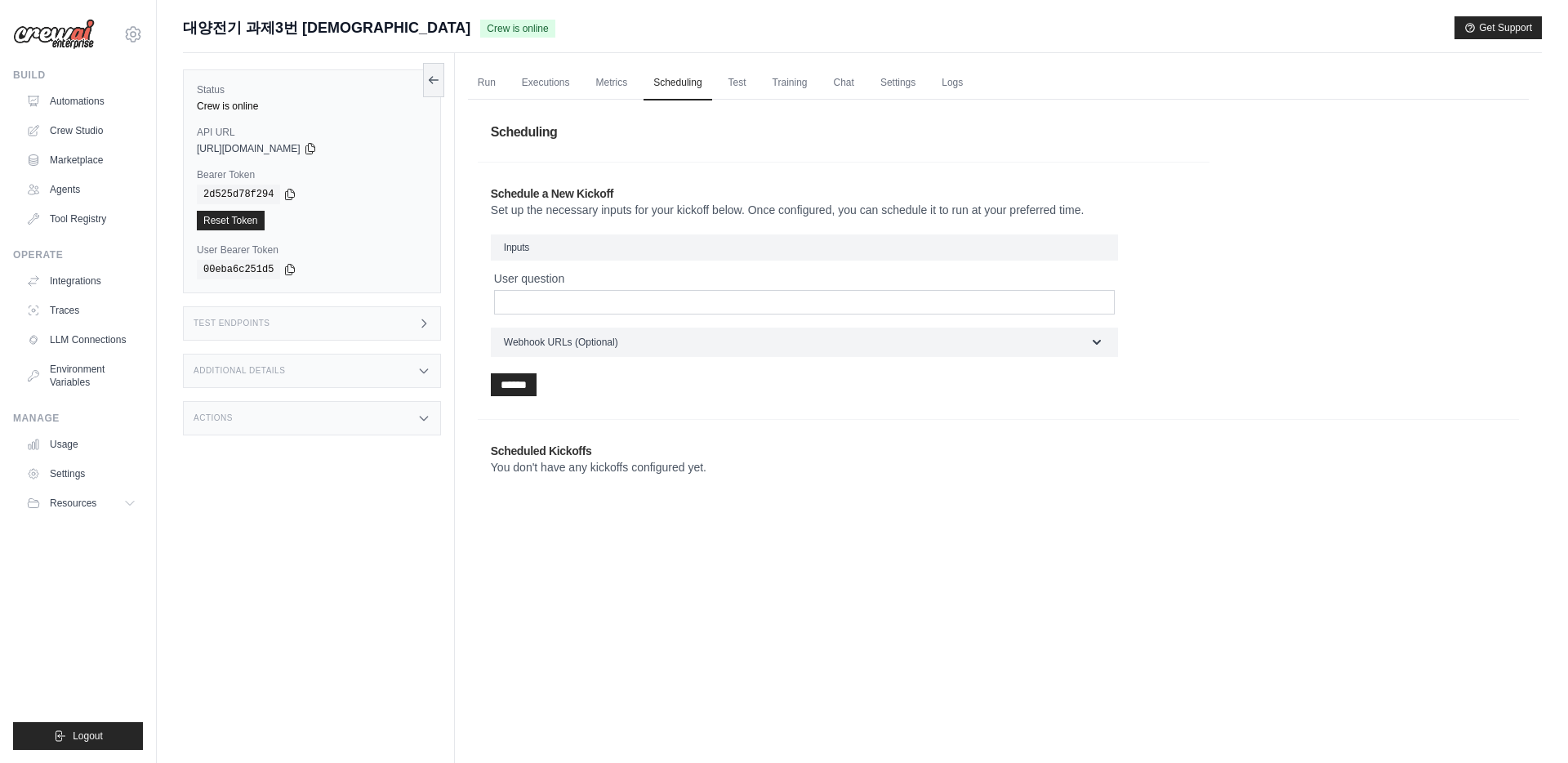
click at [628, 264] on fieldset "Inputs User question" at bounding box center [804, 275] width 627 height 80
click at [242, 327] on h3 "Test Endpoints" at bounding box center [232, 323] width 77 height 10
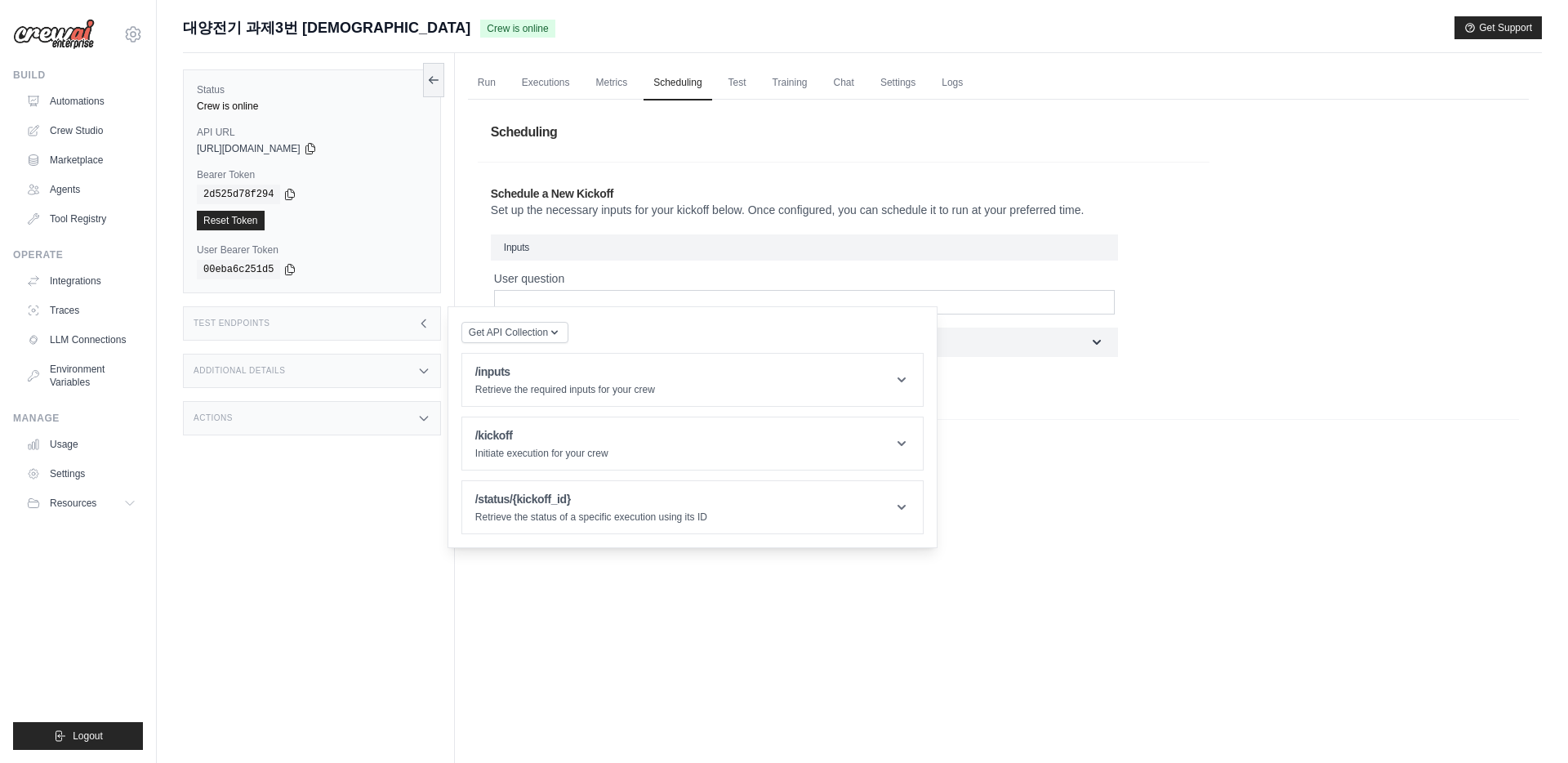
click at [338, 384] on div "Additional Details" at bounding box center [312, 370] width 258 height 34
click at [301, 528] on div "Actions" at bounding box center [312, 514] width 258 height 34
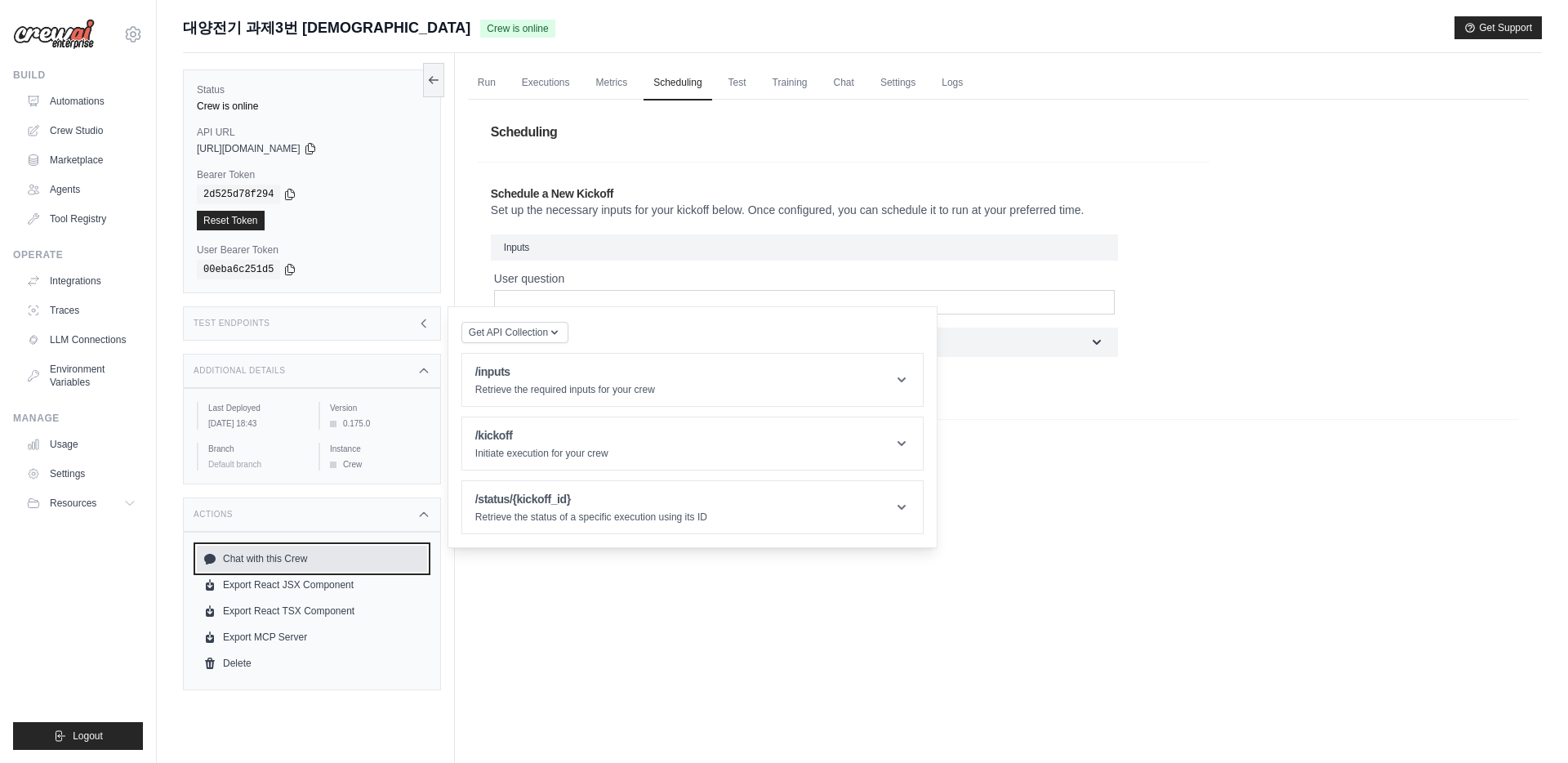
click at [278, 572] on link "Chat with this Crew" at bounding box center [312, 558] width 230 height 26
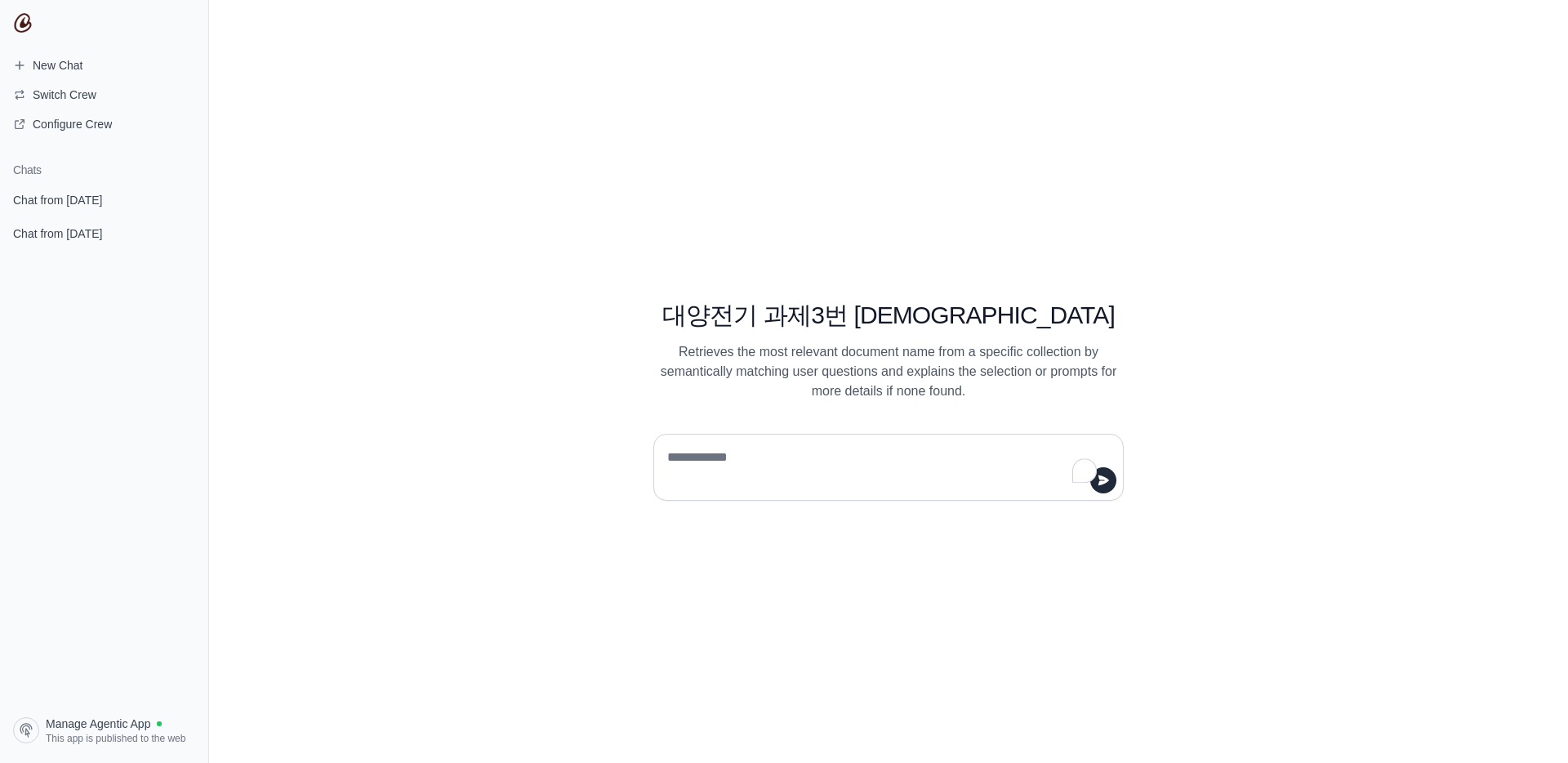
click at [738, 465] on textarea "To enrich screen reader interactions, please activate Accessibility in Grammarl…" at bounding box center [884, 467] width 440 height 46
type textarea "*"
